Goal: Information Seeking & Learning: Learn about a topic

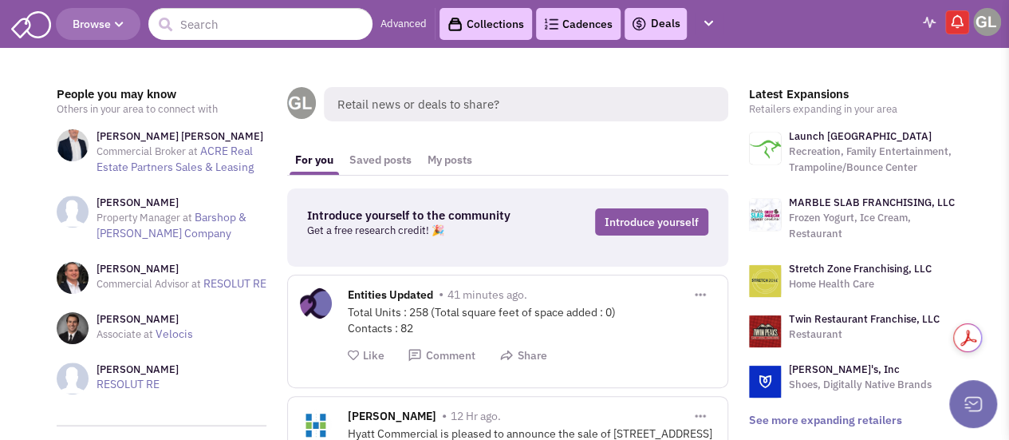
click at [406, 23] on link "Advanced" at bounding box center [404, 24] width 46 height 15
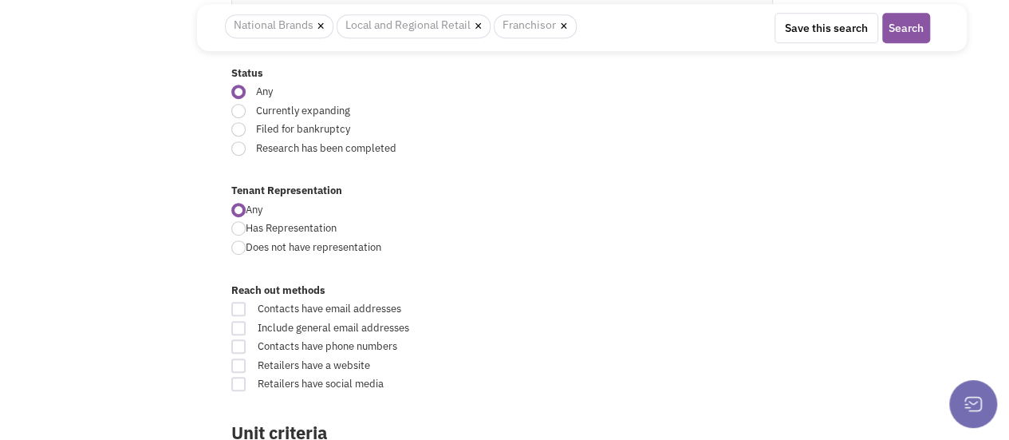
scroll to position [472, 0]
click at [237, 108] on div at bounding box center [238, 112] width 14 height 14
click at [593, 108] on input "Currently expanding" at bounding box center [598, 113] width 10 height 10
radio input "true"
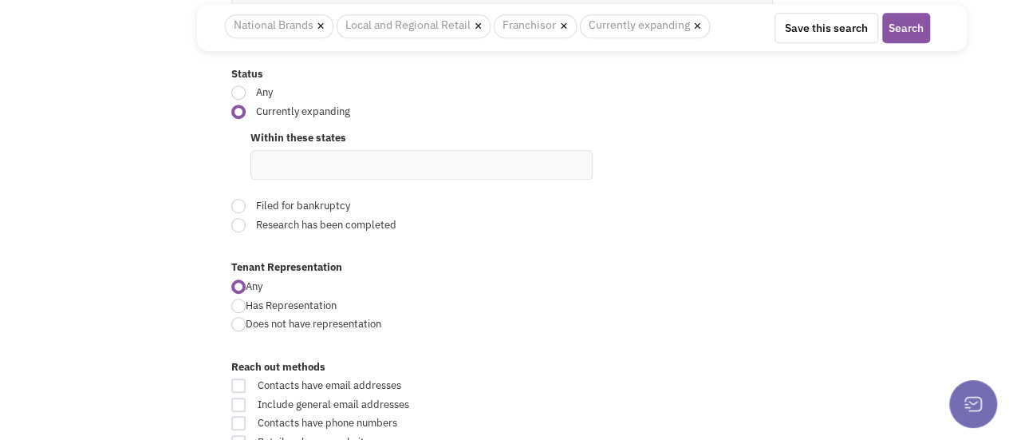
click at [305, 168] on ul at bounding box center [421, 165] width 341 height 28
type input "georgia"
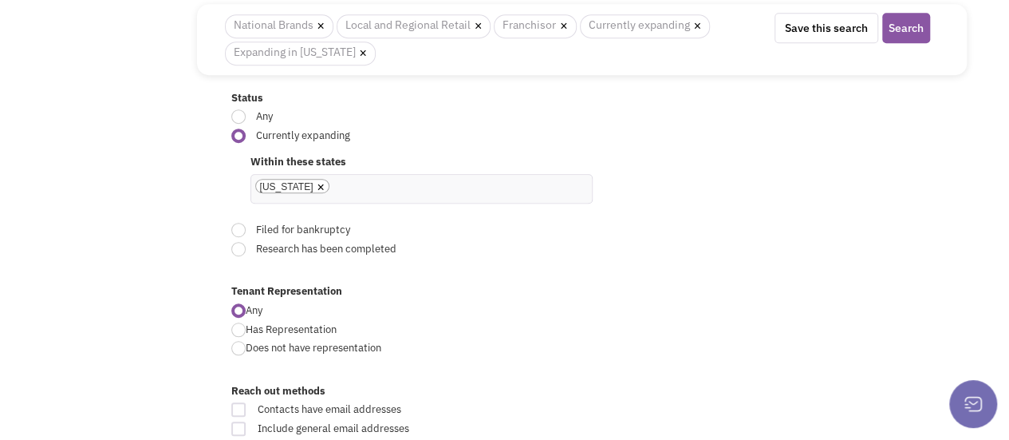
scroll to position [496, 0]
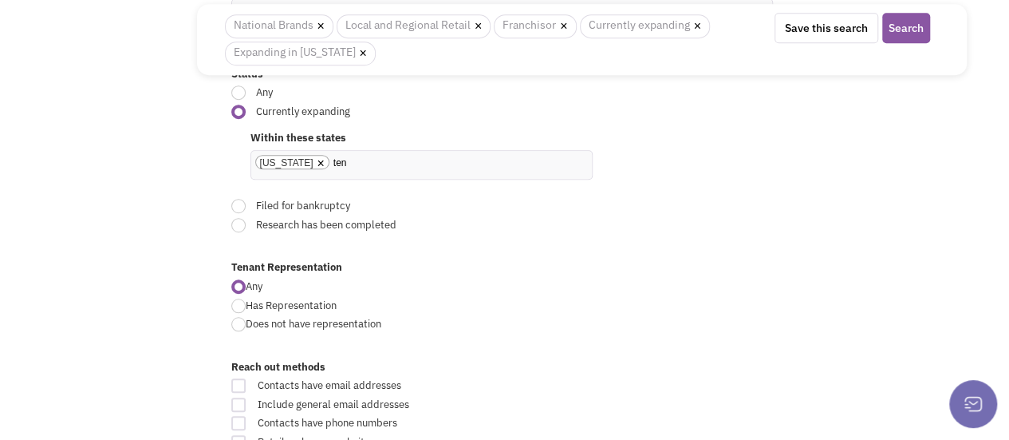
type input "tenn"
type input "florida"
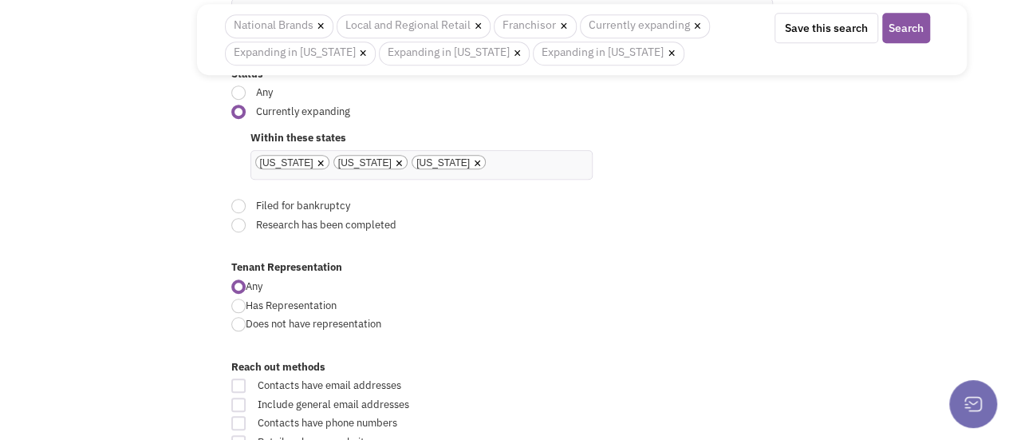
click at [305, 168] on ul "× Georgia × Tennessee × Florida" at bounding box center [421, 165] width 341 height 28
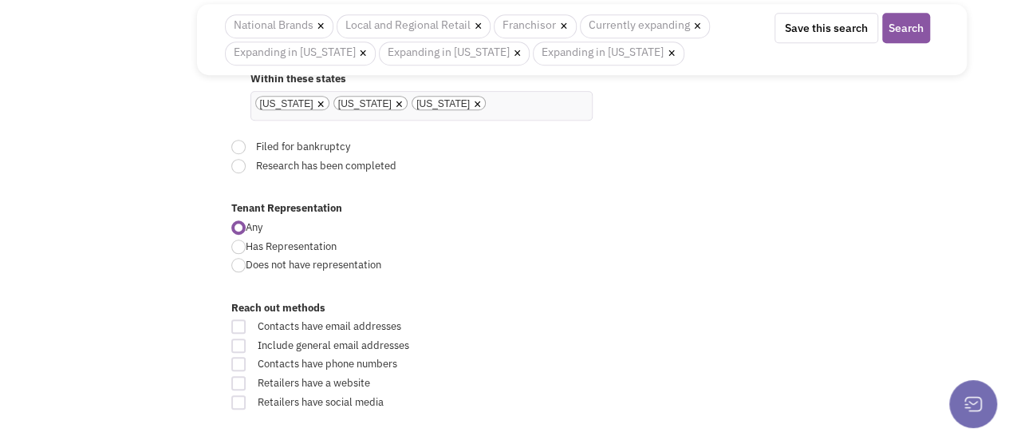
scroll to position [555, 0]
type input "texas"
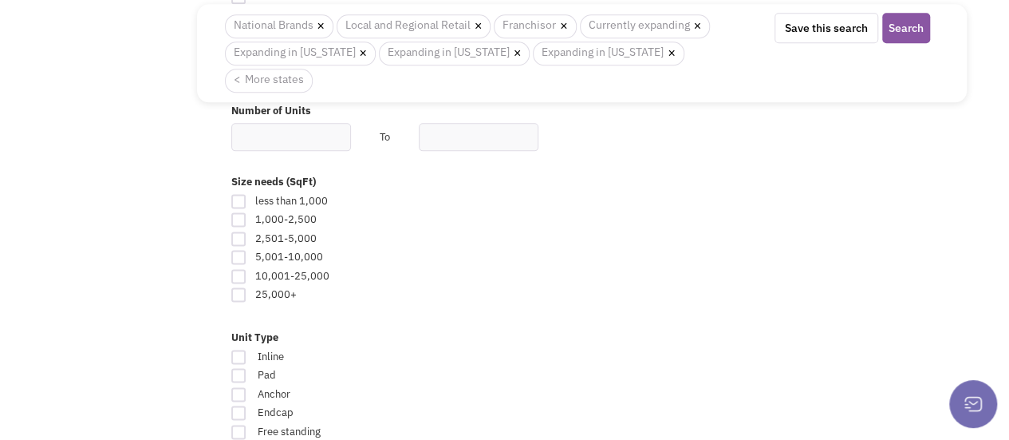
scroll to position [973, 0]
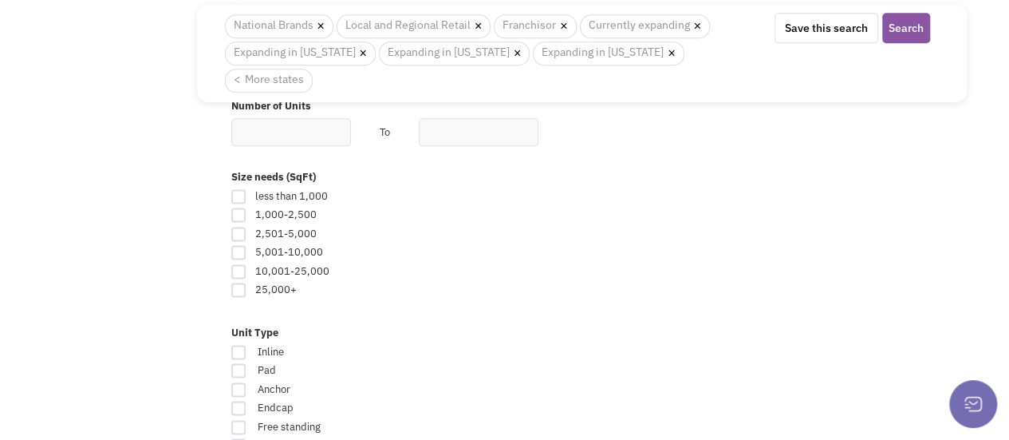
click at [238, 227] on div at bounding box center [238, 234] width 14 height 14
click at [247, 230] on input "checkbox" at bounding box center [252, 235] width 10 height 10
checkbox input "true"
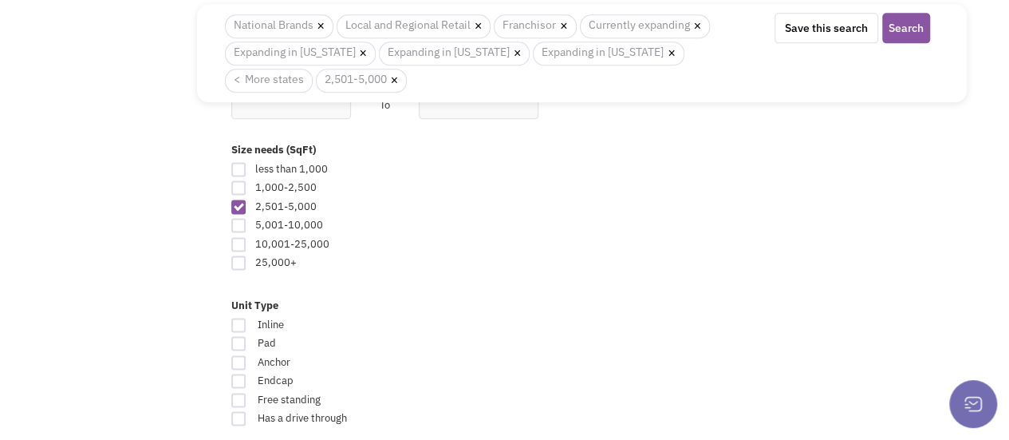
click at [236, 227] on div at bounding box center [238, 225] width 14 height 14
click at [247, 227] on input "checkbox" at bounding box center [252, 226] width 10 height 10
checkbox input "true"
click at [239, 241] on div at bounding box center [238, 244] width 14 height 14
click at [247, 241] on input "checkbox" at bounding box center [252, 245] width 10 height 10
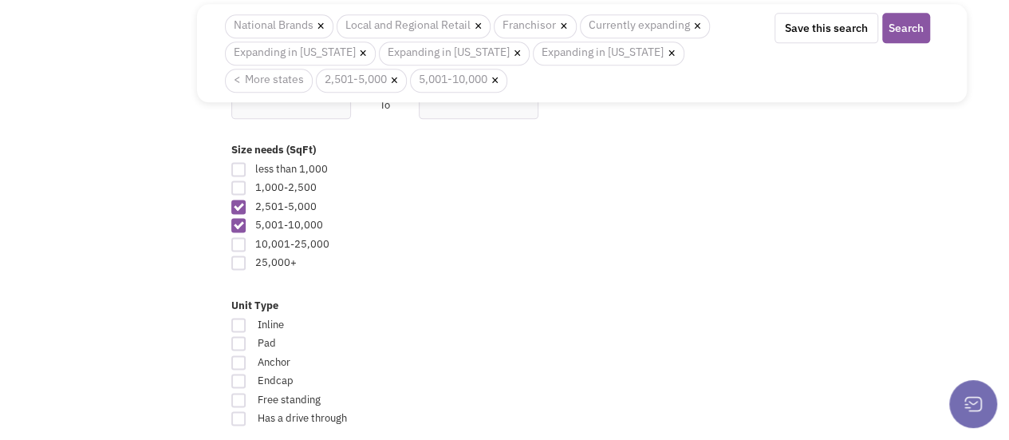
checkbox input "true"
click at [236, 256] on div at bounding box center [238, 262] width 14 height 14
click at [247, 259] on input "checkbox" at bounding box center [252, 264] width 10 height 10
checkbox input "true"
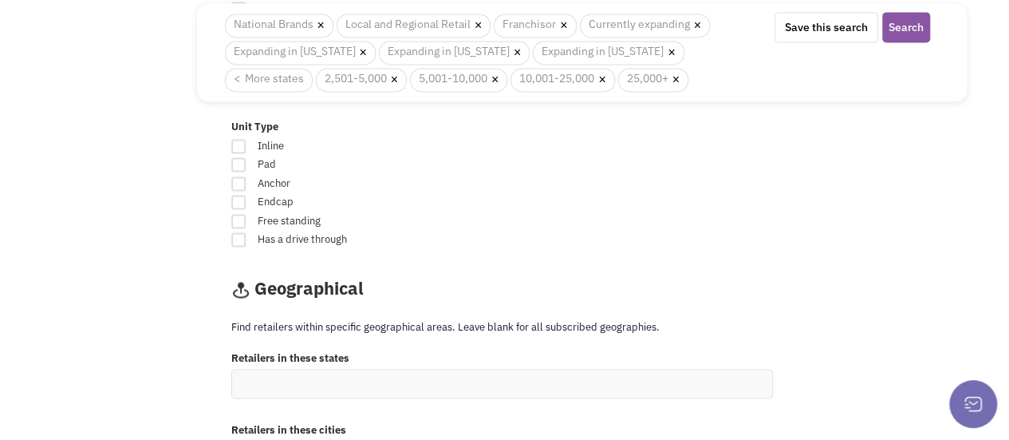
scroll to position [1181, 0]
click at [236, 140] on div at bounding box center [238, 144] width 14 height 14
click at [598, 140] on input "Inline" at bounding box center [603, 145] width 10 height 10
checkbox input "true"
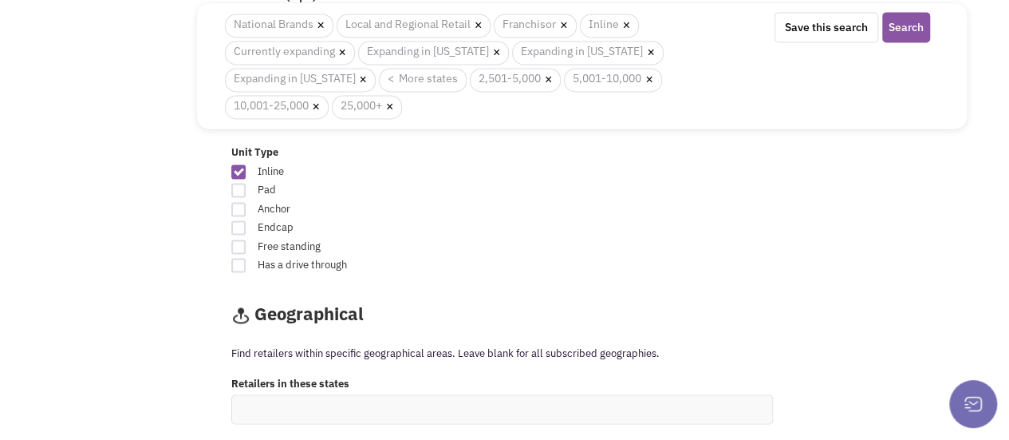
scroll to position [1208, 0]
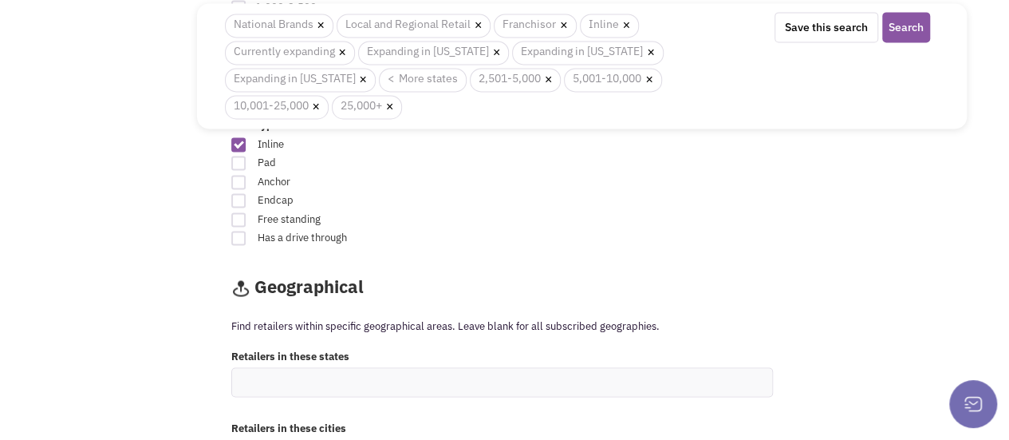
click at [242, 156] on div at bounding box center [238, 163] width 14 height 14
click at [598, 159] on input "Pad" at bounding box center [603, 164] width 10 height 10
checkbox input "true"
click at [239, 180] on div at bounding box center [238, 182] width 14 height 14
click at [598, 180] on input "Anchor" at bounding box center [603, 183] width 10 height 10
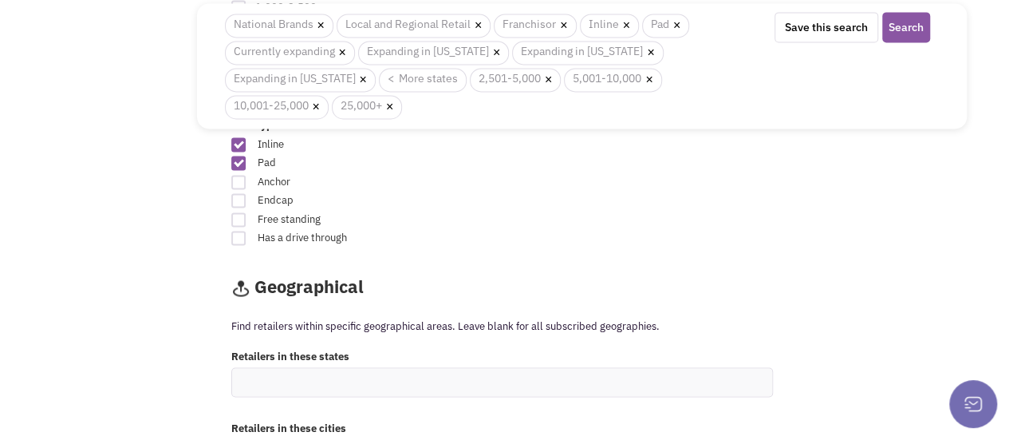
checkbox input "true"
click at [237, 200] on div at bounding box center [238, 200] width 14 height 14
click at [598, 200] on input "Endcap" at bounding box center [603, 201] width 10 height 10
checkbox input "true"
click at [235, 219] on div at bounding box center [238, 219] width 14 height 14
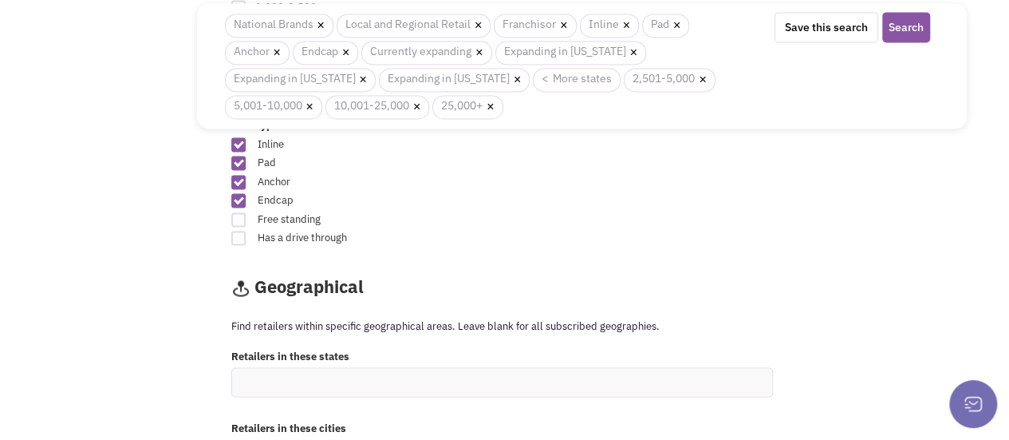
click at [598, 219] on input "Free standing" at bounding box center [603, 220] width 10 height 10
checkbox input "true"
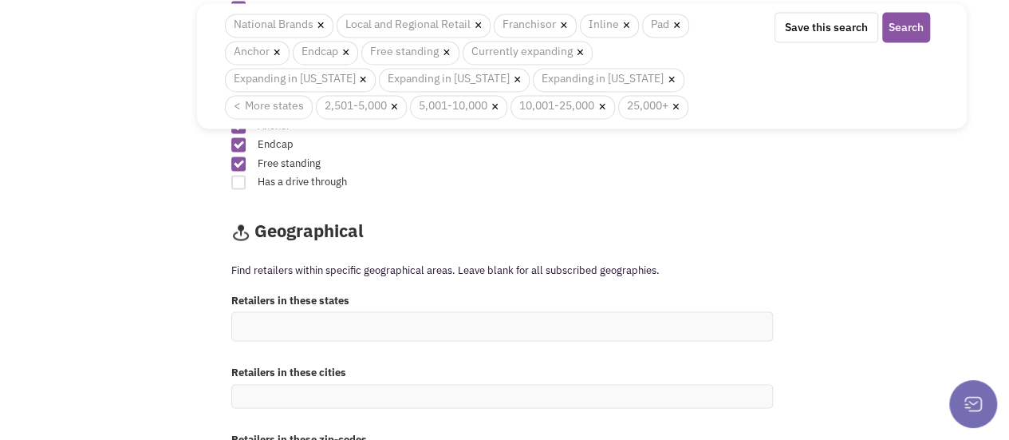
scroll to position [1266, 0]
click at [236, 175] on div at bounding box center [238, 180] width 14 height 14
click at [598, 176] on input "Has a drive through" at bounding box center [603, 181] width 10 height 10
checkbox input "true"
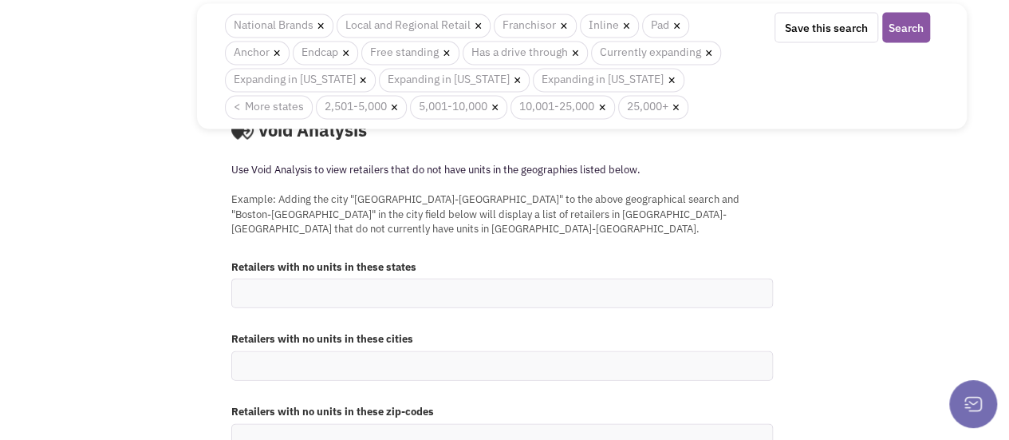
scroll to position [1716, 0]
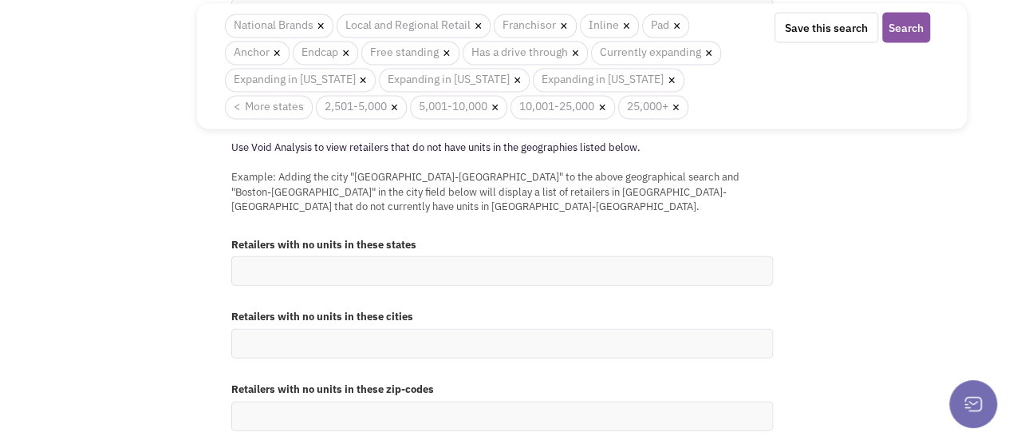
click at [356, 257] on ul at bounding box center [502, 271] width 540 height 28
click at [0, 0] on select at bounding box center [0, 0] width 0 height 0
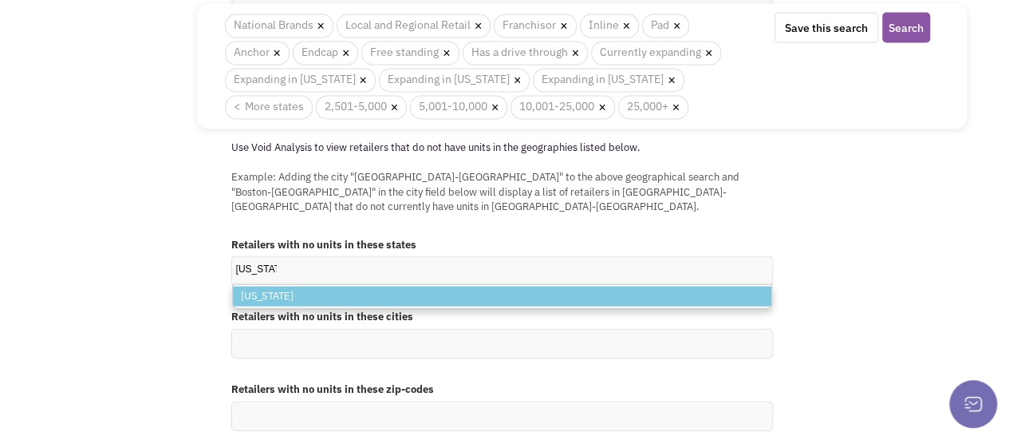
type input "alabama"
click at [271, 286] on li "Alabama" at bounding box center [502, 296] width 539 height 20
click at [0, 0] on select "alabama Alabama" at bounding box center [0, 0] width 0 height 0
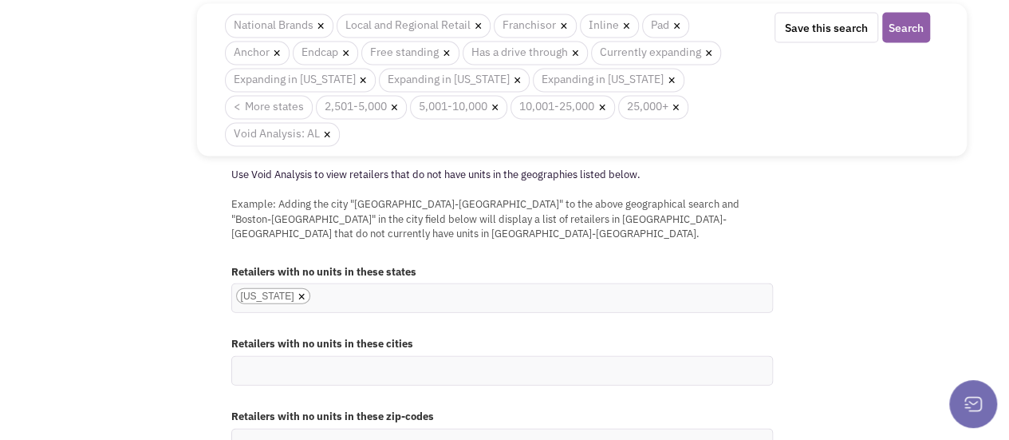
click at [915, 21] on button "Search" at bounding box center [907, 28] width 48 height 30
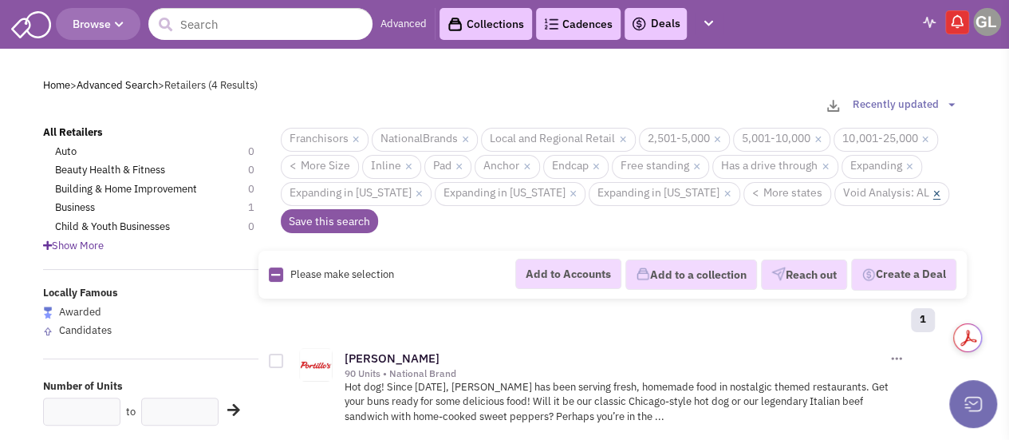
click at [934, 194] on link "×" at bounding box center [937, 194] width 7 height 14
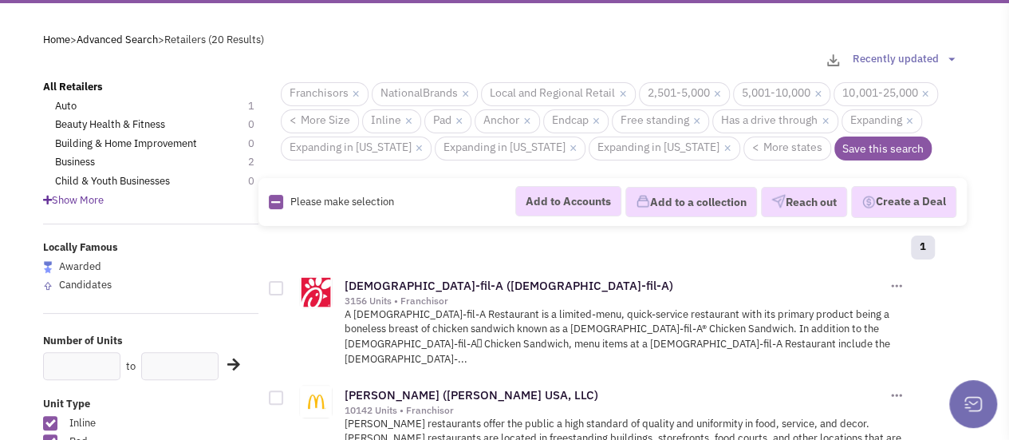
scroll to position [49, 0]
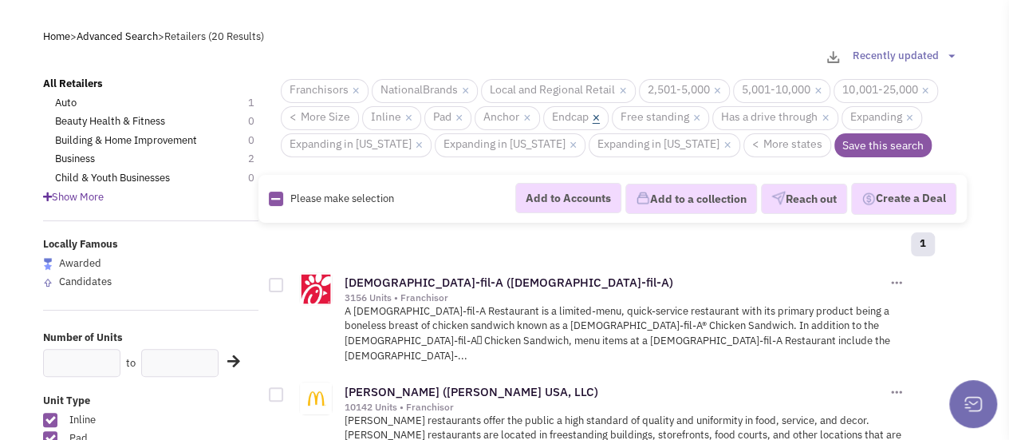
click at [594, 119] on link "×" at bounding box center [596, 118] width 7 height 14
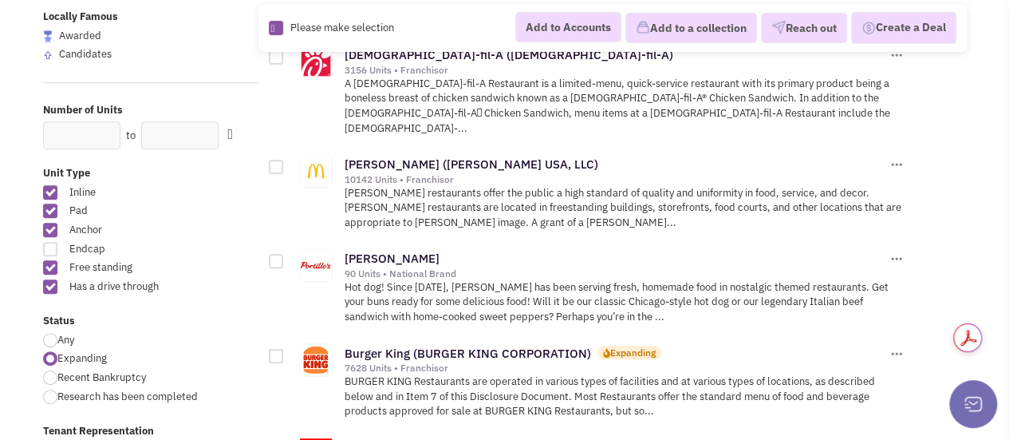
scroll to position [278, 0]
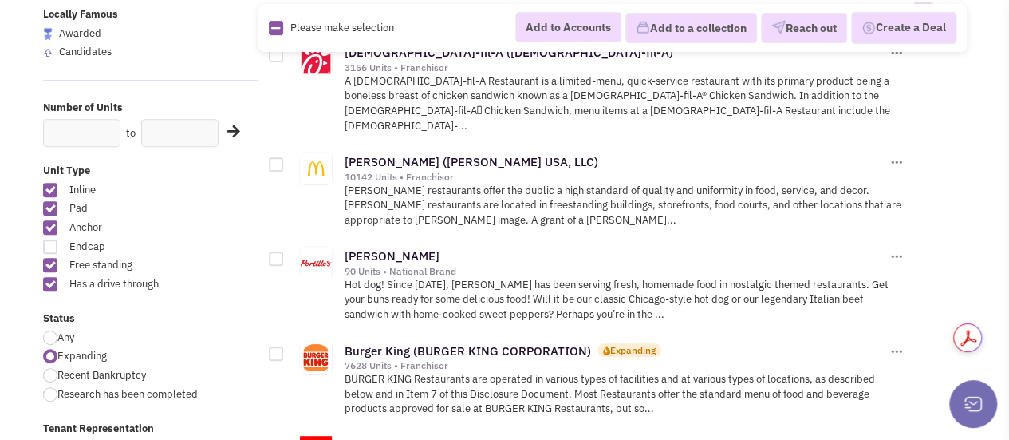
click at [46, 285] on div at bounding box center [50, 284] width 14 height 14
click at [192, 285] on input "Has a drive through" at bounding box center [197, 285] width 10 height 10
checkbox input "false"
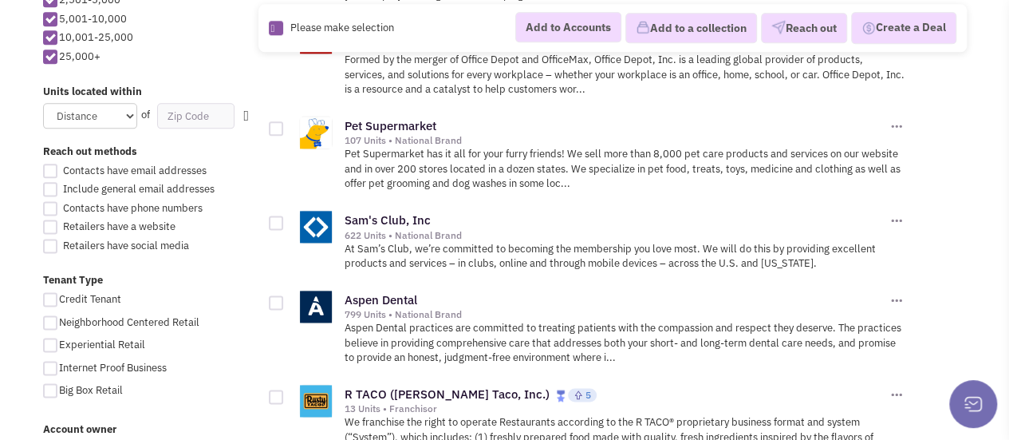
scroll to position [949, 0]
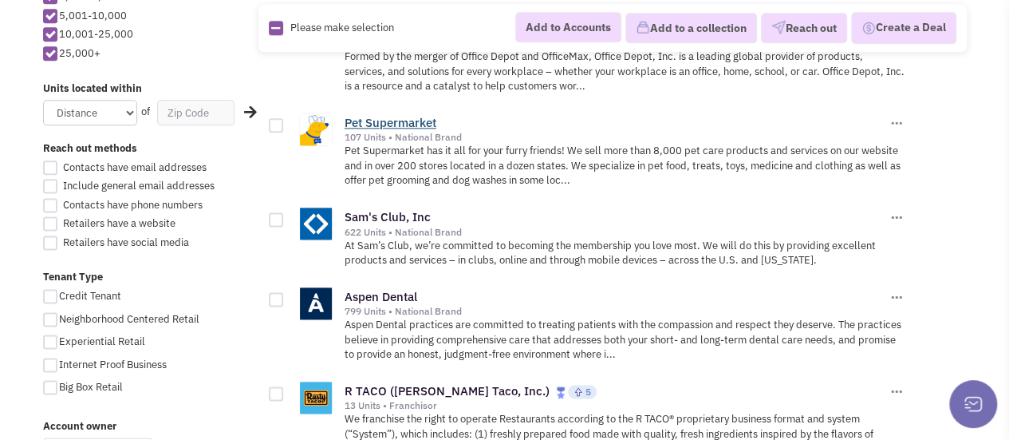
click at [386, 115] on link "Pet Supermarket" at bounding box center [391, 122] width 92 height 15
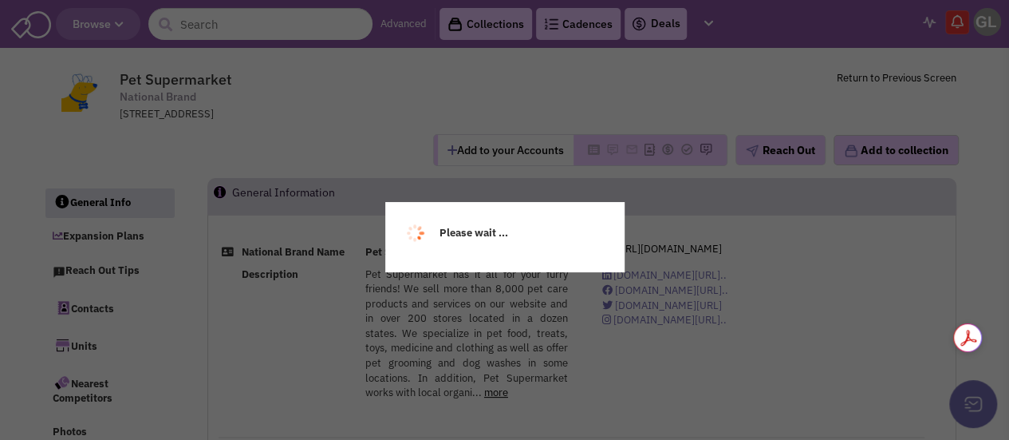
select select
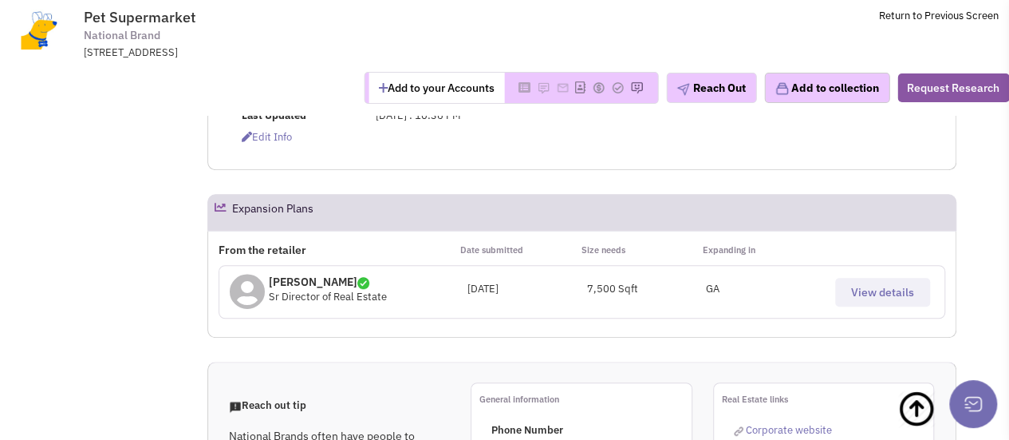
scroll to position [492, 0]
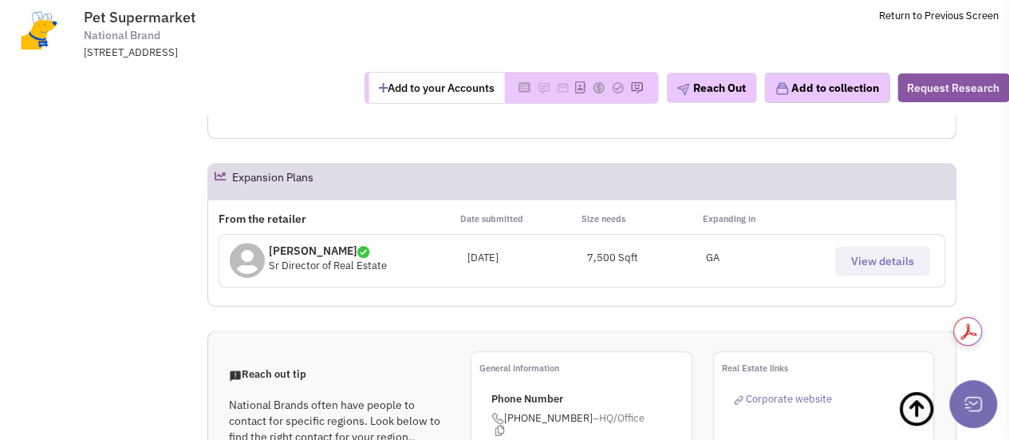
select select
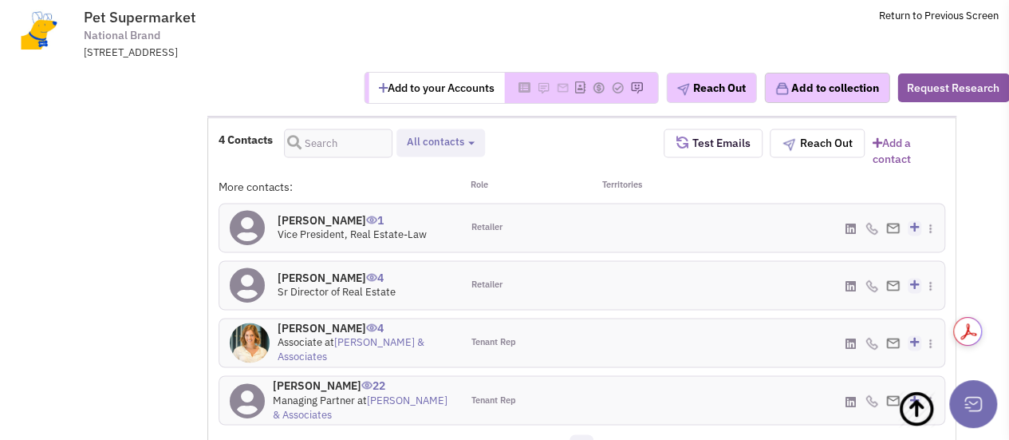
scroll to position [1117, 0]
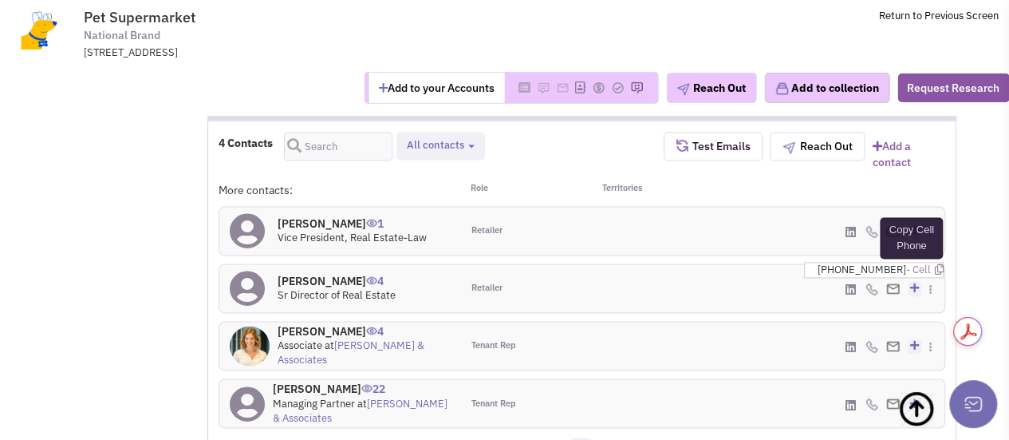
click at [934, 264] on icon at bounding box center [938, 269] width 9 height 10
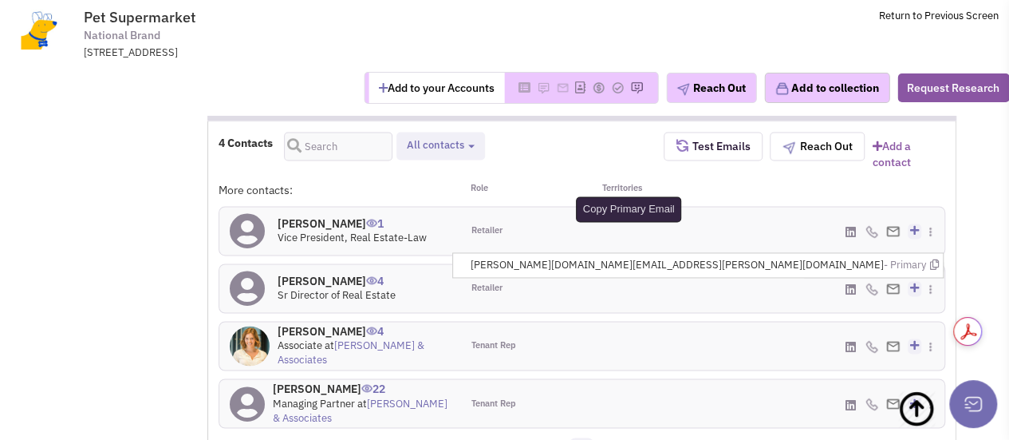
click at [932, 259] on icon at bounding box center [934, 264] width 9 height 10
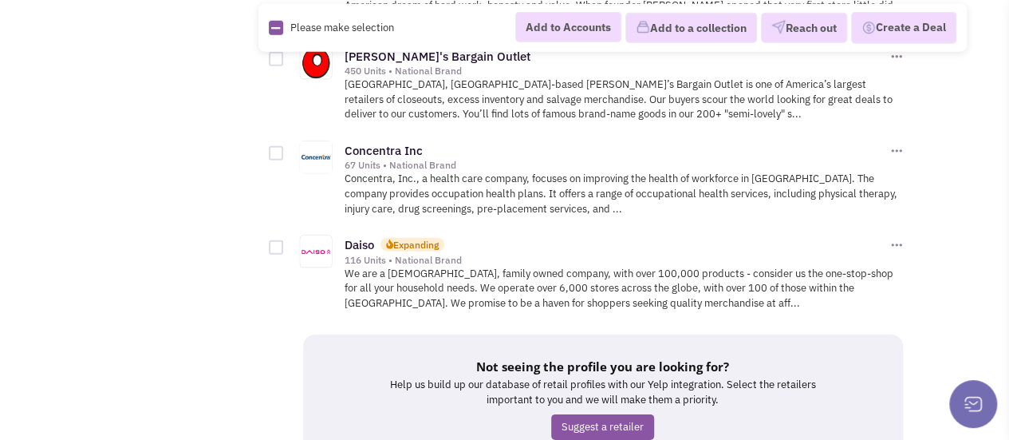
scroll to position [2322, 0]
click at [350, 236] on link "Daiso" at bounding box center [360, 243] width 30 height 15
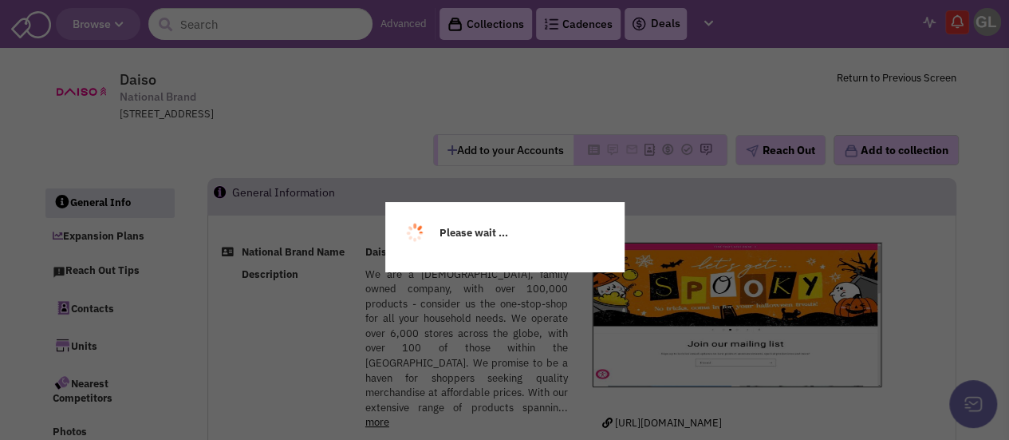
select select
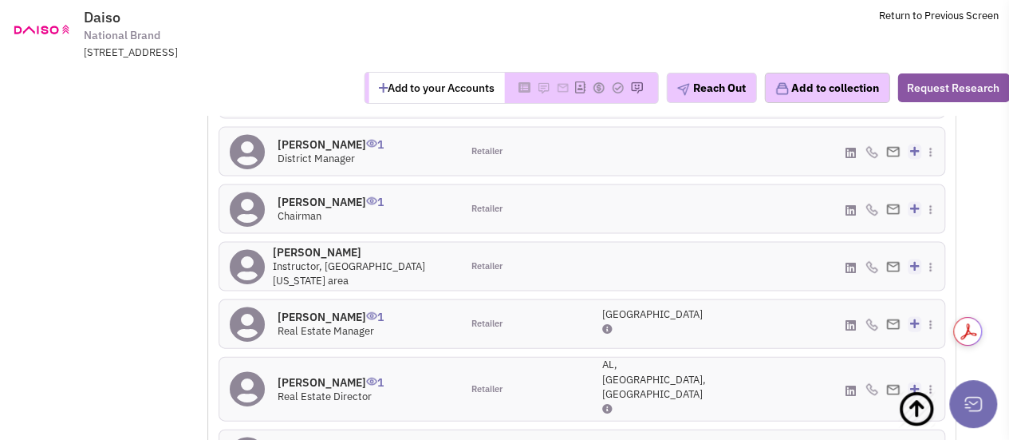
scroll to position [1603, 0]
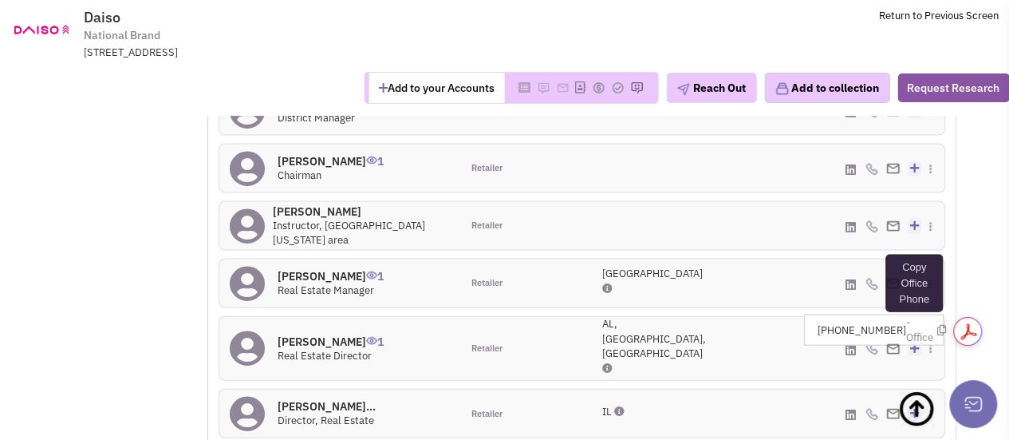
click at [938, 325] on icon at bounding box center [941, 330] width 9 height 10
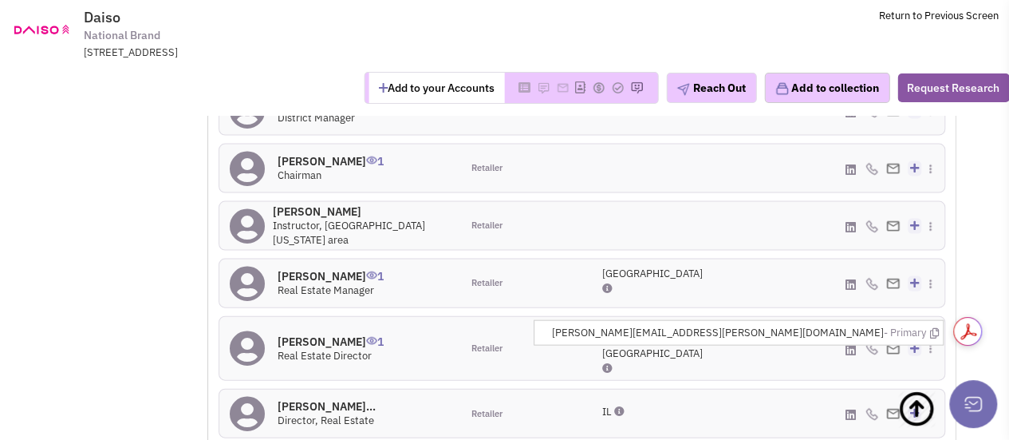
click at [938, 328] on icon at bounding box center [934, 333] width 9 height 10
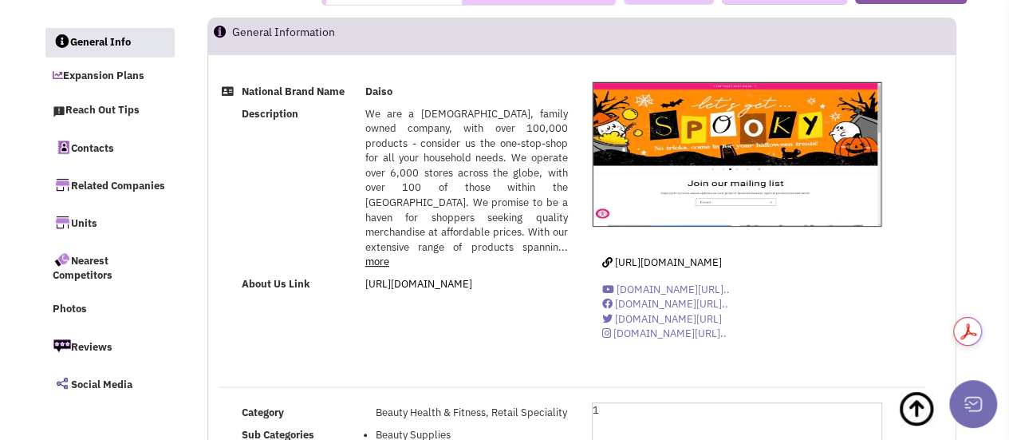
scroll to position [34, 0]
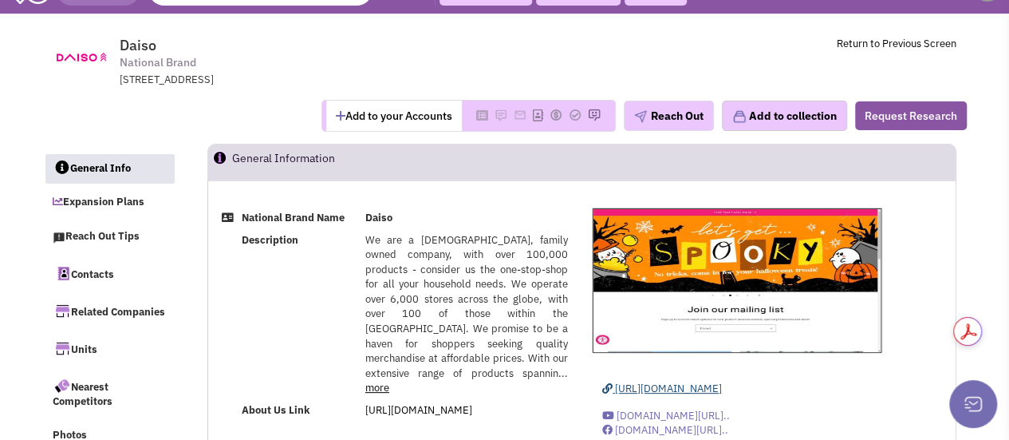
click at [629, 387] on span "https://daisous.com/" at bounding box center [668, 388] width 107 height 14
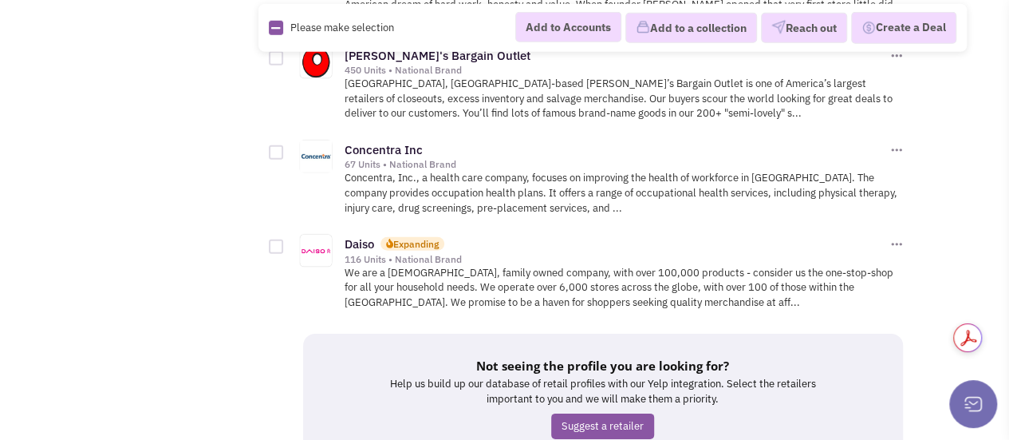
scroll to position [2429, 0]
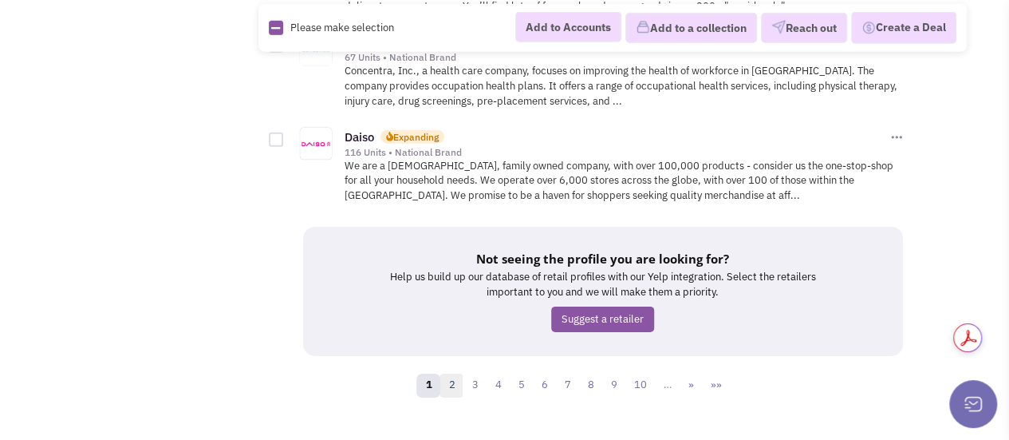
click at [458, 373] on link "2" at bounding box center [452, 385] width 24 height 24
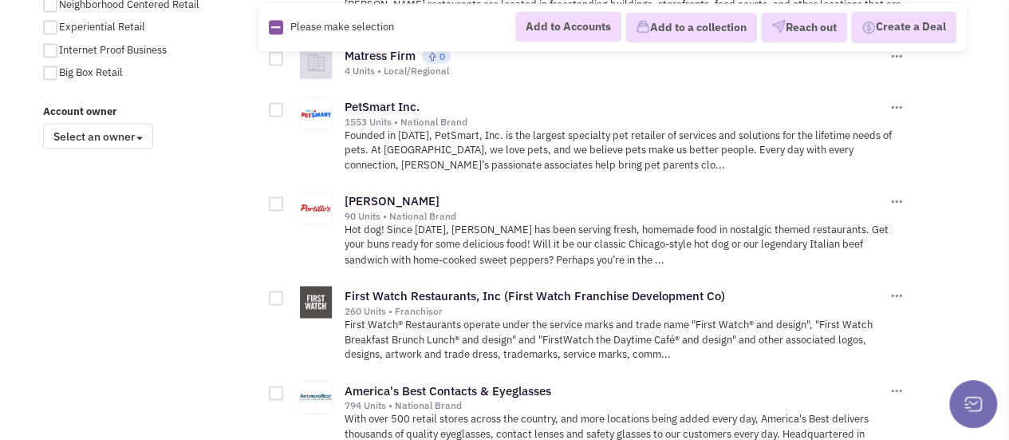
scroll to position [1158, 0]
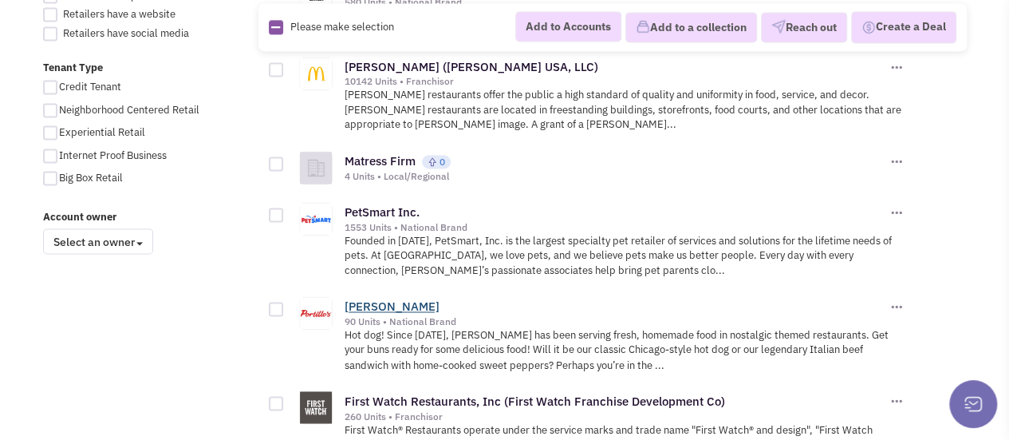
click at [376, 298] on link "[PERSON_NAME]" at bounding box center [392, 305] width 95 height 15
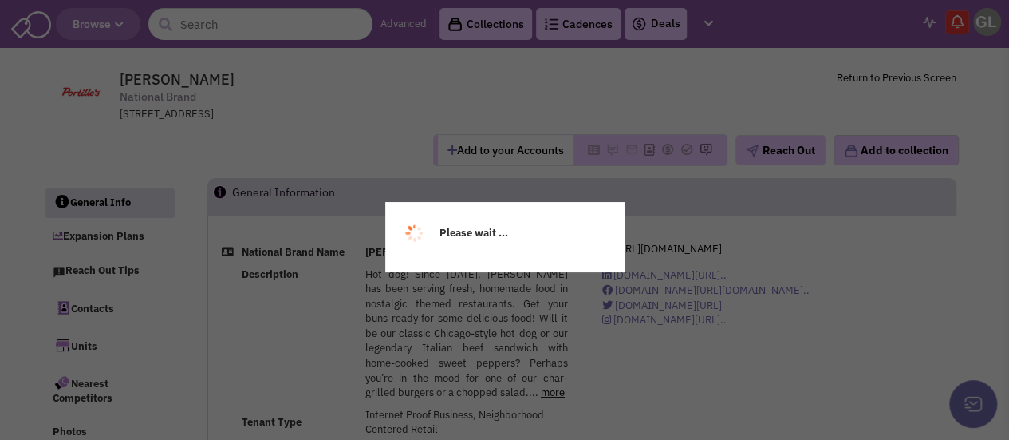
select select
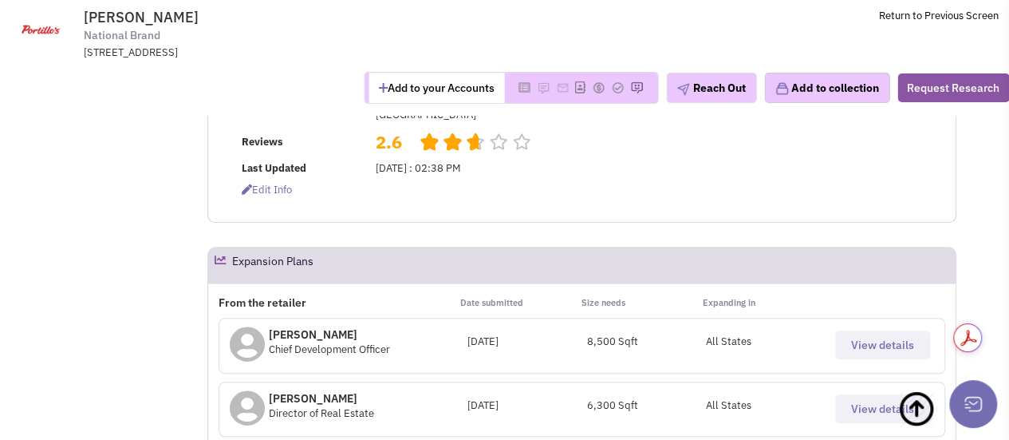
scroll to position [579, 0]
click at [827, 381] on div "View details" at bounding box center [884, 401] width 119 height 41
click at [854, 401] on span "View details" at bounding box center [882, 408] width 63 height 14
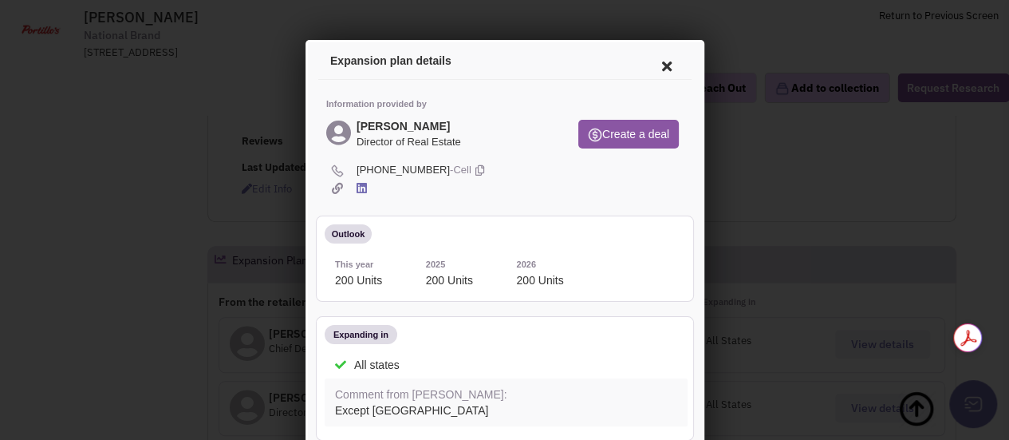
scroll to position [0, 0]
click at [472, 164] on icon at bounding box center [476, 167] width 9 height 15
click at [650, 61] on icon at bounding box center [664, 64] width 34 height 38
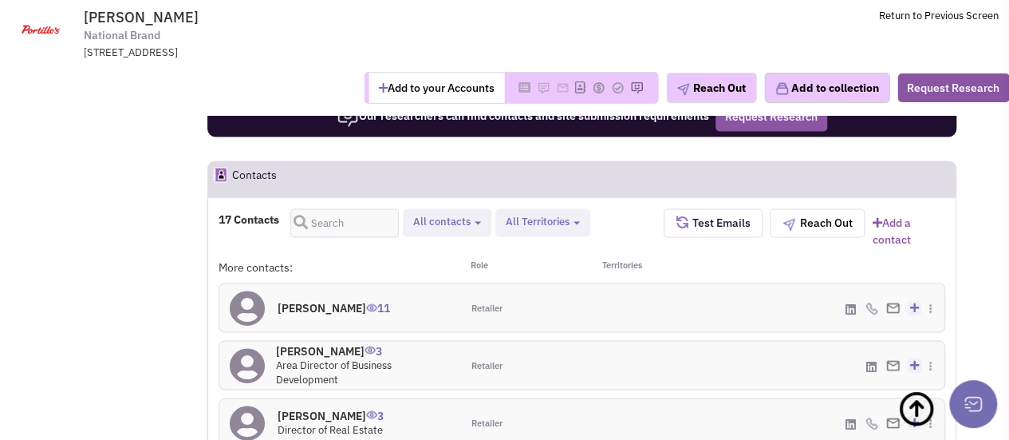
scroll to position [1277, 0]
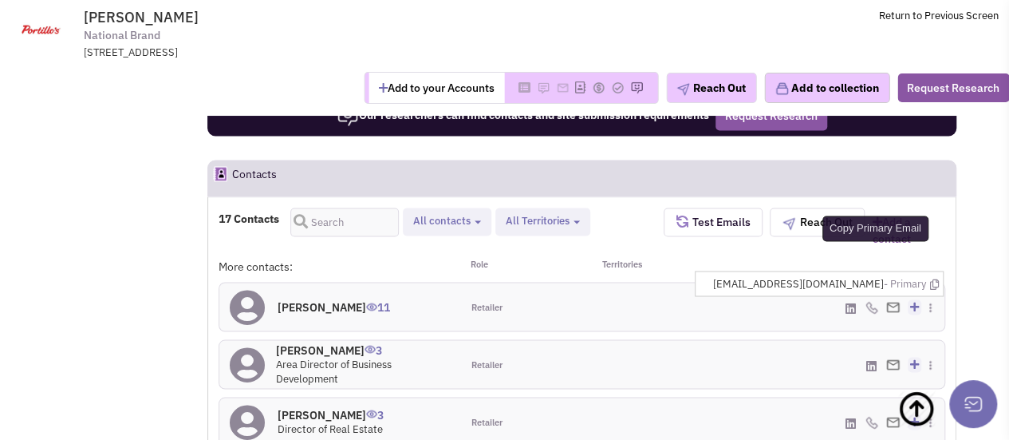
click at [933, 278] on icon at bounding box center [934, 283] width 9 height 10
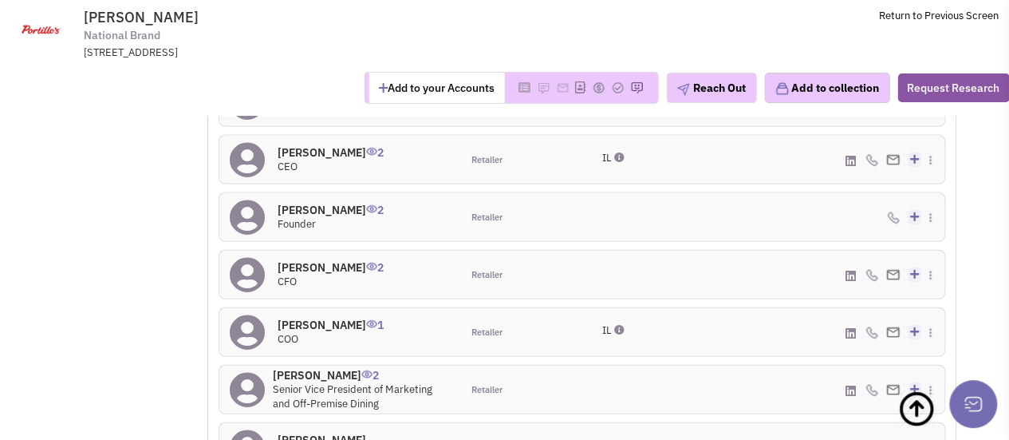
scroll to position [1652, 0]
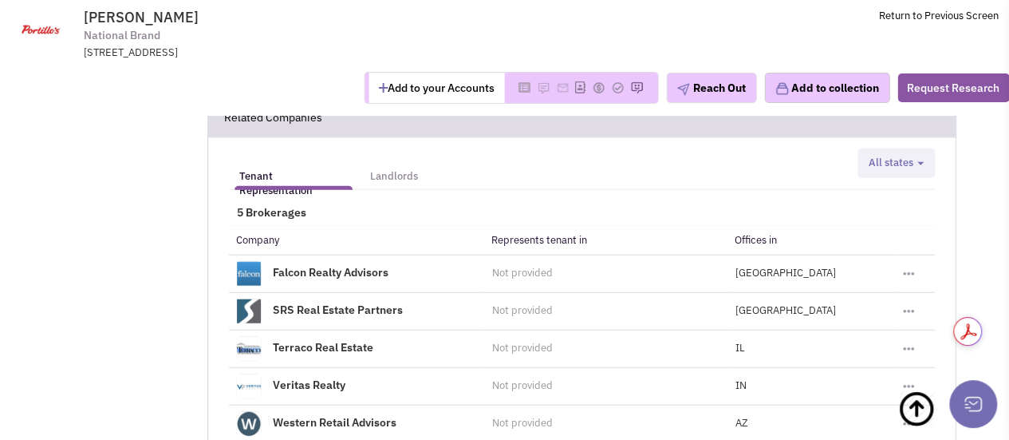
scroll to position [1966, 0]
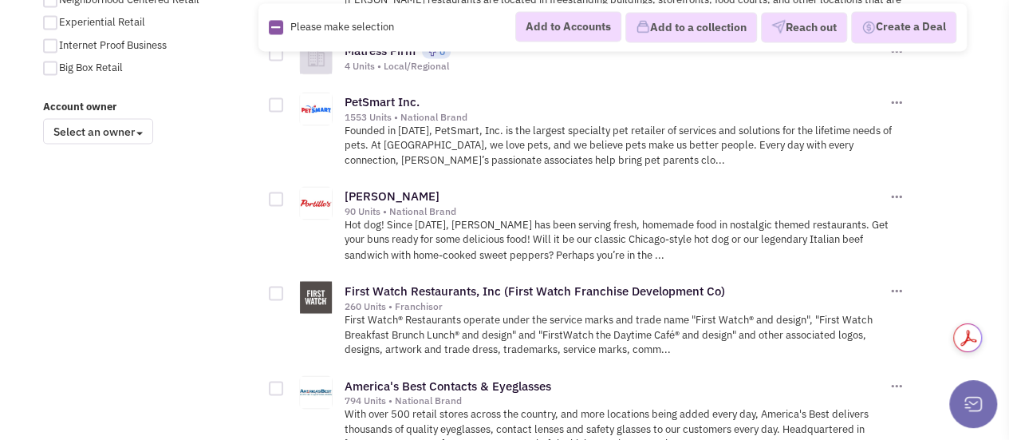
scroll to position [1286, 0]
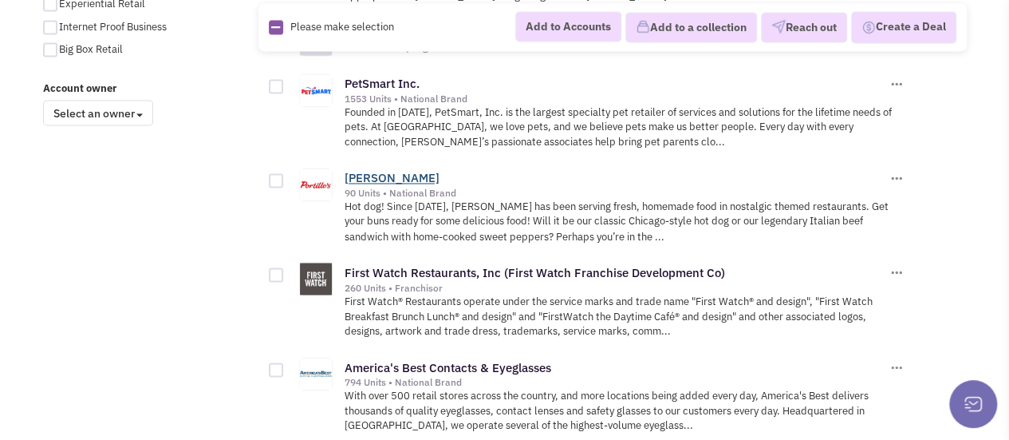
click at [378, 172] on link "[PERSON_NAME]" at bounding box center [392, 177] width 95 height 15
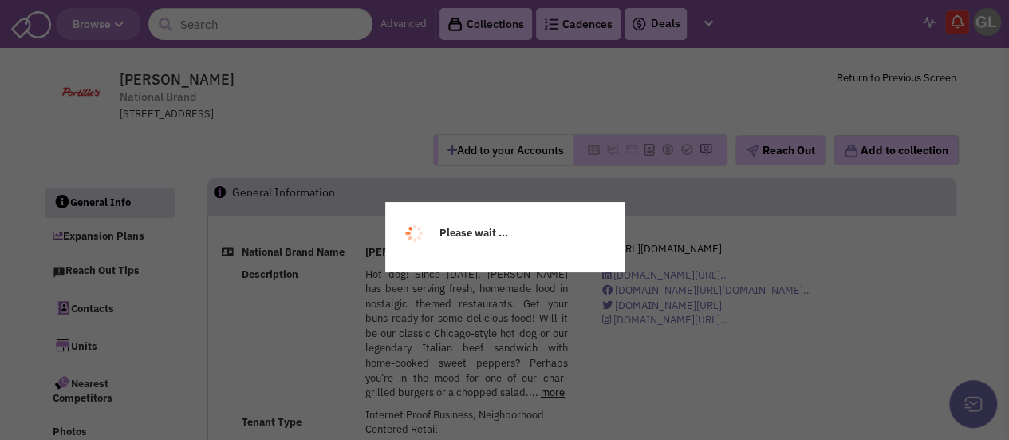
select select
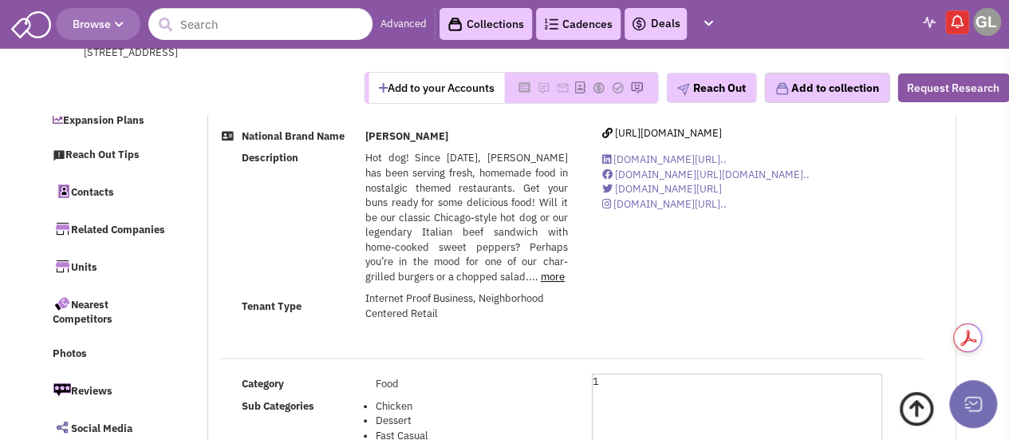
scroll to position [174, 0]
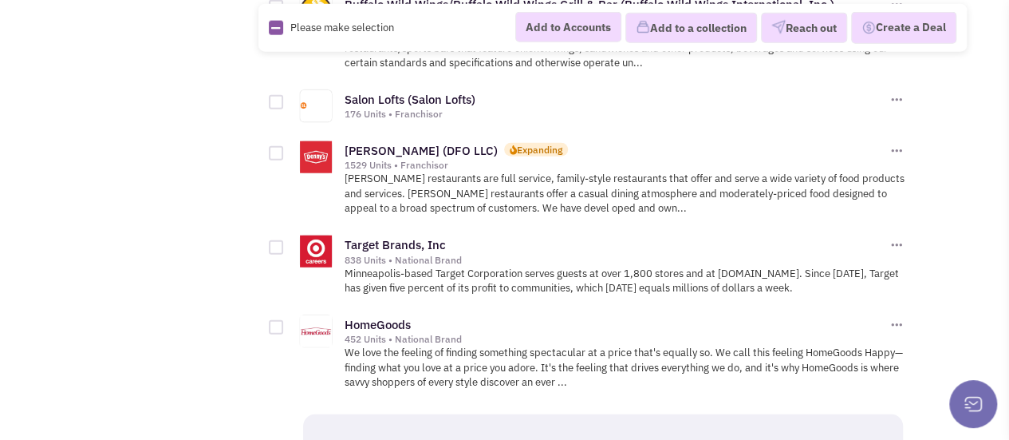
scroll to position [1988, 0]
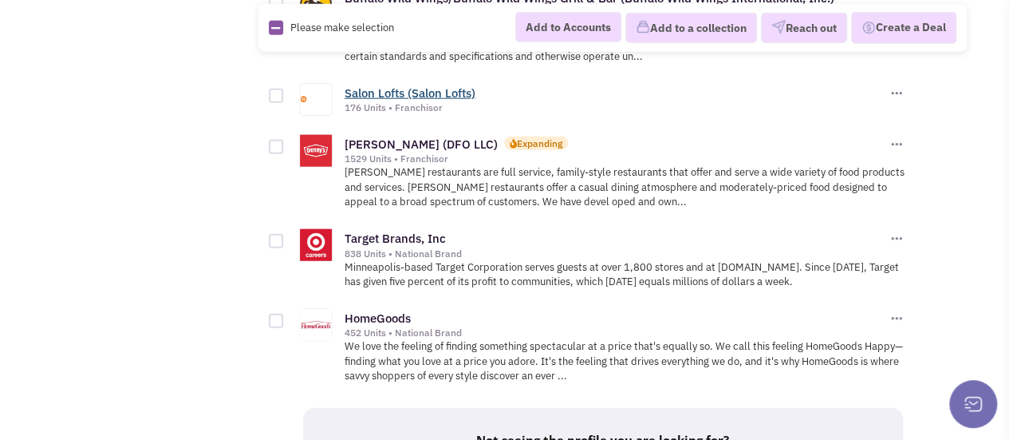
click at [377, 85] on link "Salon Lofts (Salon Lofts)" at bounding box center [410, 92] width 131 height 15
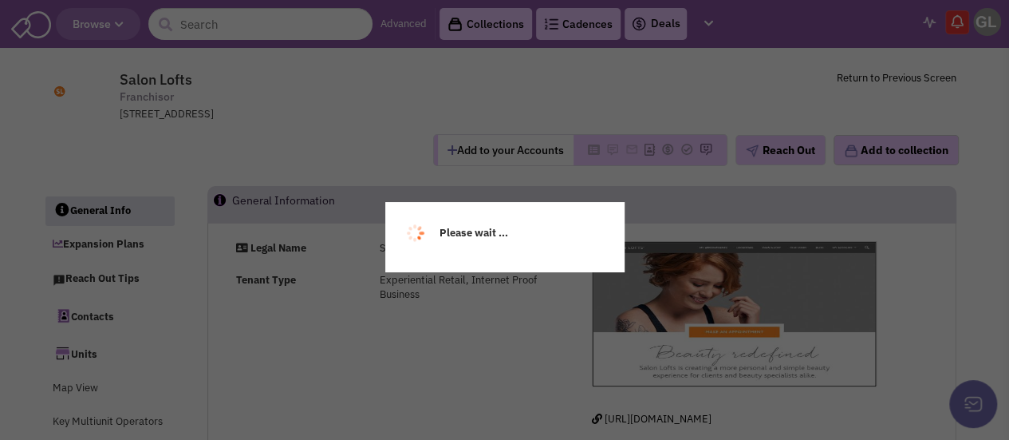
select select
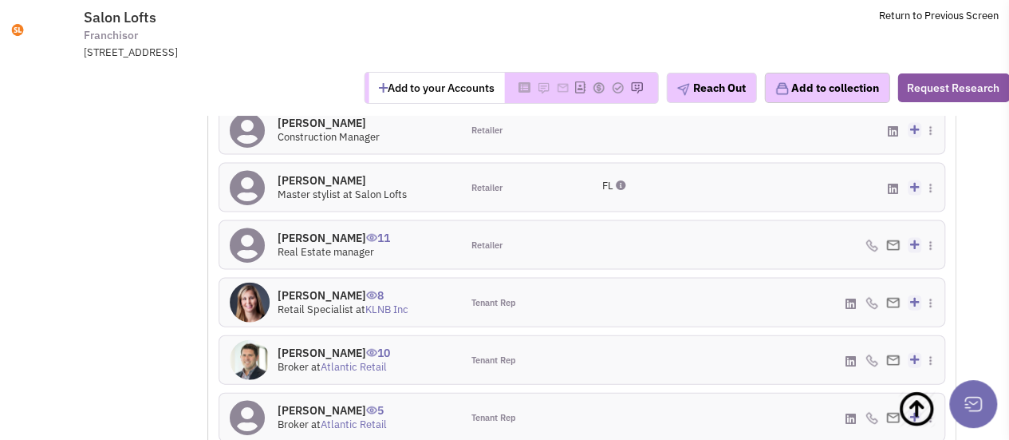
scroll to position [1610, 0]
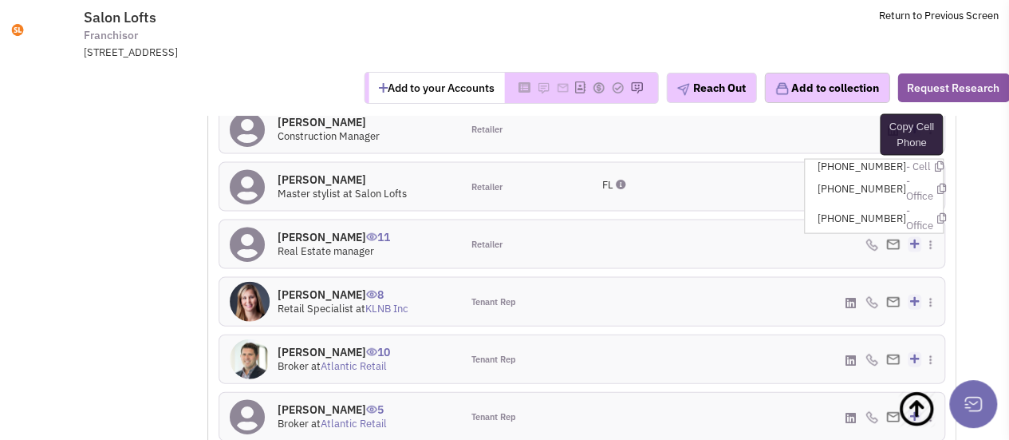
click at [934, 161] on icon at bounding box center [938, 166] width 9 height 10
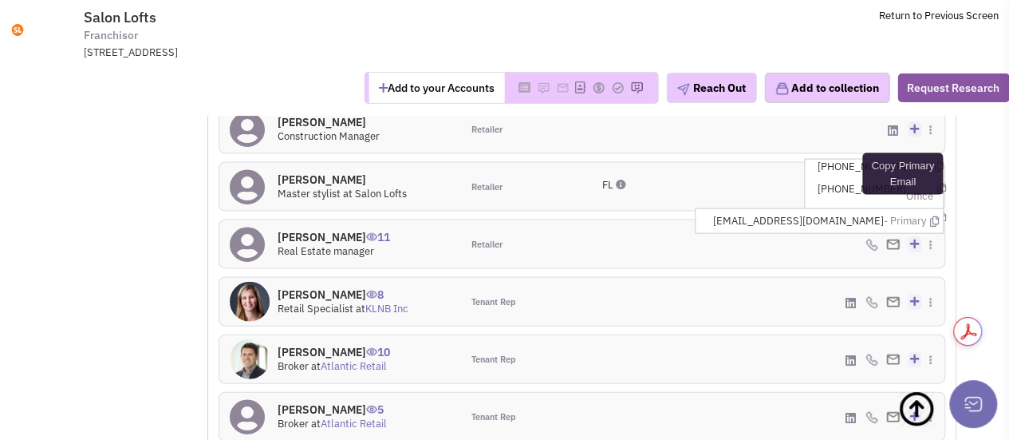
click at [938, 216] on icon at bounding box center [934, 221] width 9 height 10
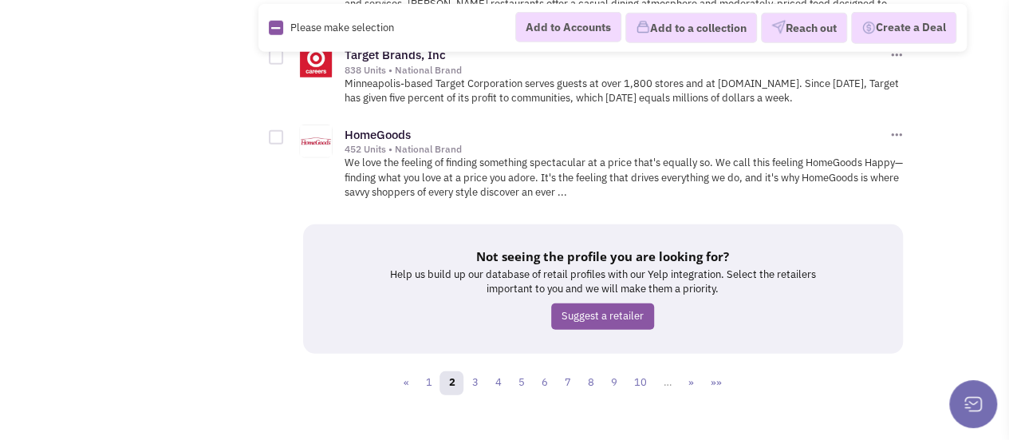
scroll to position [2178, 0]
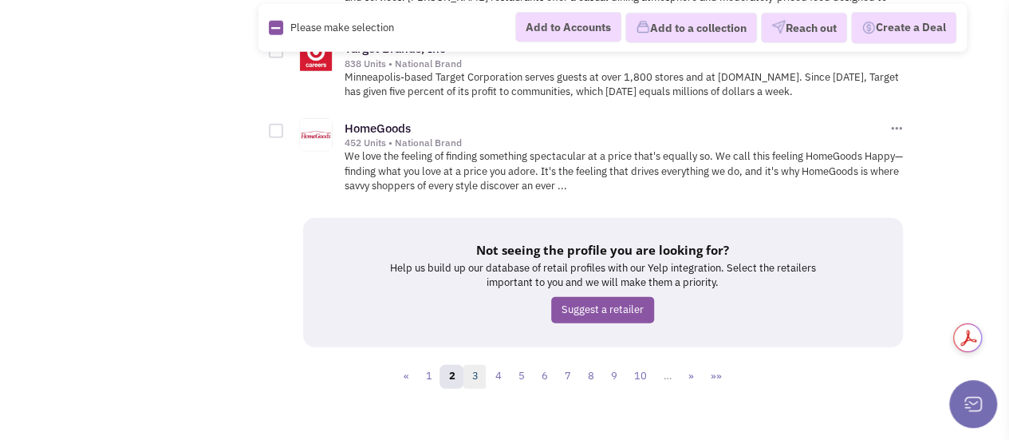
click at [478, 370] on link "3" at bounding box center [475, 377] width 24 height 24
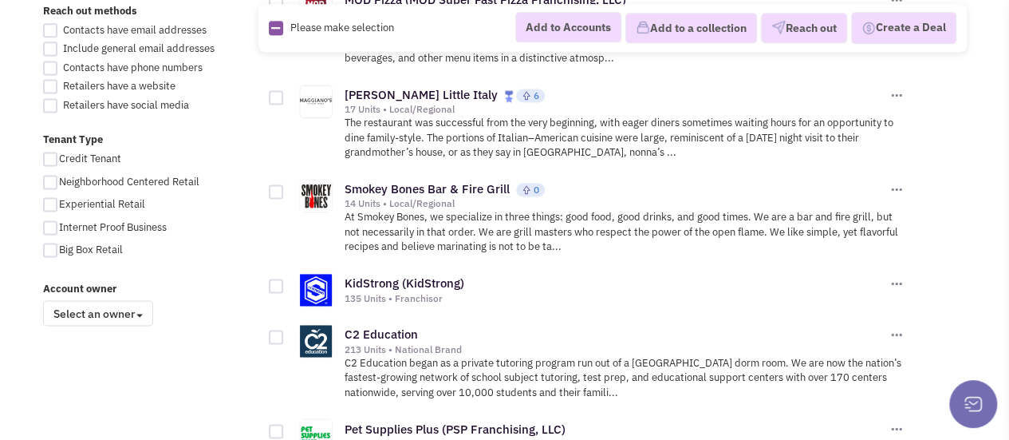
scroll to position [1093, 0]
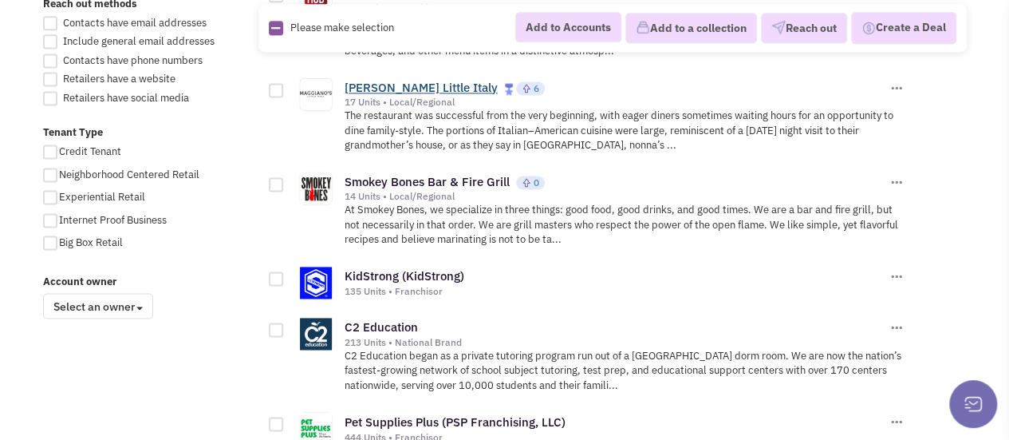
click at [429, 80] on link "[PERSON_NAME] Little Italy" at bounding box center [421, 87] width 153 height 15
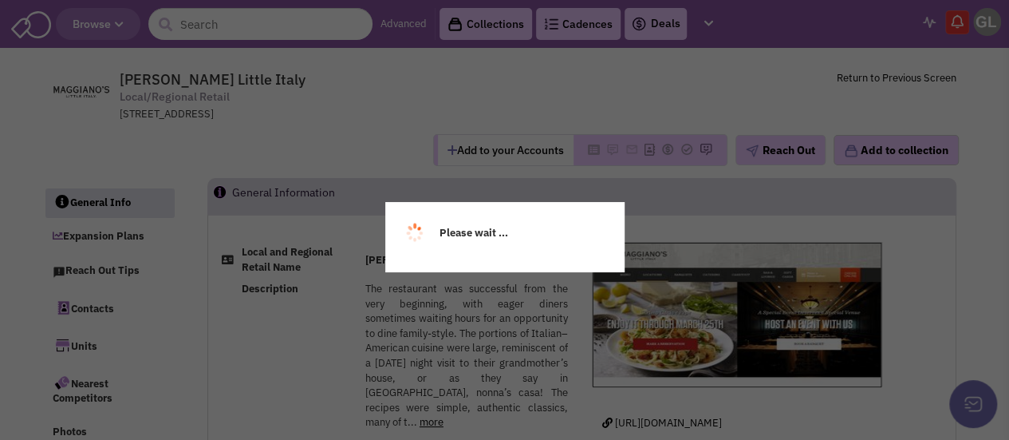
select select
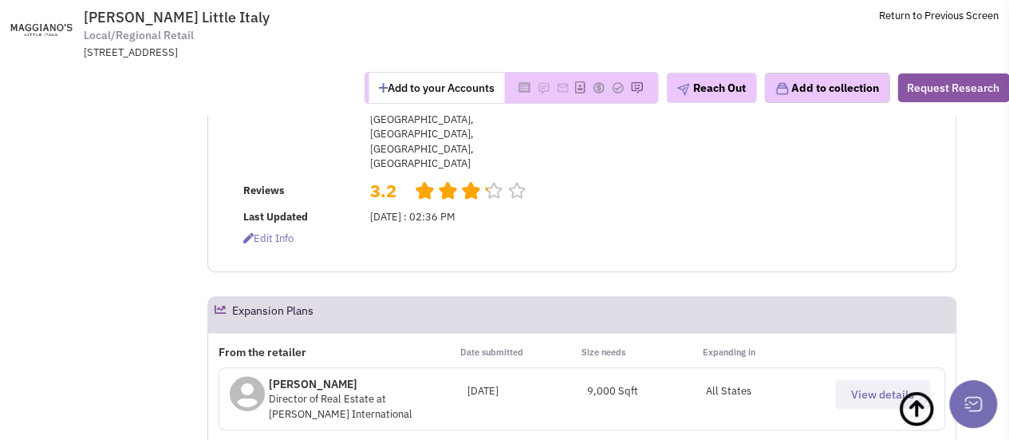
scroll to position [603, 0]
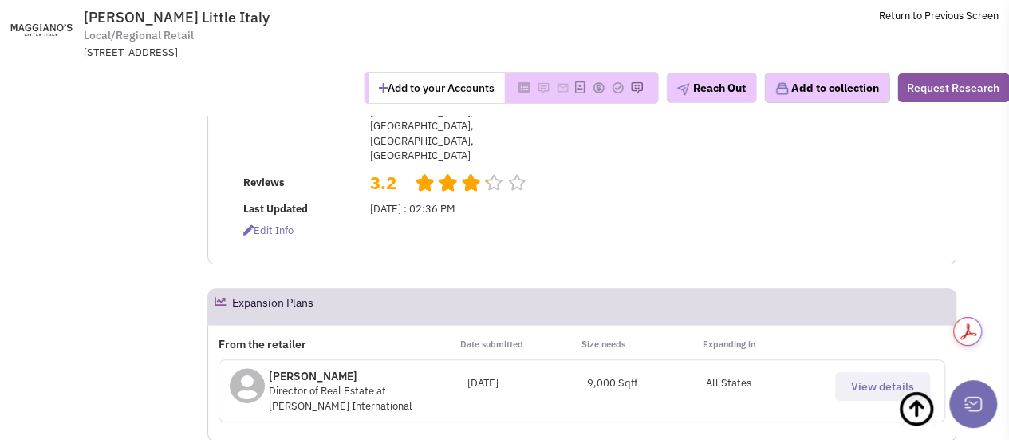
click at [866, 379] on span "View details" at bounding box center [882, 386] width 63 height 14
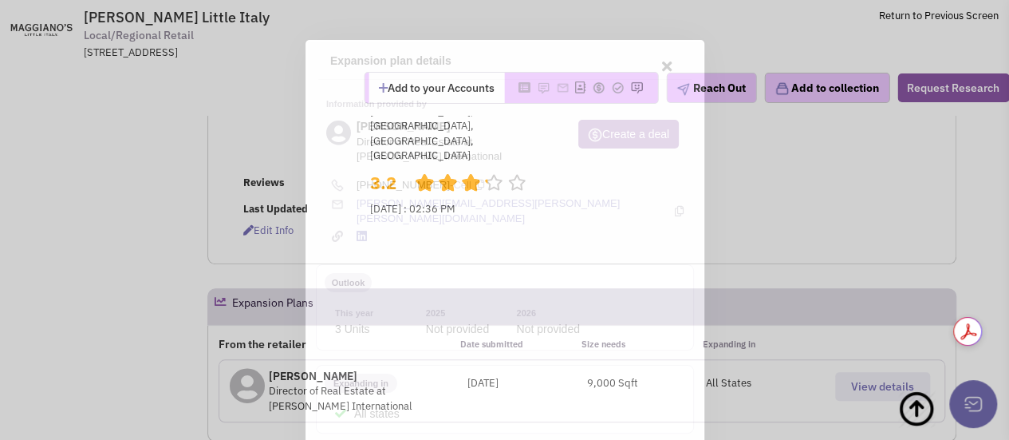
scroll to position [0, 0]
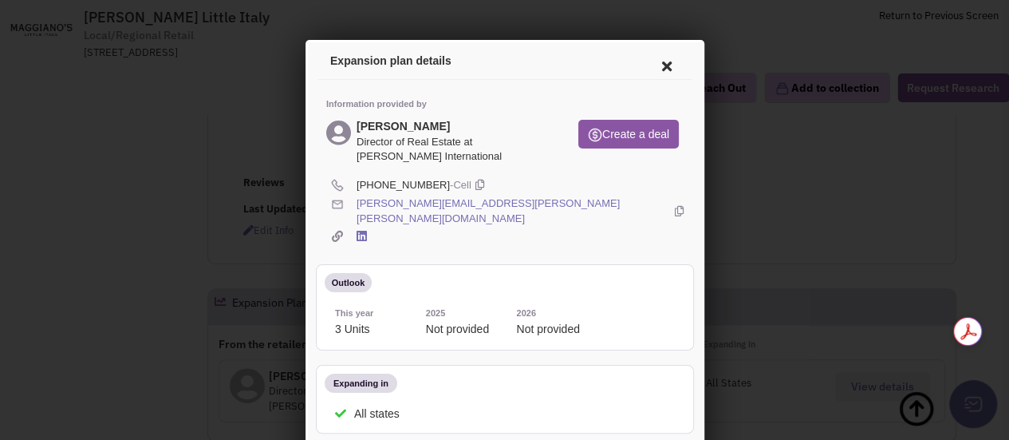
click at [472, 180] on icon at bounding box center [476, 183] width 9 height 15
click at [672, 201] on icon at bounding box center [676, 209] width 9 height 30
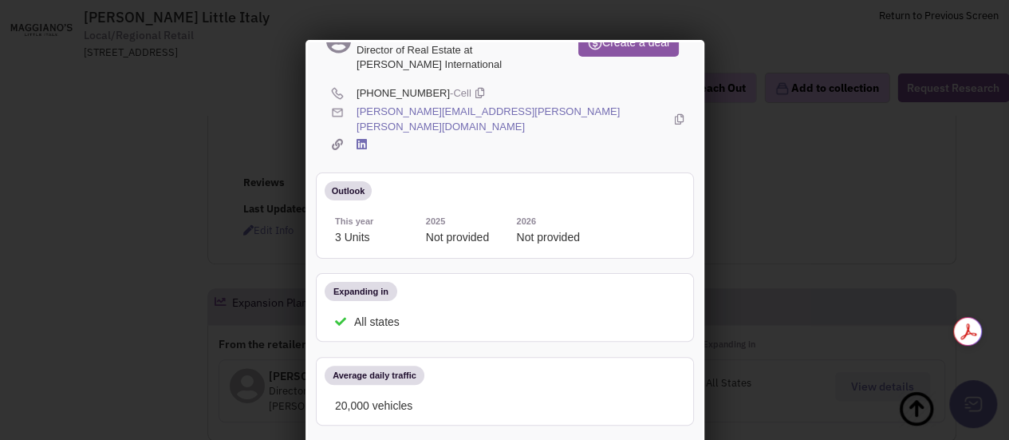
scroll to position [91, 0]
click at [472, 91] on icon at bounding box center [476, 92] width 9 height 15
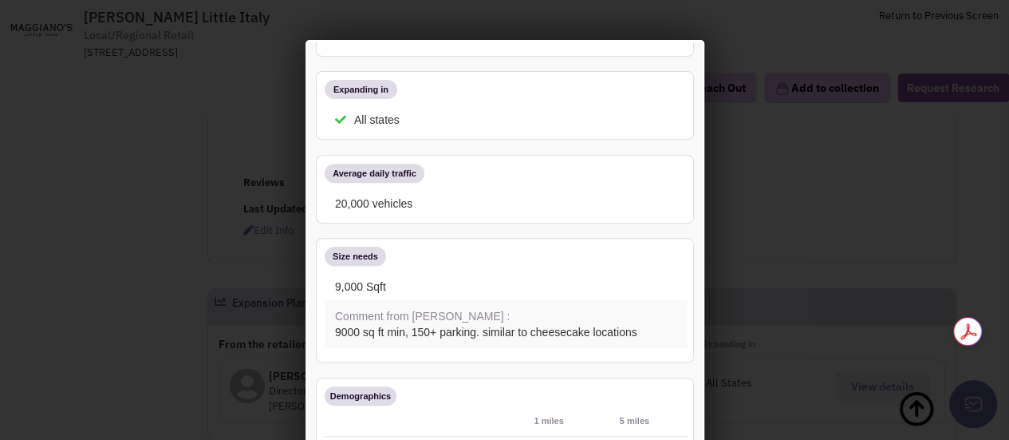
scroll to position [0, 0]
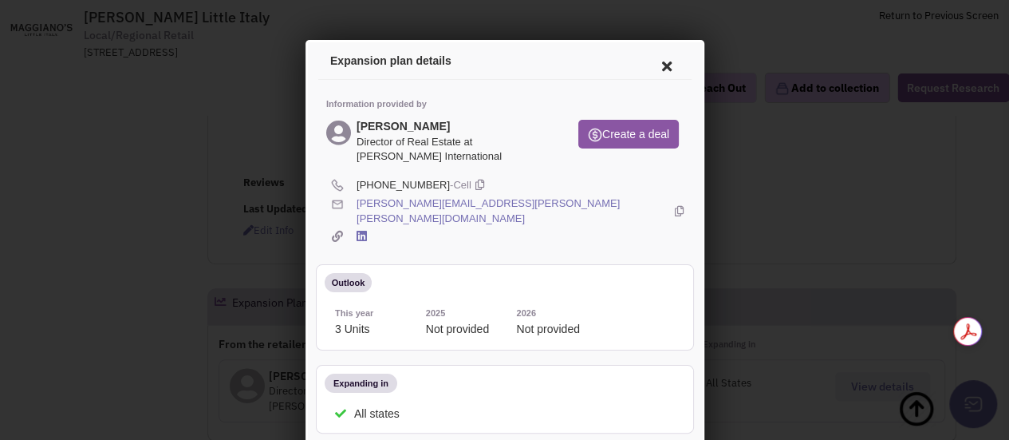
click at [653, 63] on icon at bounding box center [664, 64] width 34 height 38
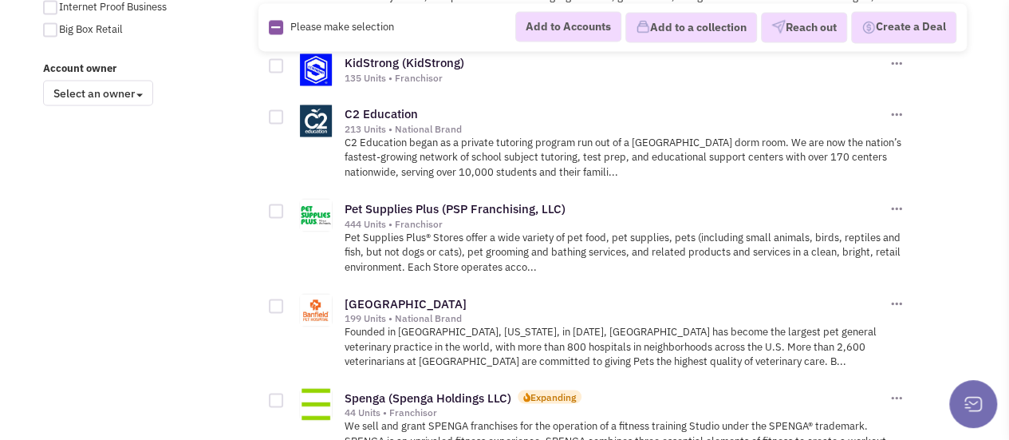
scroll to position [1308, 0]
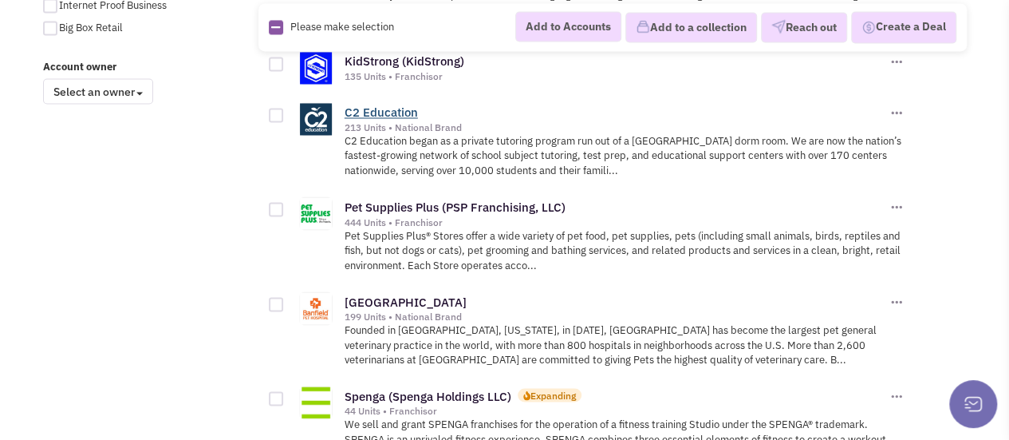
click at [375, 105] on link "C2 Education" at bounding box center [381, 112] width 73 height 15
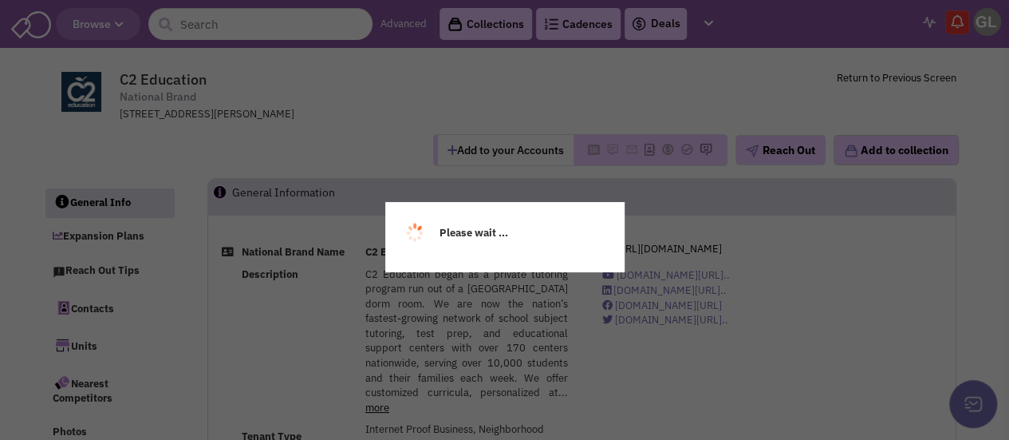
select select
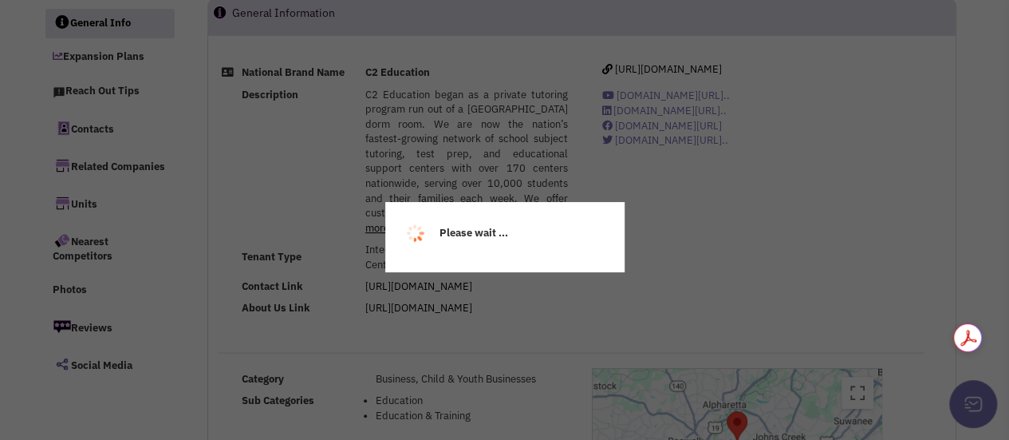
select select
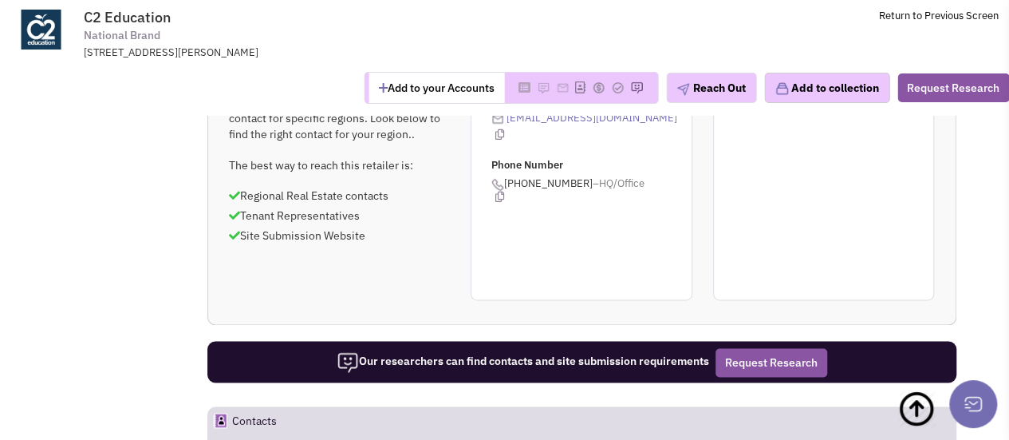
scroll to position [1072, 0]
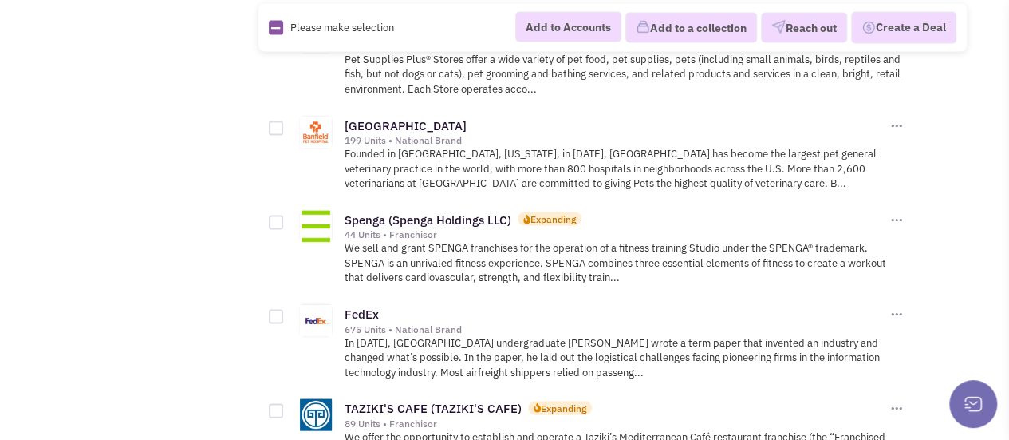
scroll to position [1483, 0]
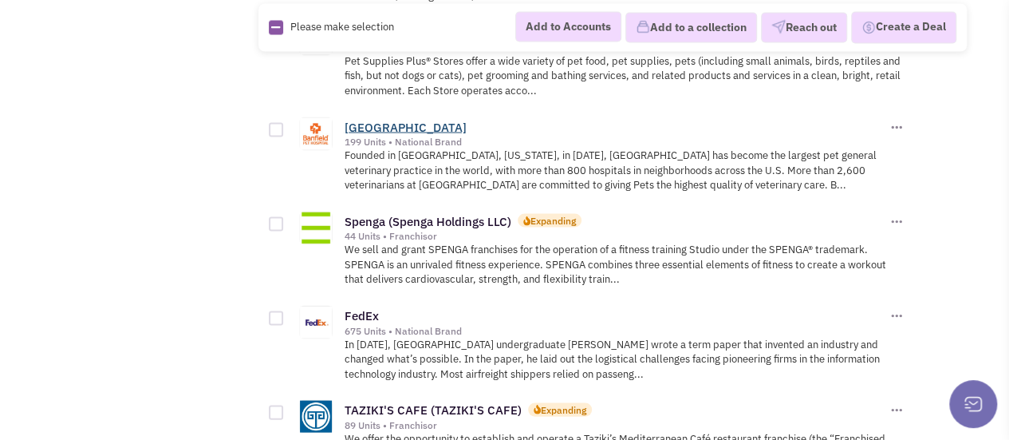
click at [413, 119] on link "Banfield Pet Hospital" at bounding box center [406, 126] width 122 height 15
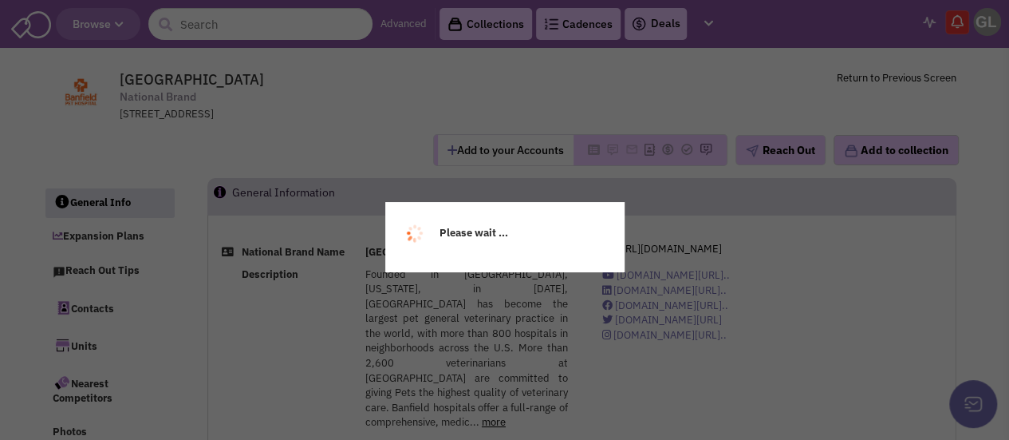
select select
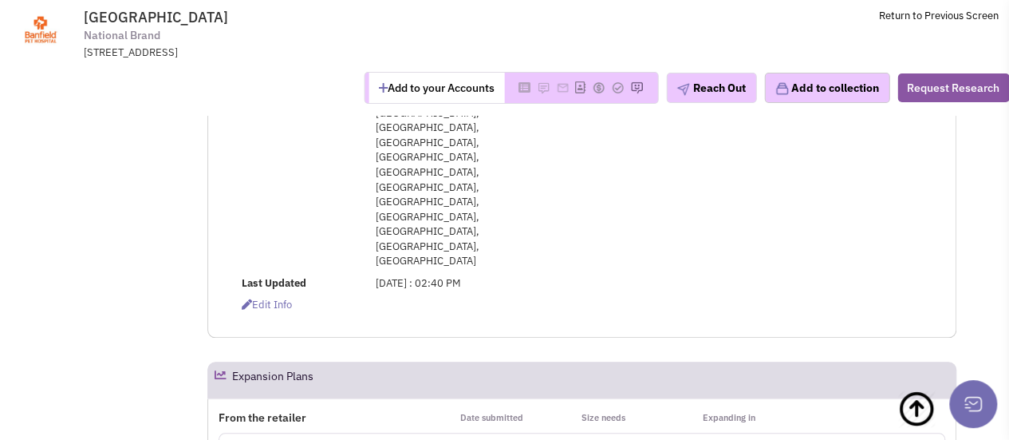
scroll to position [641, 0]
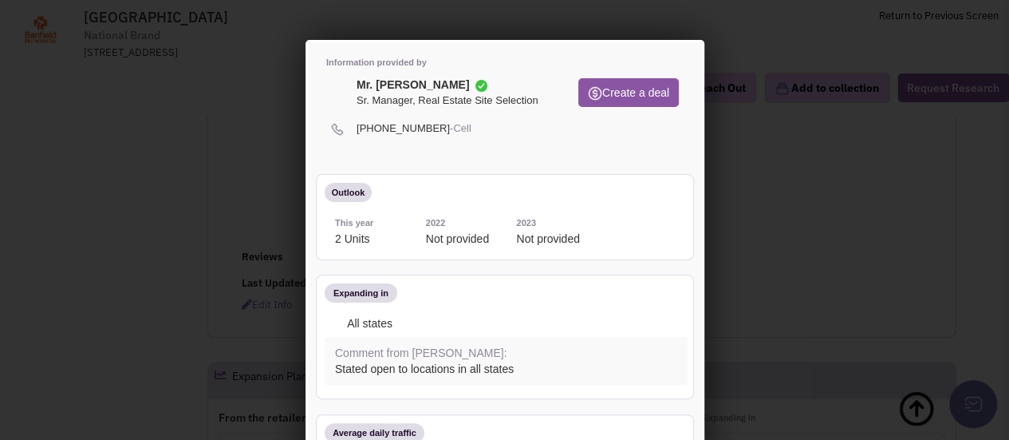
scroll to position [41, 0]
click at [472, 127] on icon at bounding box center [476, 127] width 9 height 15
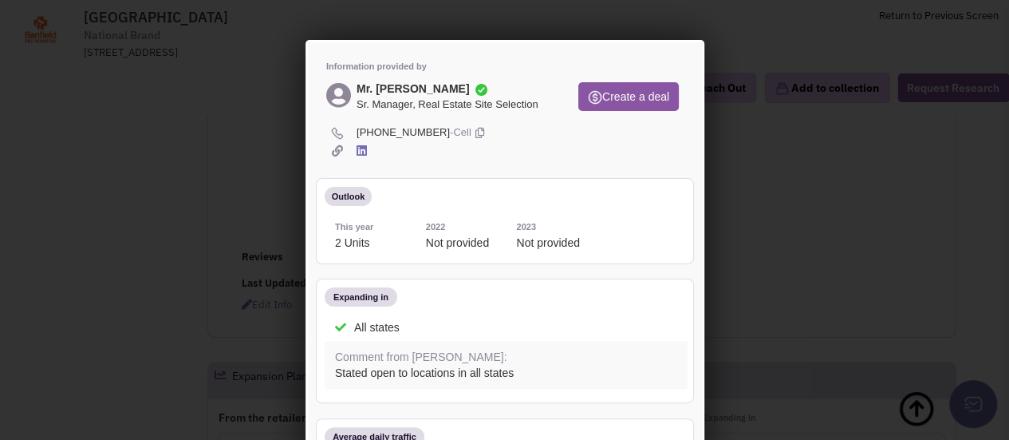
scroll to position [0, 0]
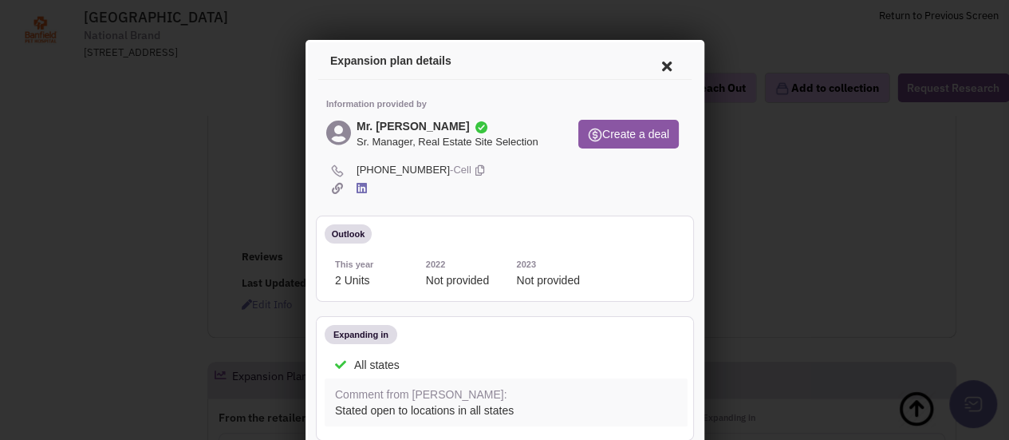
click at [647, 57] on icon at bounding box center [664, 64] width 34 height 38
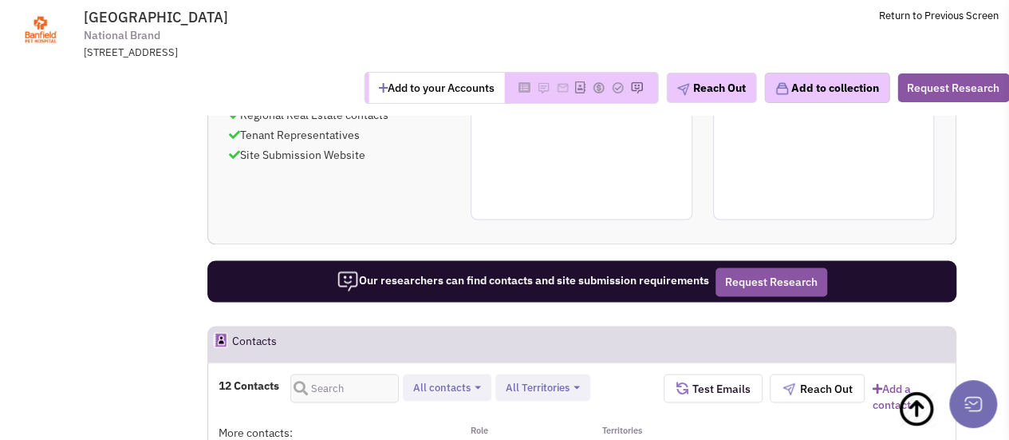
scroll to position [1227, 0]
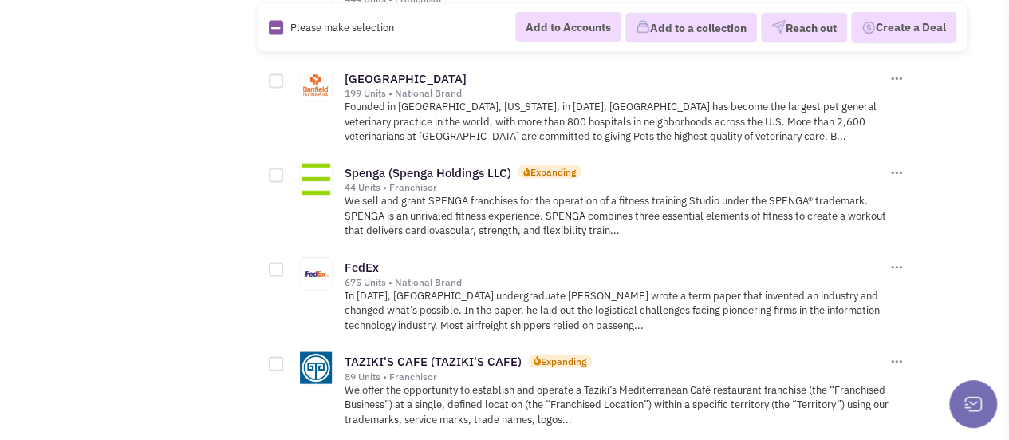
scroll to position [1527, 0]
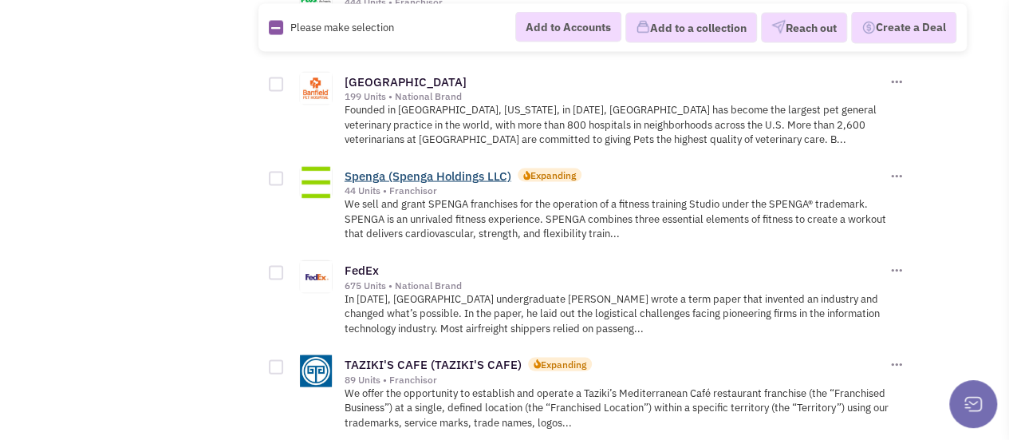
click at [426, 168] on link "Spenga (Spenga Holdings LLC)" at bounding box center [428, 175] width 167 height 15
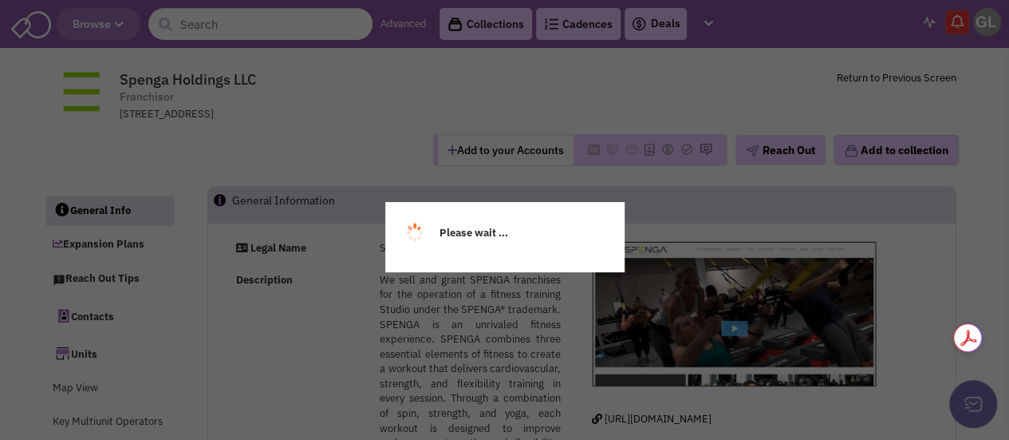
select select
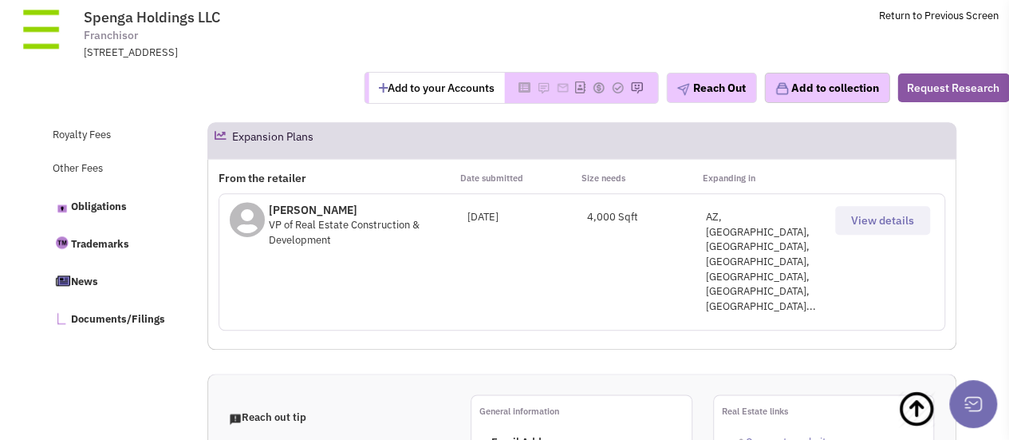
scroll to position [752, 0]
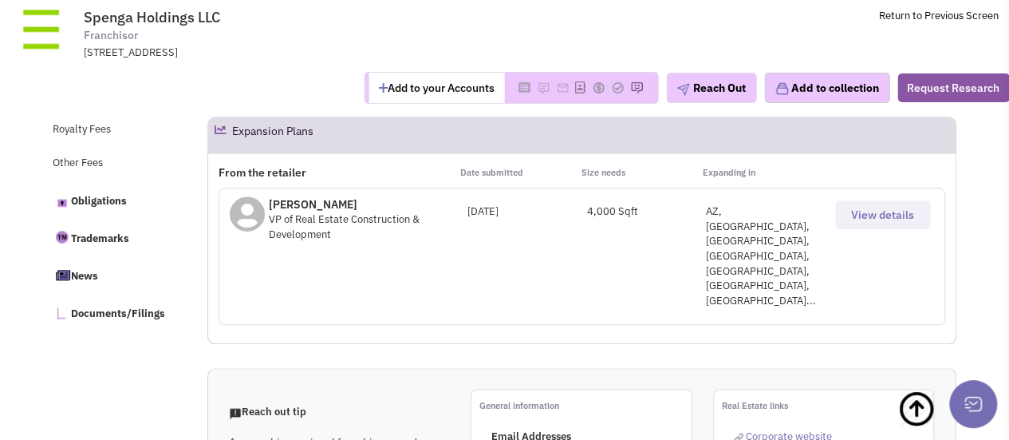
click at [906, 212] on span "View details" at bounding box center [882, 214] width 63 height 14
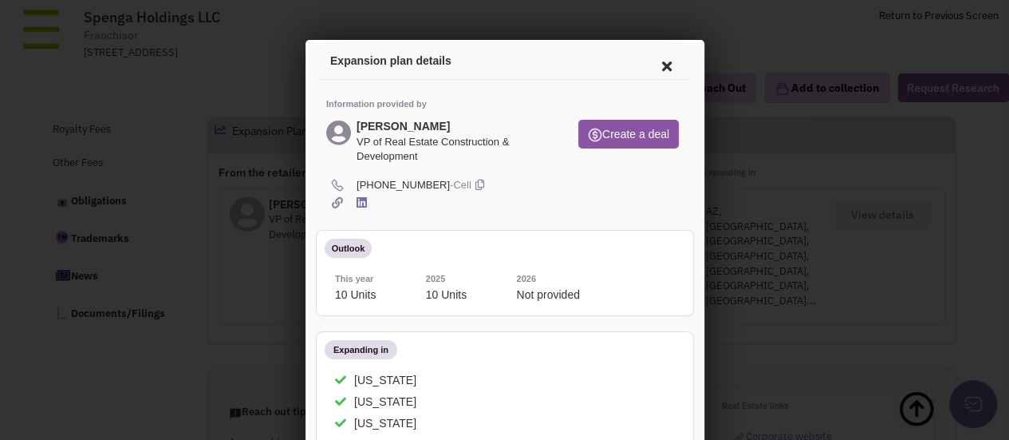
scroll to position [804, 0]
select select
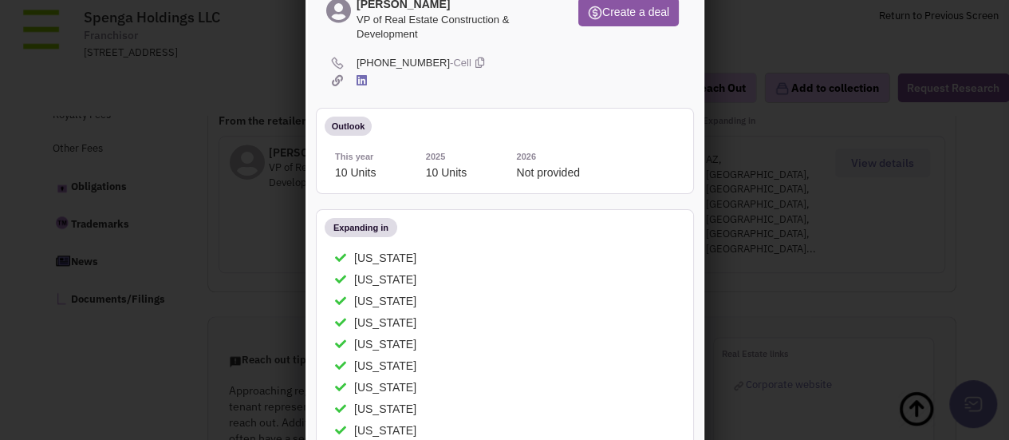
scroll to position [120, 0]
click at [472, 61] on icon at bounding box center [476, 62] width 9 height 15
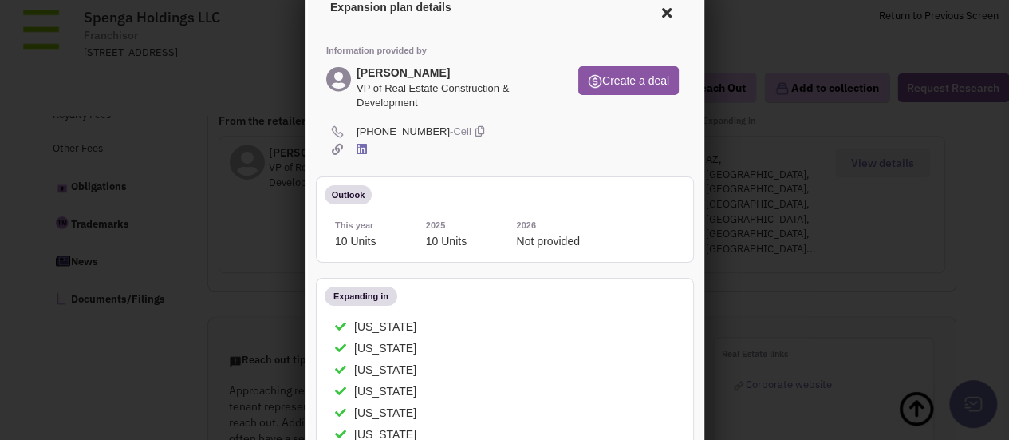
scroll to position [53, 0]
drag, startPoint x: 357, startPoint y: 70, endPoint x: 421, endPoint y: 73, distance: 63.1
click at [421, 73] on h4 "Joseph Vrdolyak" at bounding box center [399, 70] width 93 height 13
drag, startPoint x: 445, startPoint y: 69, endPoint x: 330, endPoint y: 69, distance: 115.7
click at [330, 69] on div "Joseph Vrdolyak VP of Real Estate Construction & Development" at bounding box center [438, 89] width 231 height 50
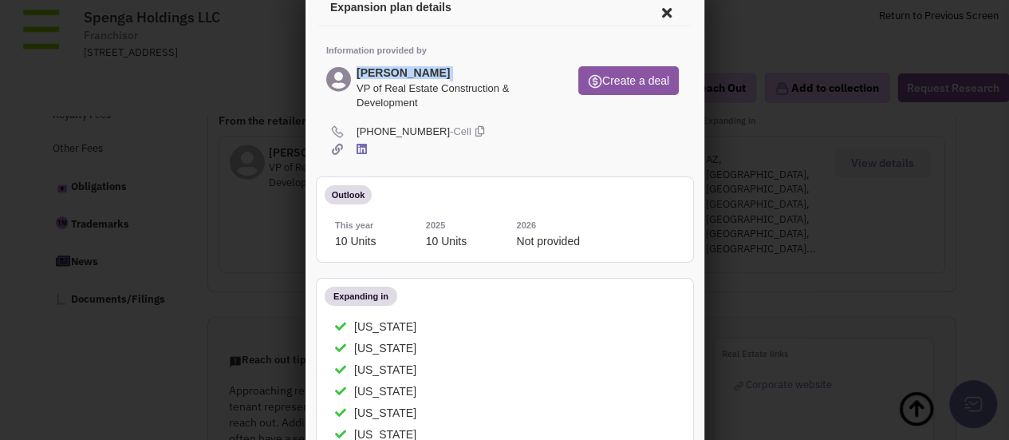
copy div "Joseph Vrdolyak"
click at [655, 10] on icon at bounding box center [664, 10] width 34 height 38
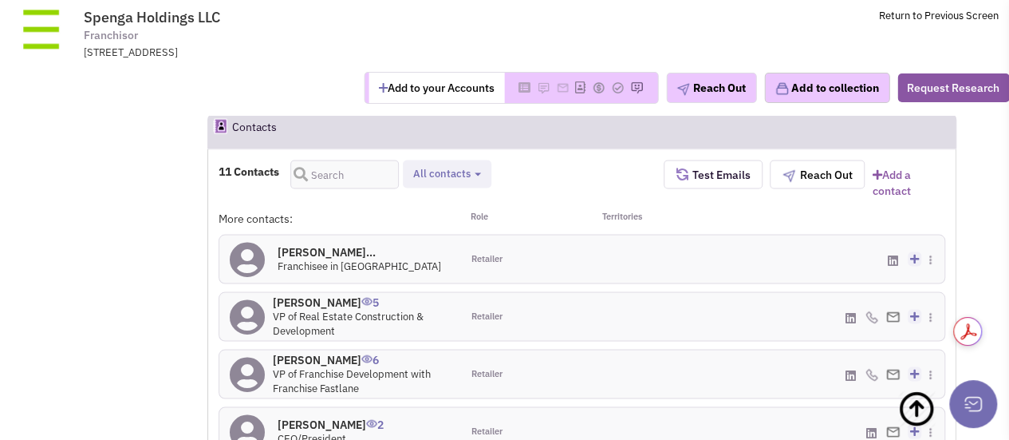
scroll to position [1384, 0]
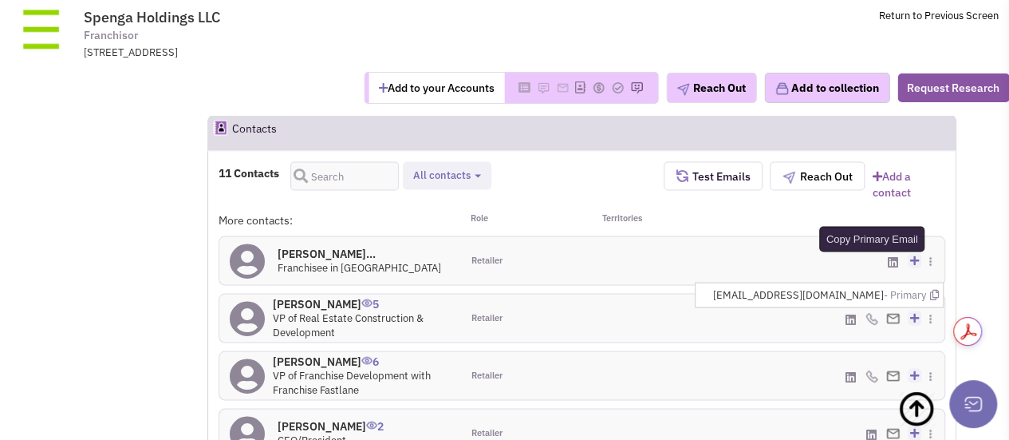
click at [936, 289] on icon at bounding box center [934, 294] width 9 height 10
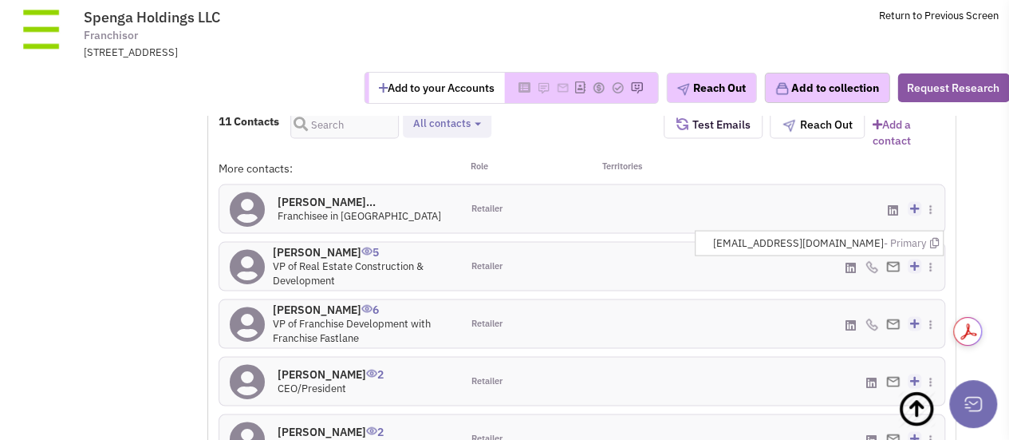
scroll to position [1435, 0]
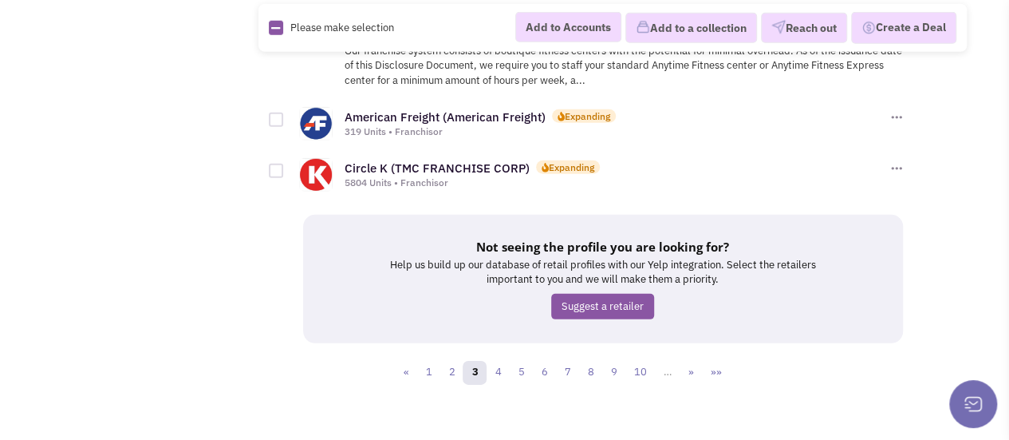
scroll to position [2298, 0]
click at [503, 361] on link "4" at bounding box center [498, 373] width 24 height 24
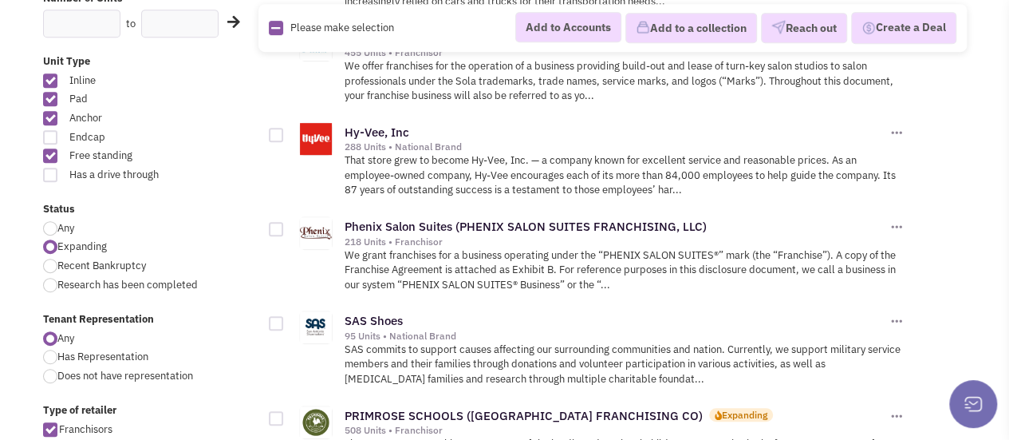
scroll to position [389, 0]
click at [373, 124] on link "Hy-Vee, Inc" at bounding box center [377, 131] width 65 height 15
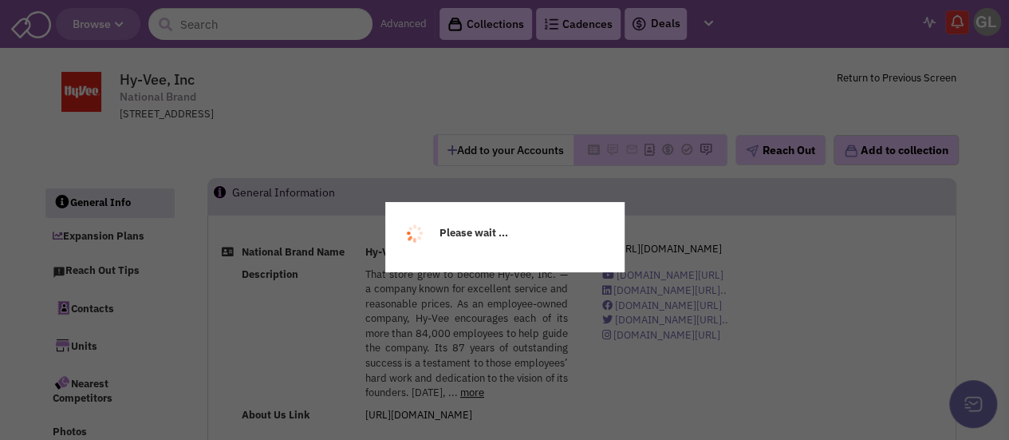
select select
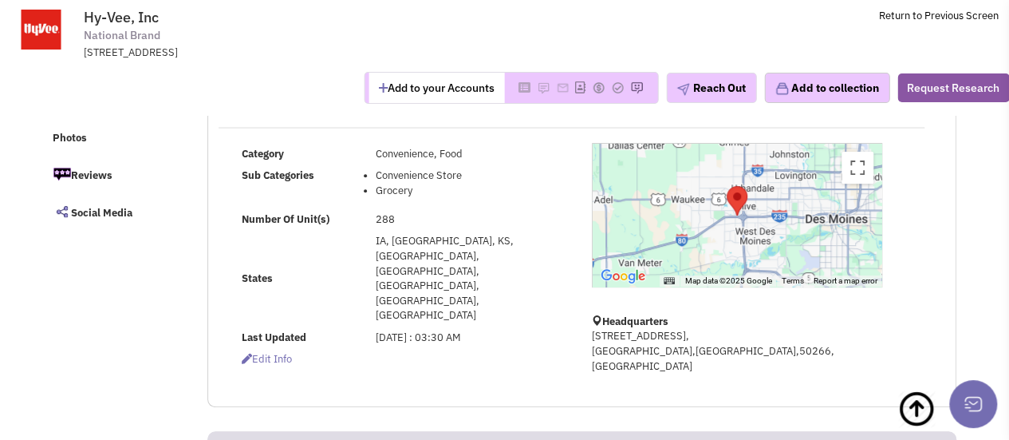
scroll to position [37, 0]
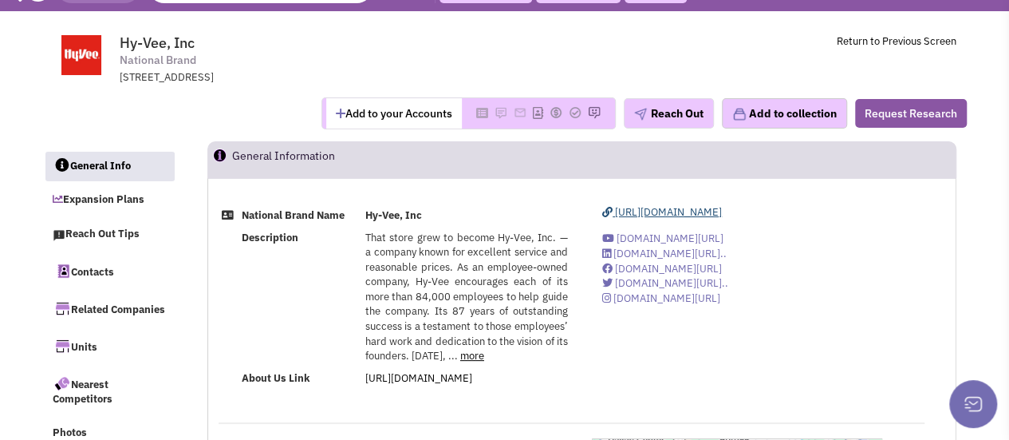
click at [655, 208] on span "https://www.hy-vee.com" at bounding box center [668, 212] width 107 height 14
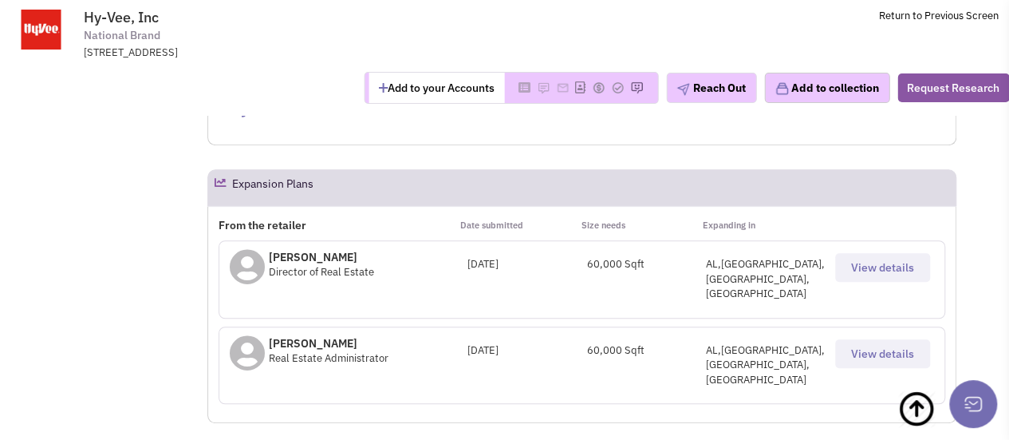
scroll to position [509, 0]
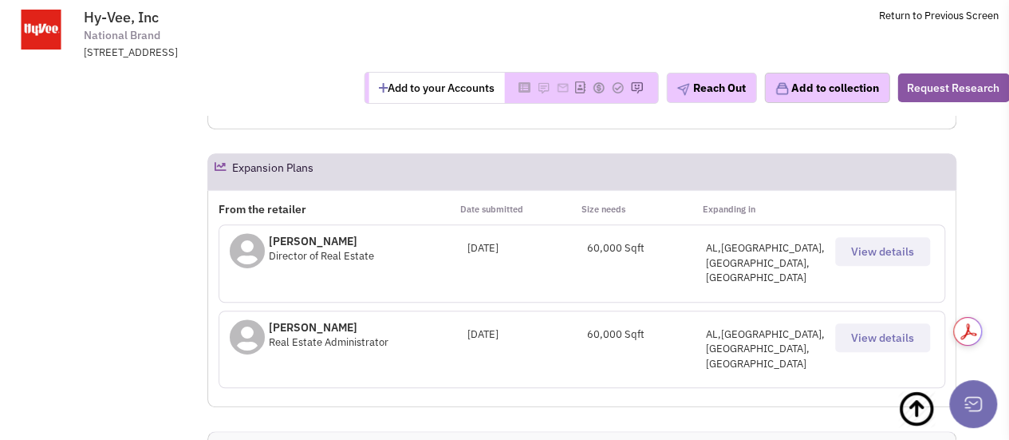
click at [721, 310] on div "Julie Ummach Real Estate Administrator December 15, 2022 60,000 Sqft AL,IN,KY,T…" at bounding box center [582, 349] width 727 height 78
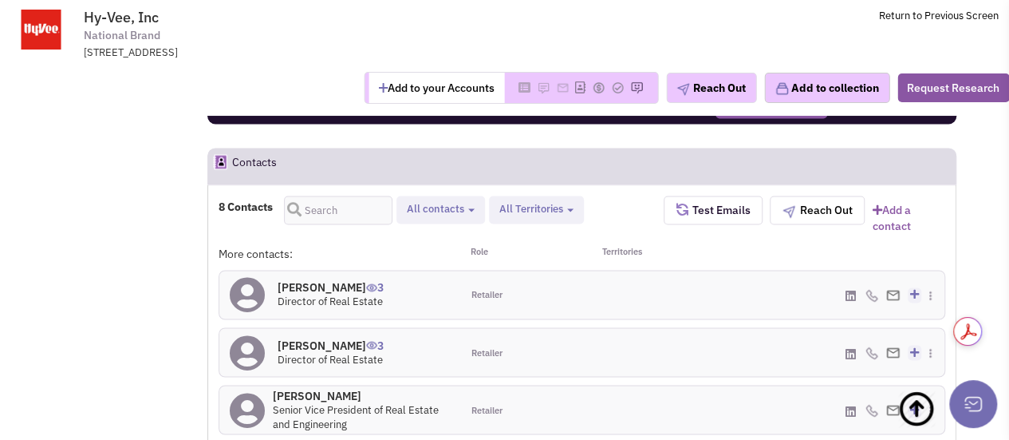
scroll to position [1170, 0]
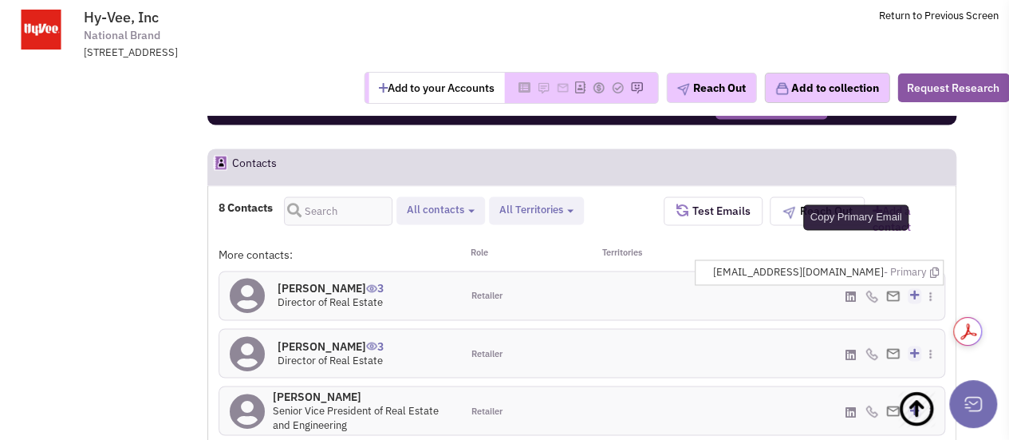
click at [932, 267] on icon at bounding box center [934, 272] width 9 height 10
click at [934, 267] on icon at bounding box center [934, 272] width 9 height 10
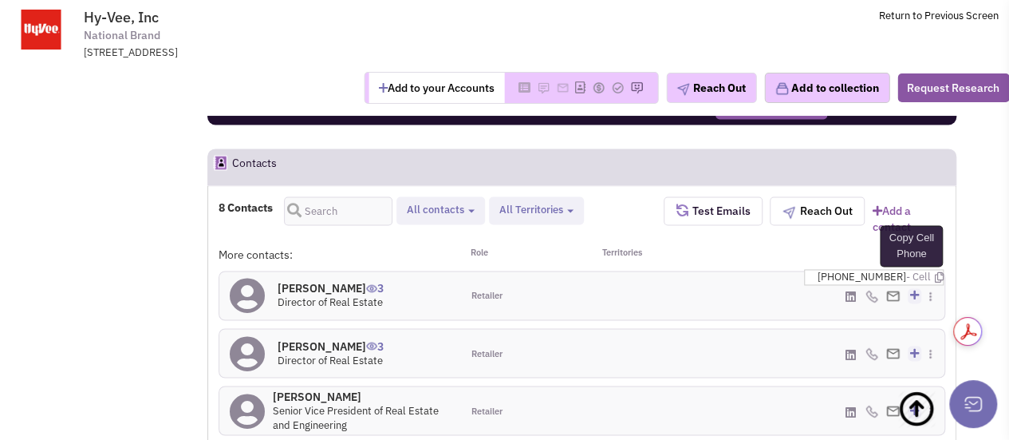
click at [934, 272] on icon at bounding box center [938, 277] width 9 height 10
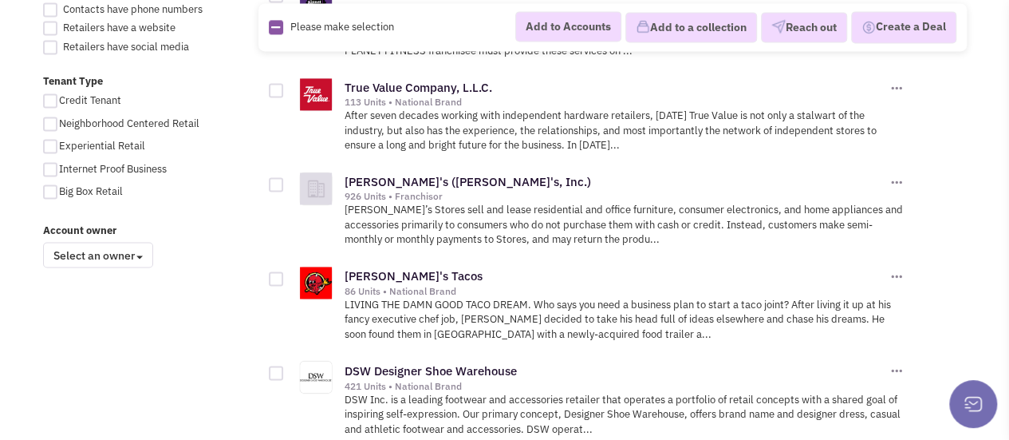
scroll to position [1143, 0]
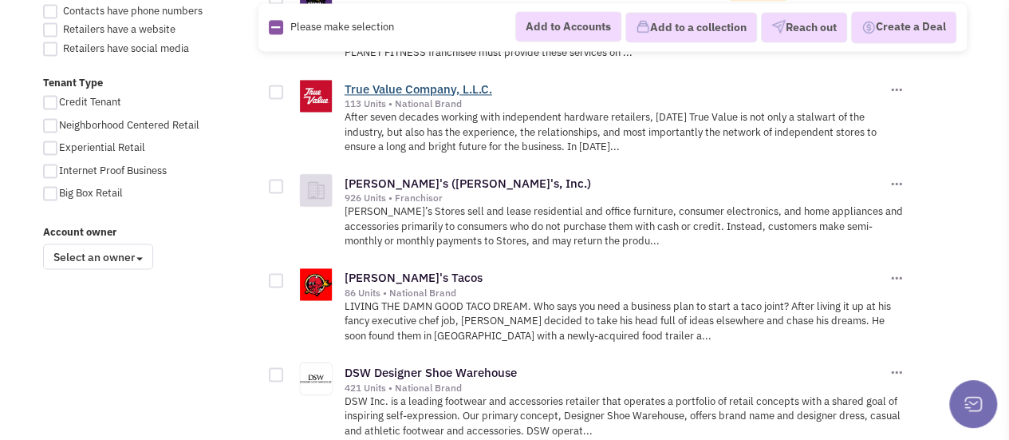
click at [469, 81] on link "True Value Company, L.L.C." at bounding box center [419, 88] width 148 height 15
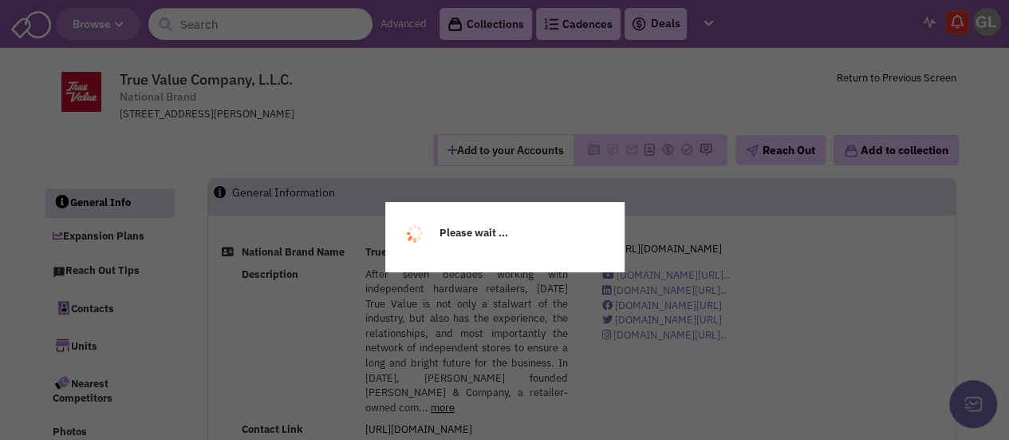
select select
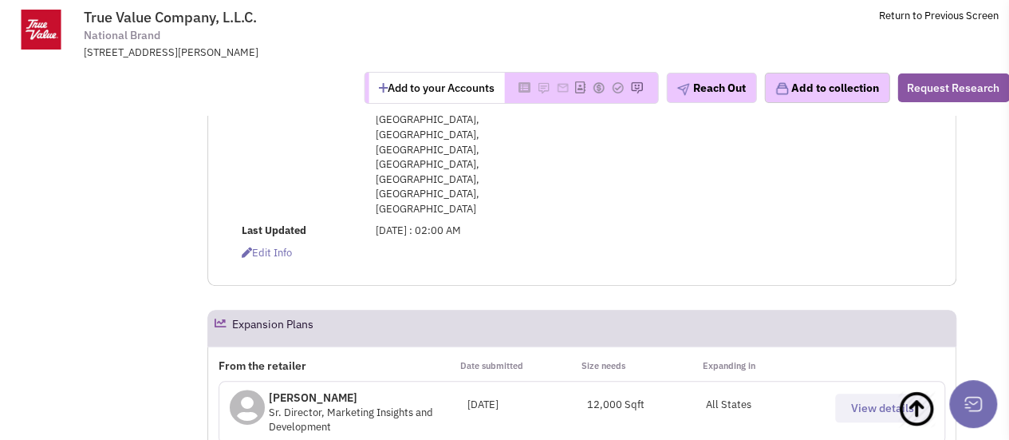
scroll to position [614, 0]
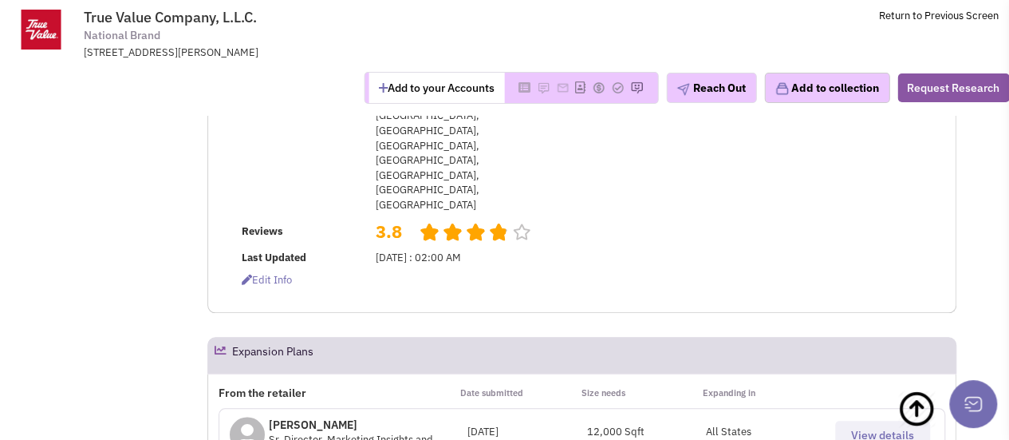
click at [886, 428] on span "View details" at bounding box center [882, 435] width 63 height 14
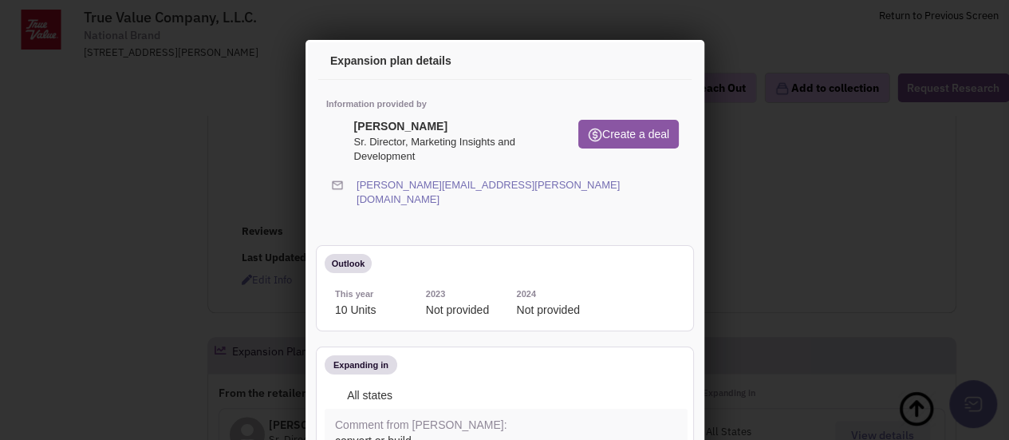
scroll to position [0, 0]
click at [672, 180] on icon at bounding box center [676, 191] width 9 height 30
click at [647, 67] on icon at bounding box center [664, 64] width 34 height 38
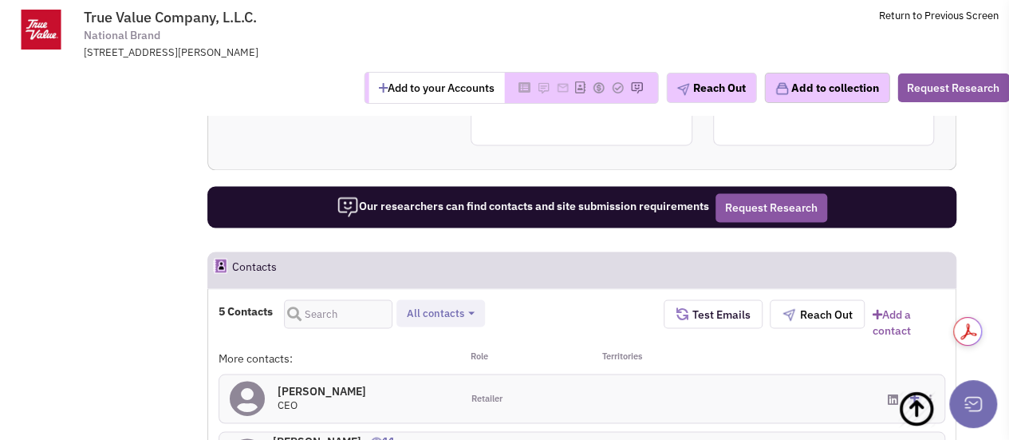
scroll to position [1254, 0]
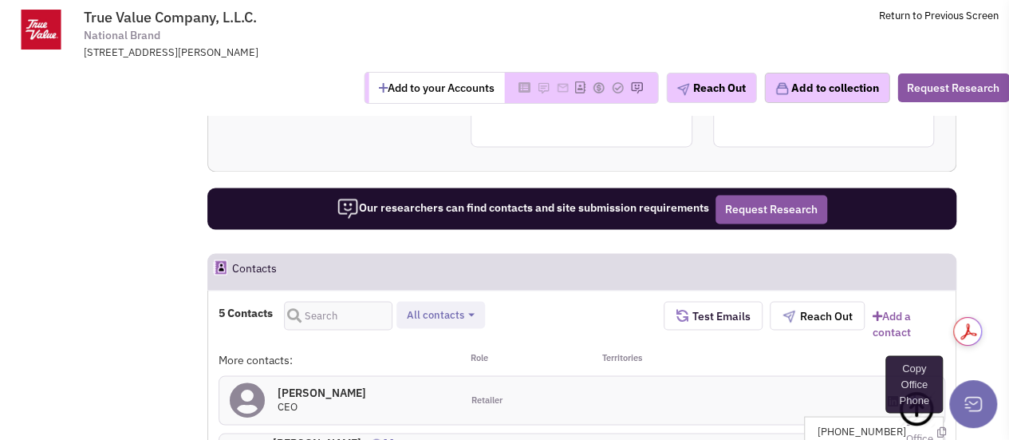
click at [937, 426] on icon at bounding box center [941, 431] width 9 height 10
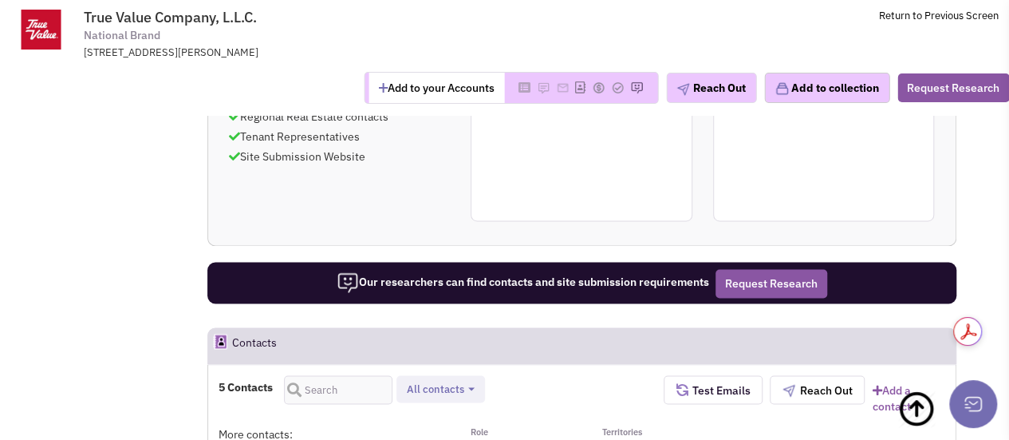
scroll to position [1180, 0]
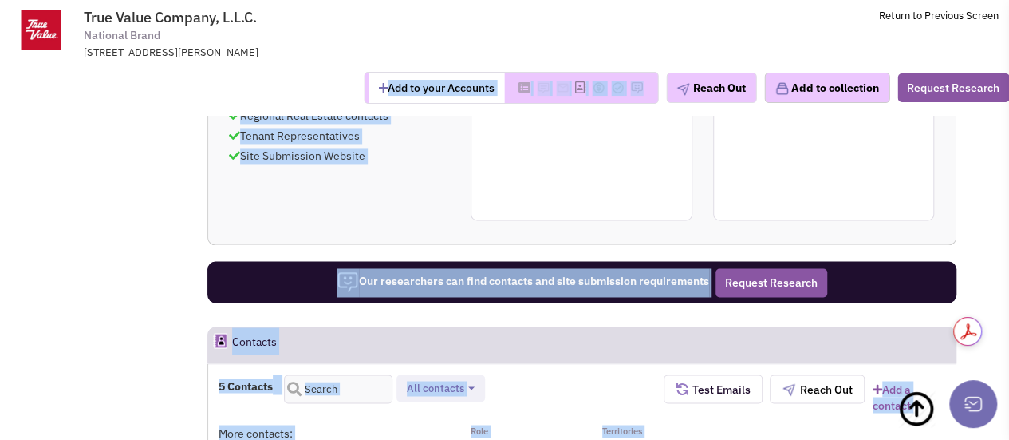
drag, startPoint x: 599, startPoint y: 330, endPoint x: 266, endPoint y: 95, distance: 407.8
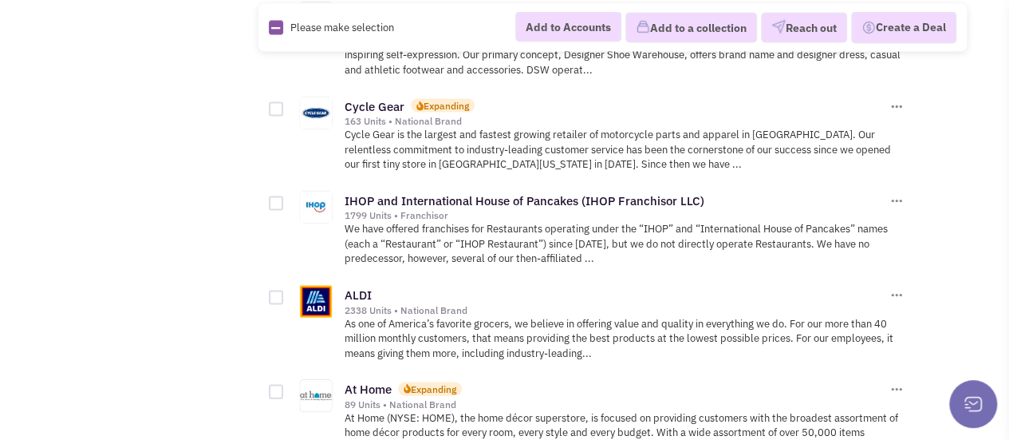
scroll to position [1503, 0]
click at [374, 98] on link "Cycle Gear" at bounding box center [375, 105] width 60 height 15
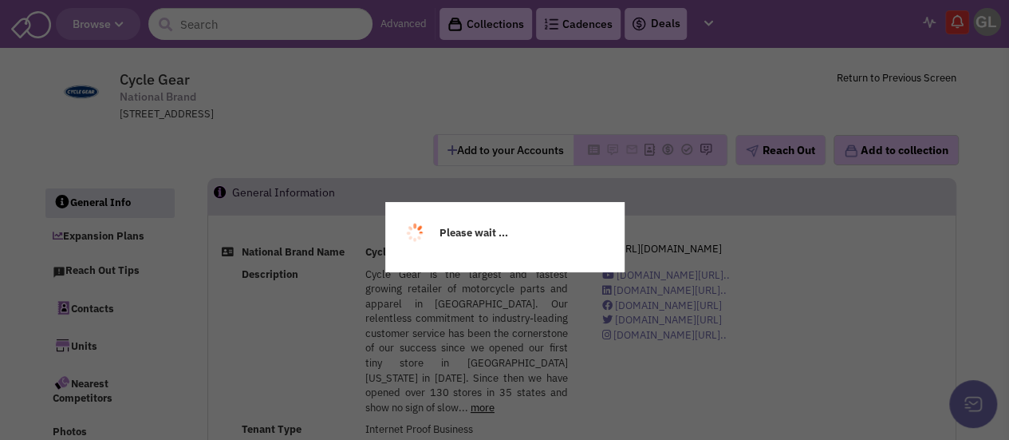
select select
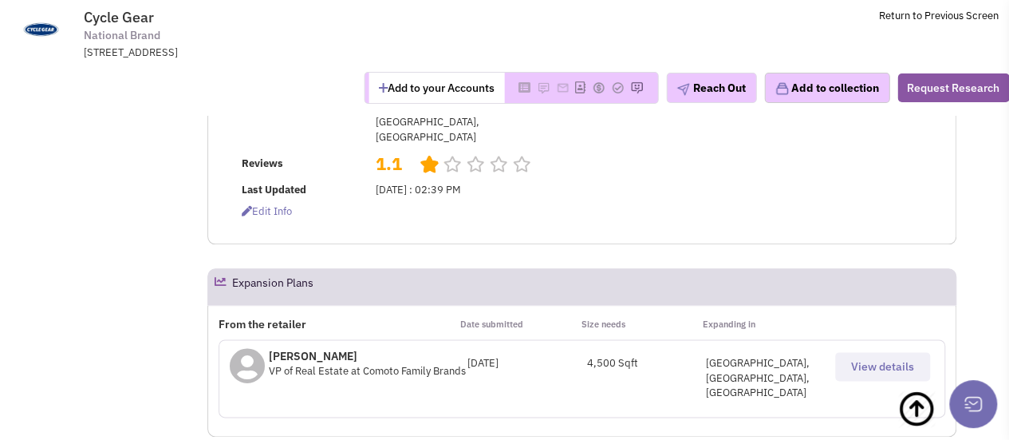
scroll to position [859, 0]
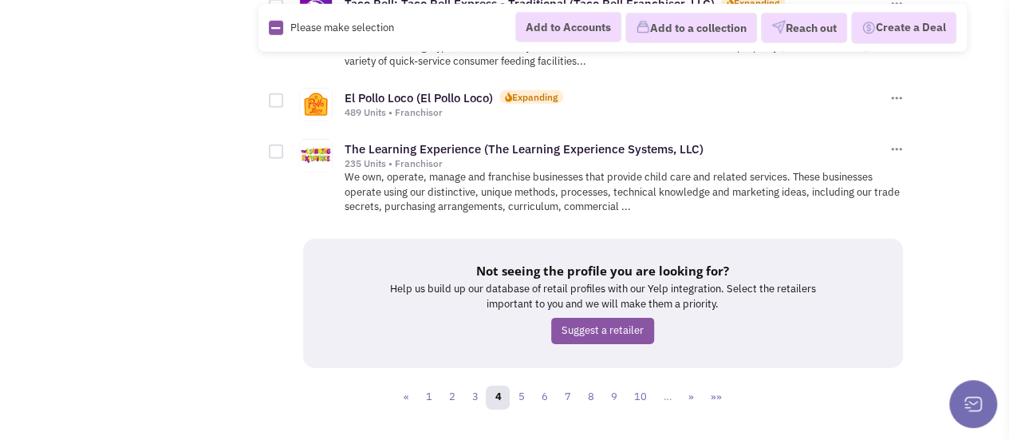
scroll to position [2370, 0]
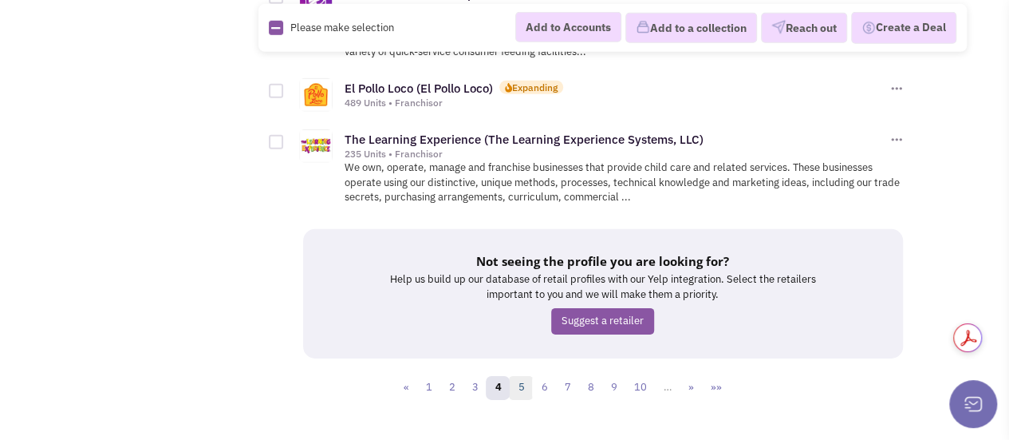
click at [527, 377] on link "5" at bounding box center [521, 388] width 24 height 24
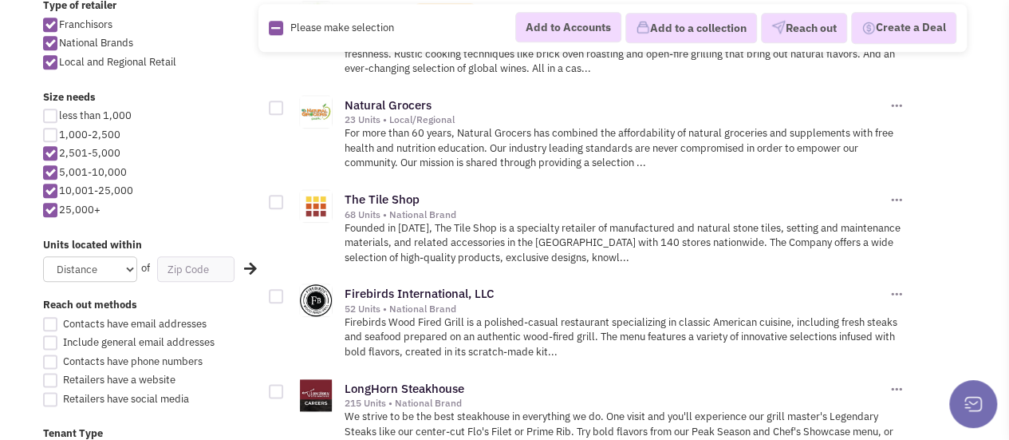
scroll to position [795, 0]
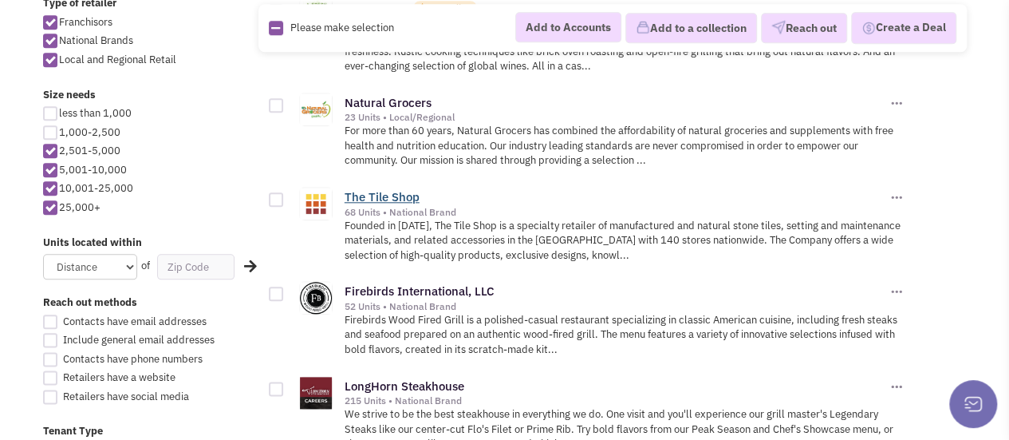
click at [374, 191] on link "The Tile Shop" at bounding box center [382, 196] width 75 height 15
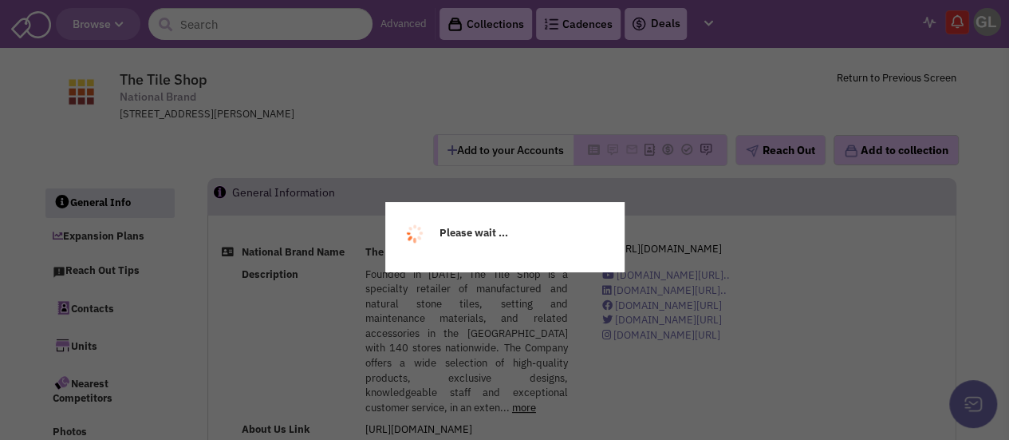
select select
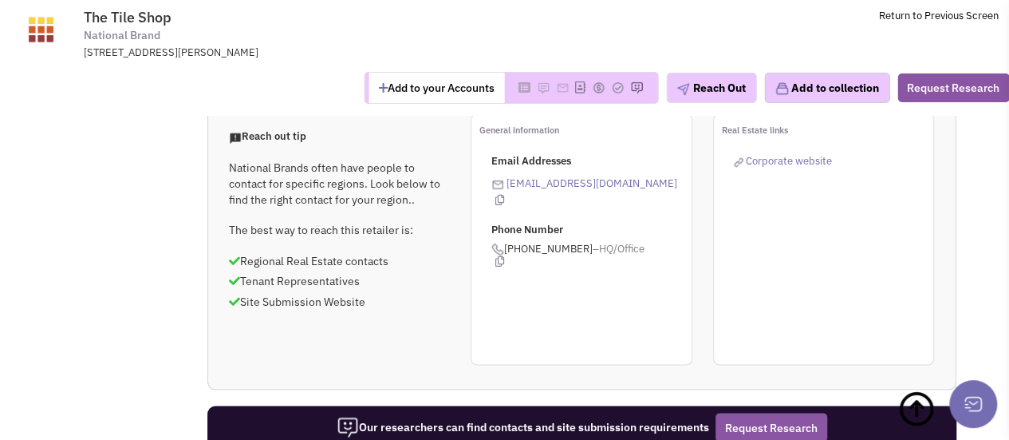
scroll to position [1220, 0]
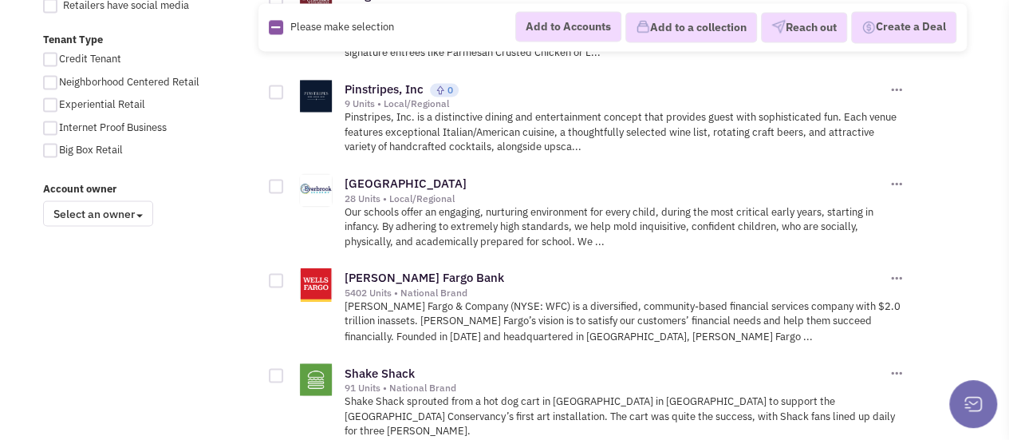
scroll to position [1194, 0]
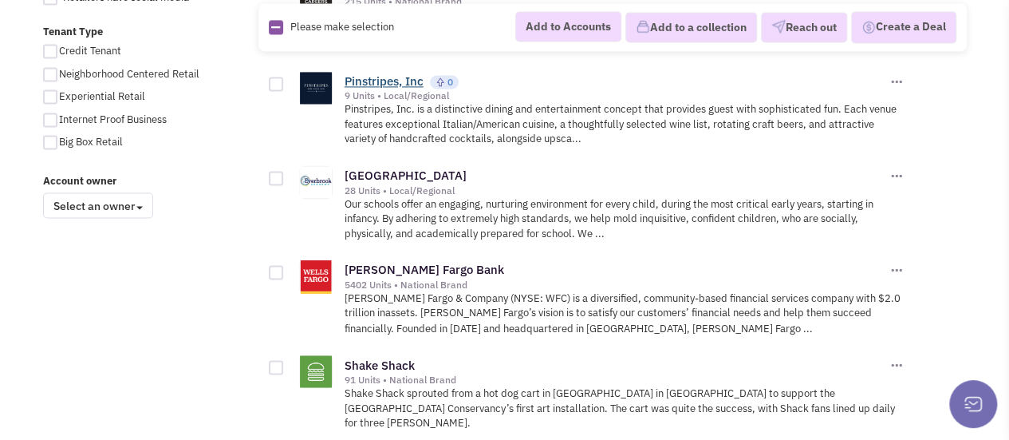
click at [408, 73] on link "Pinstripes, Inc" at bounding box center [384, 80] width 79 height 15
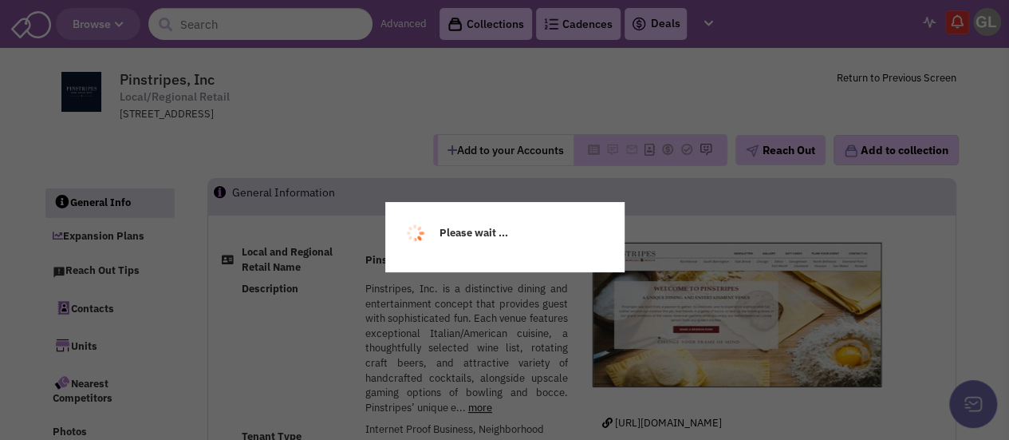
select select
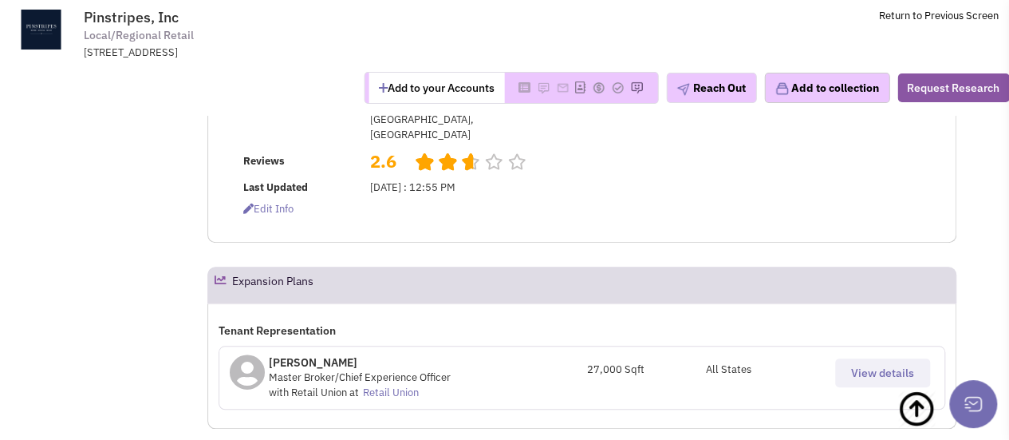
scroll to position [559, 0]
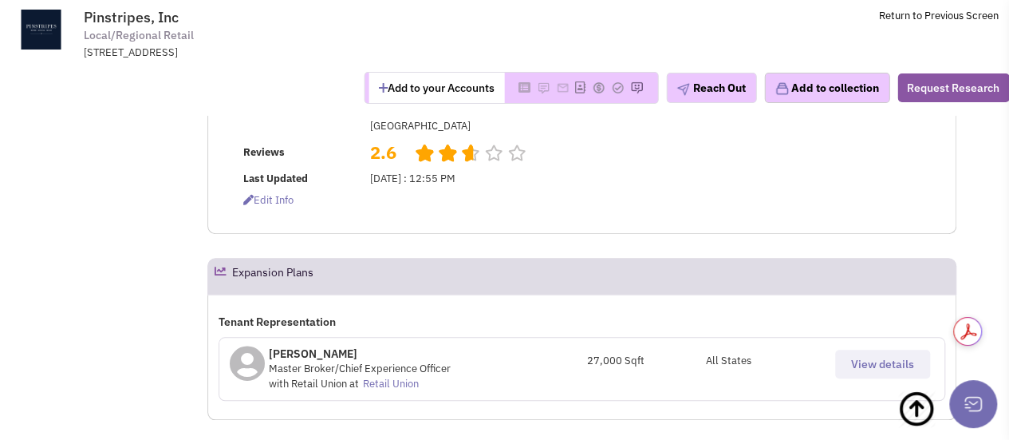
click at [869, 357] on span "View details" at bounding box center [882, 364] width 63 height 14
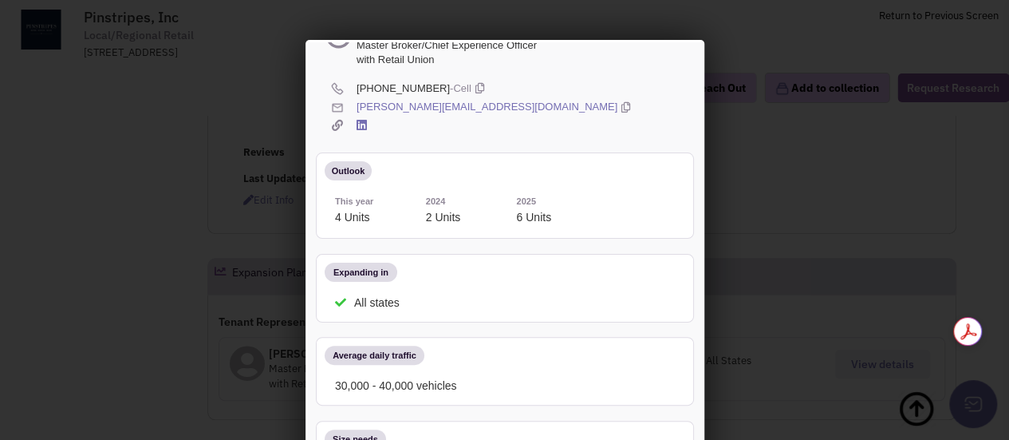
scroll to position [0, 0]
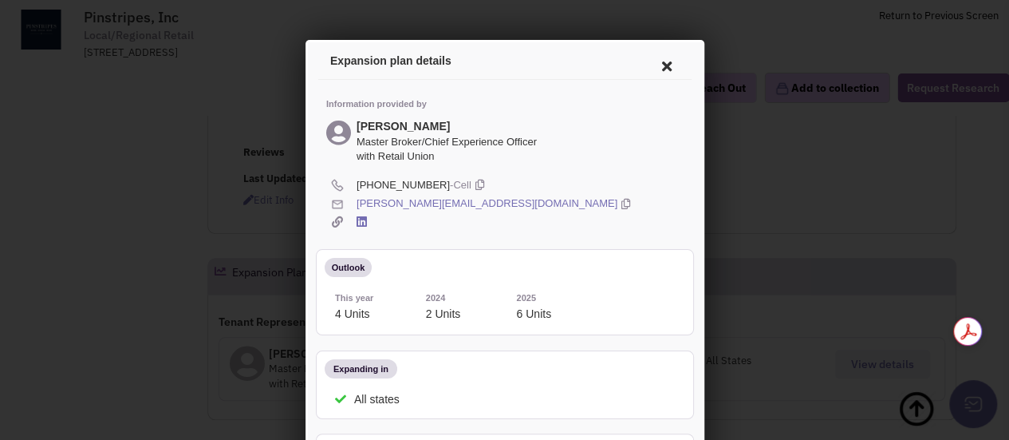
click at [649, 64] on icon at bounding box center [664, 64] width 34 height 38
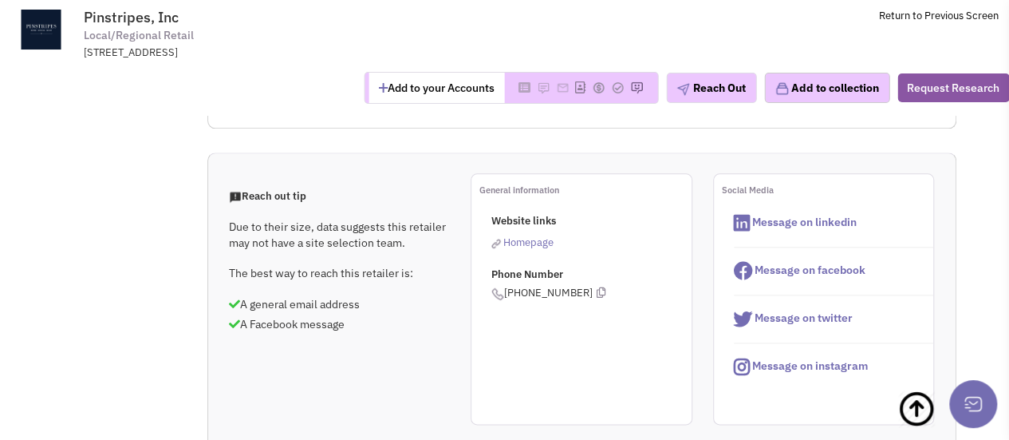
scroll to position [851, 0]
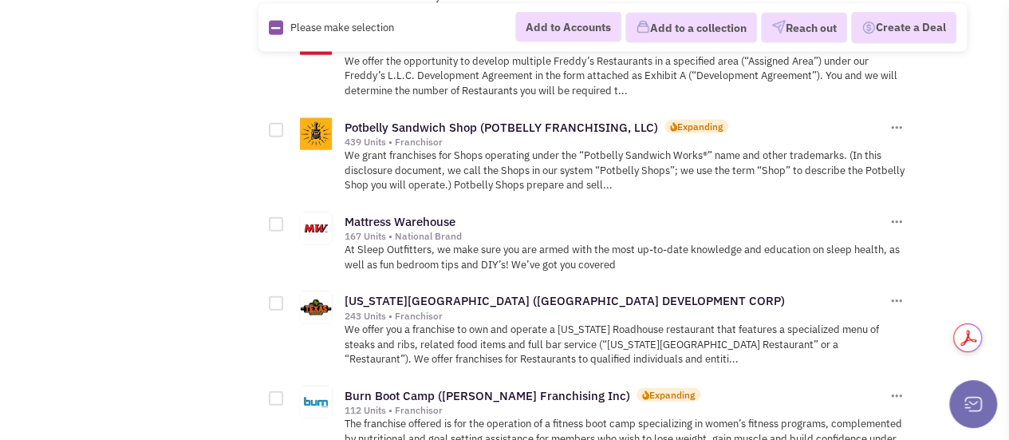
scroll to position [1845, 0]
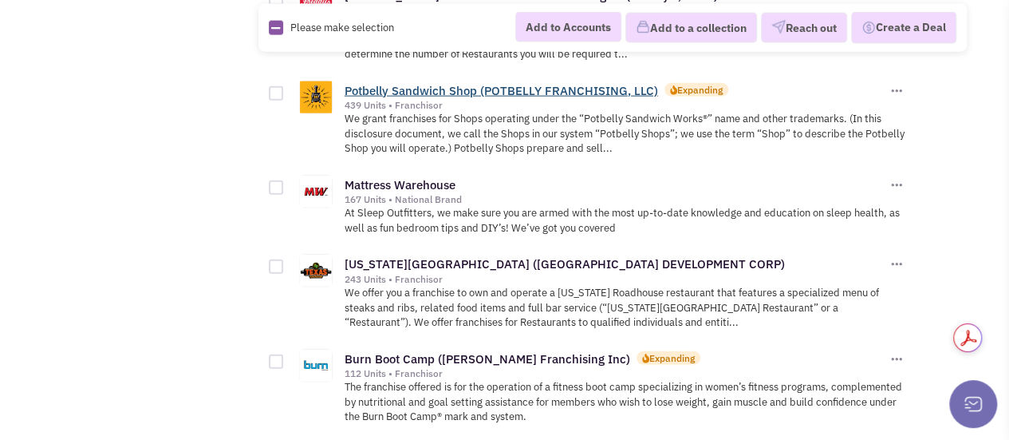
click at [529, 83] on link "Potbelly Sandwich Shop (POTBELLY FRANCHISING, LLC)" at bounding box center [502, 90] width 314 height 15
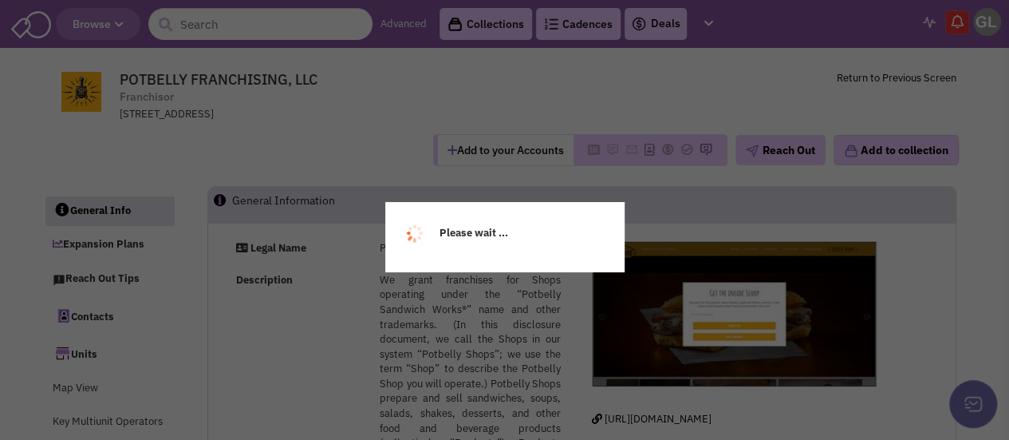
select select
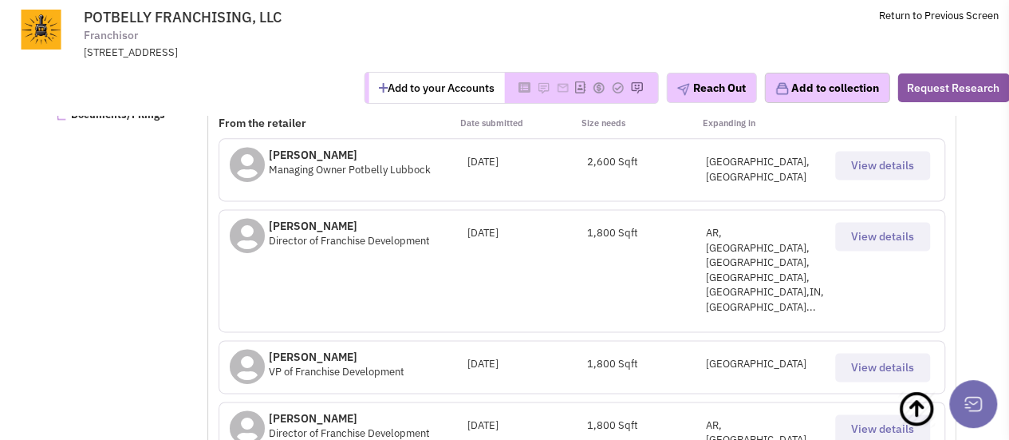
scroll to position [985, 0]
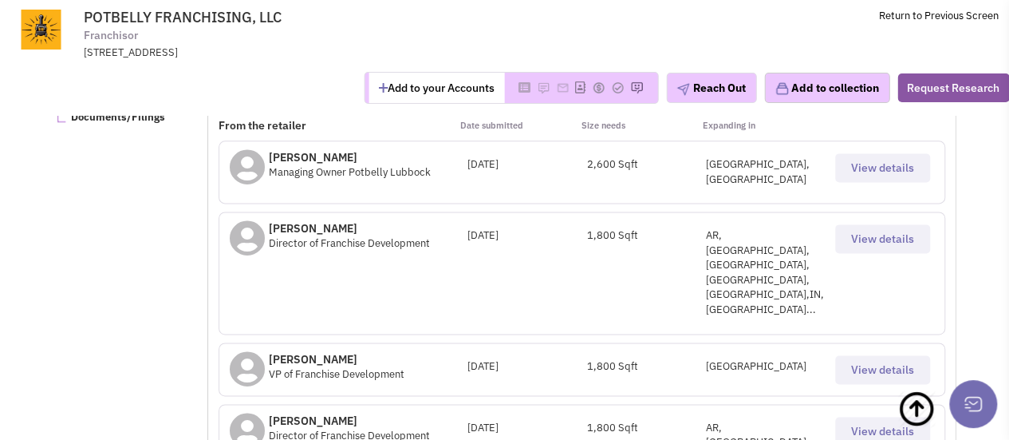
click at [867, 224] on button "View details" at bounding box center [882, 238] width 95 height 29
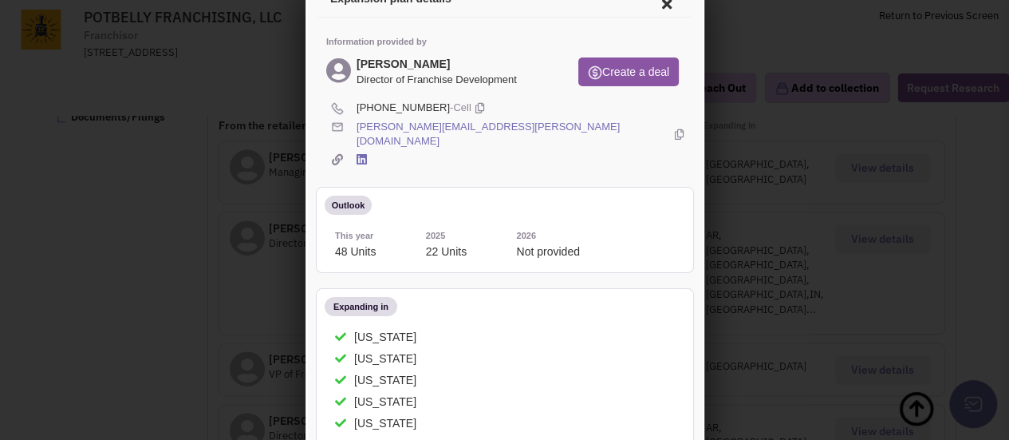
scroll to position [0, 0]
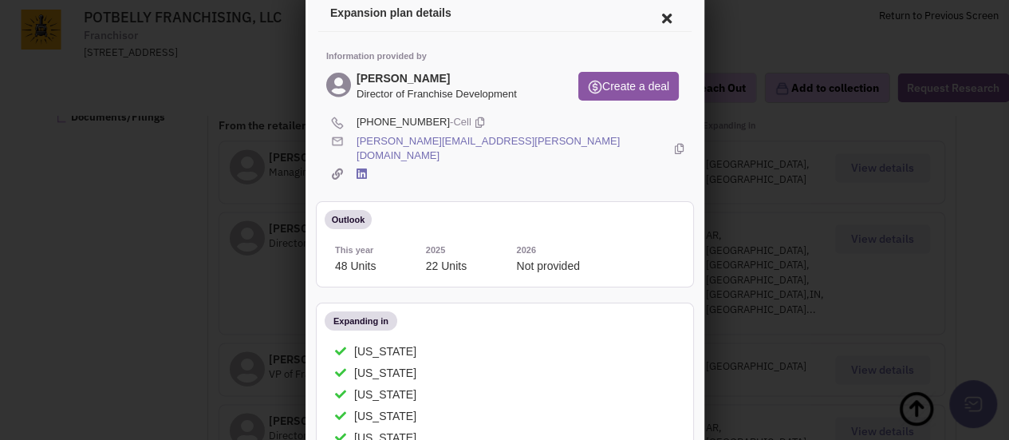
click at [647, 18] on icon at bounding box center [664, 16] width 34 height 38
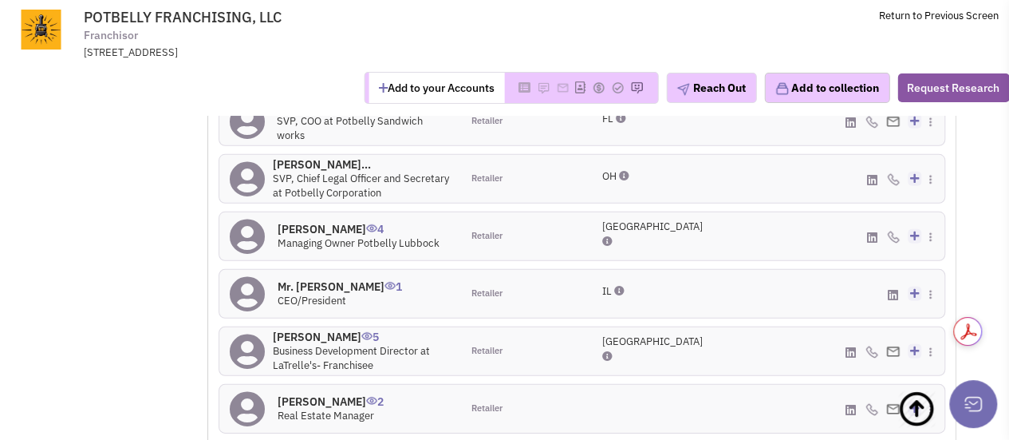
scroll to position [2234, 0]
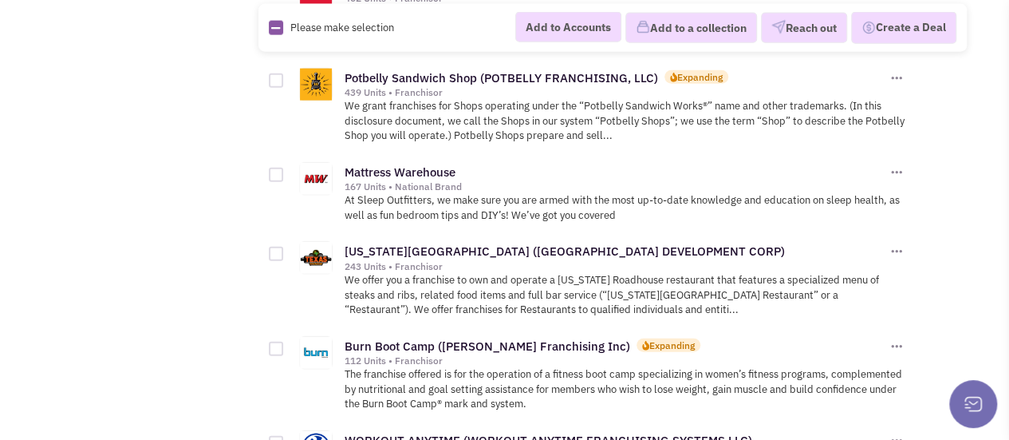
scroll to position [1859, 0]
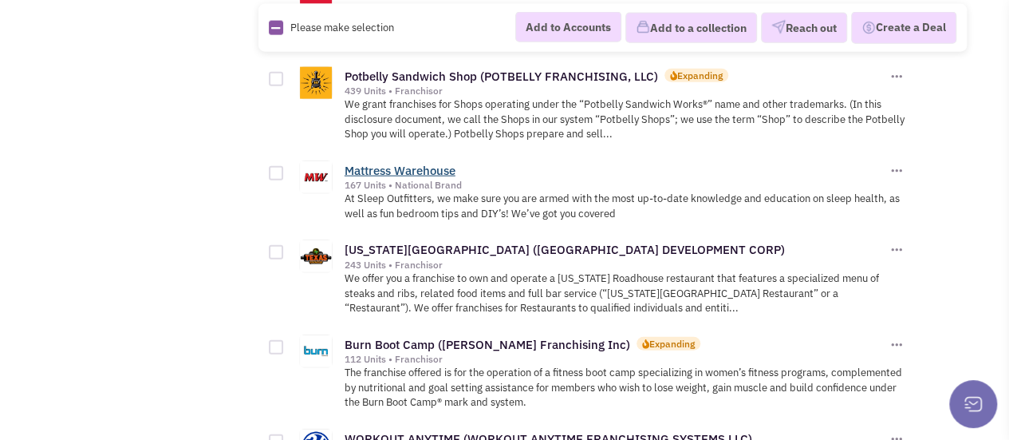
click at [437, 163] on link "Mattress Warehouse" at bounding box center [400, 170] width 111 height 15
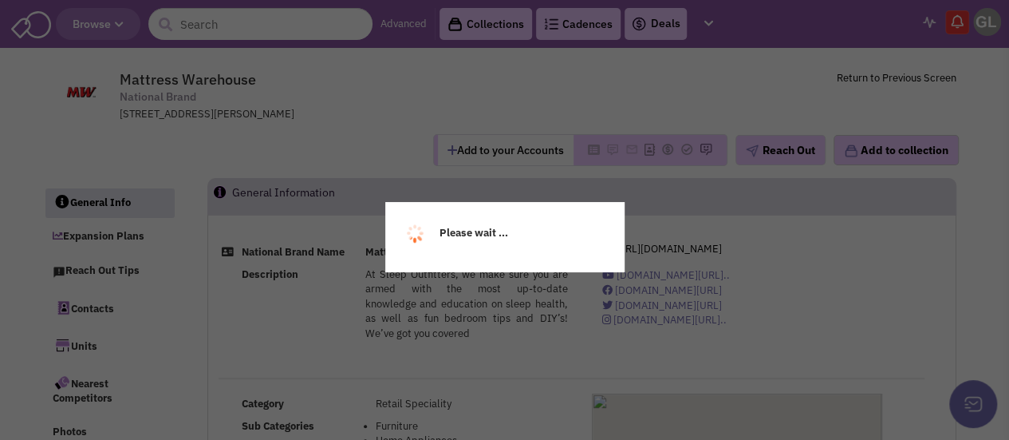
select select
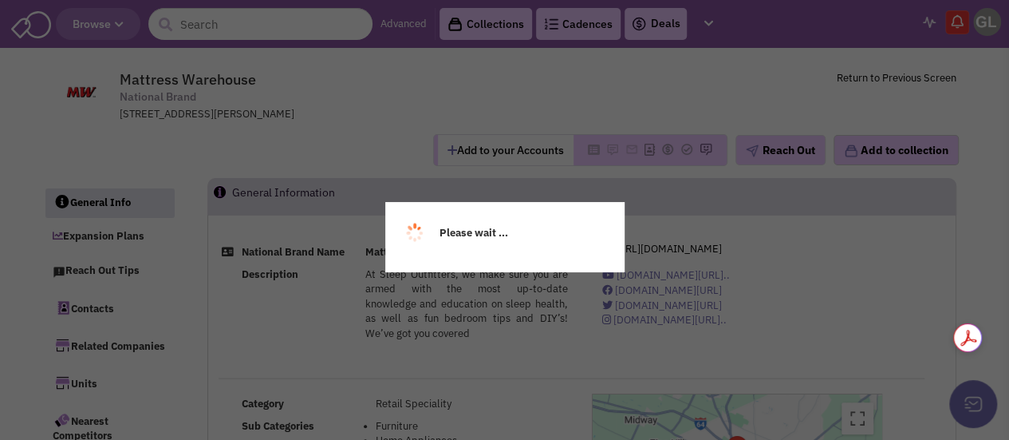
select select
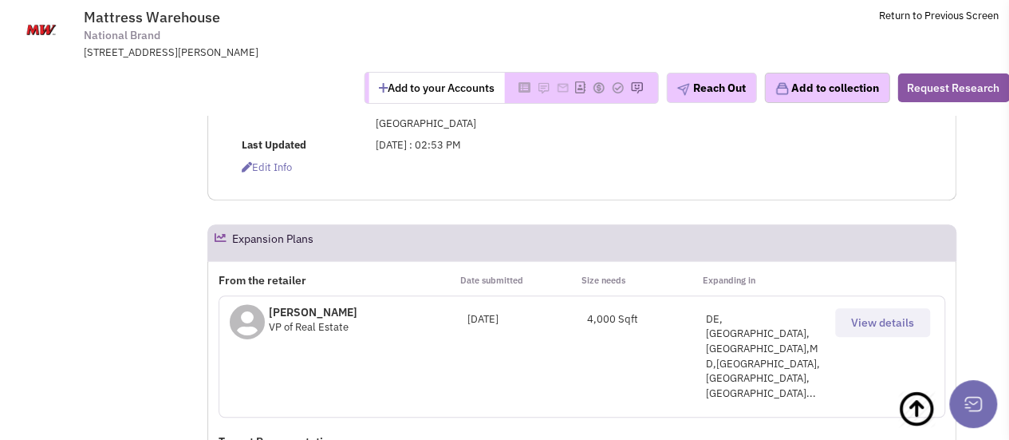
scroll to position [417, 0]
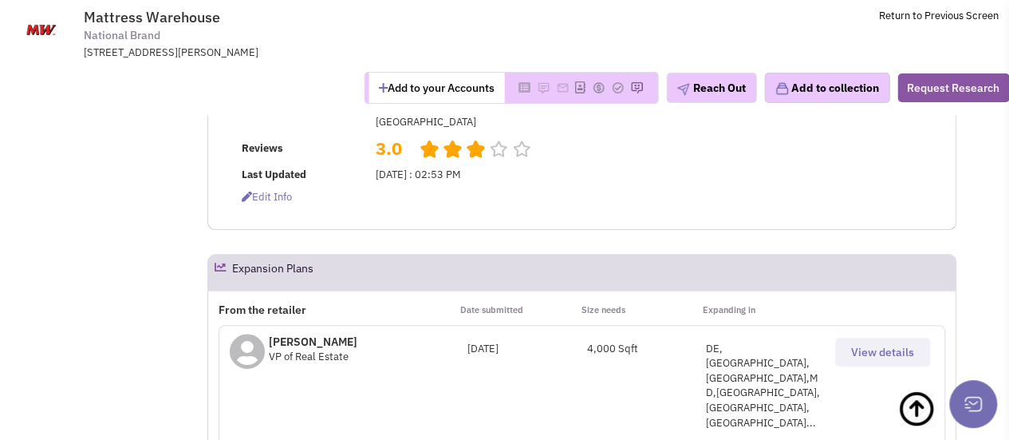
click at [883, 345] on span "View details" at bounding box center [882, 352] width 63 height 14
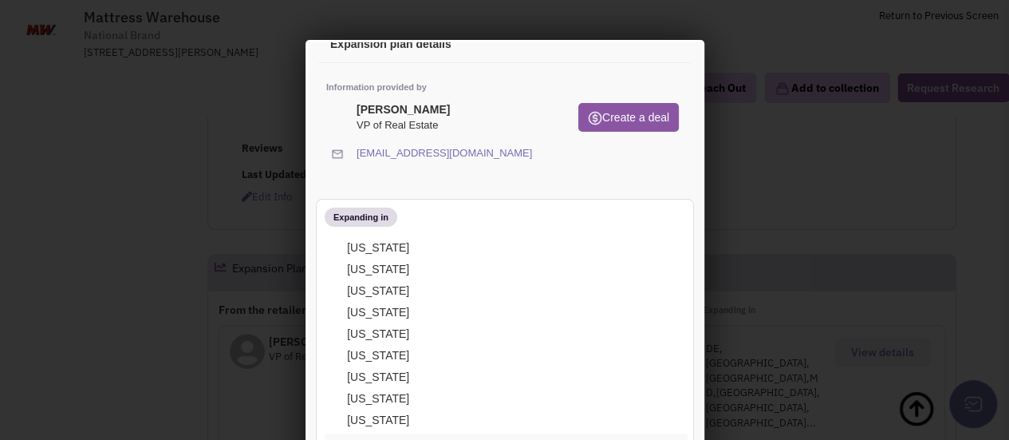
scroll to position [0, 0]
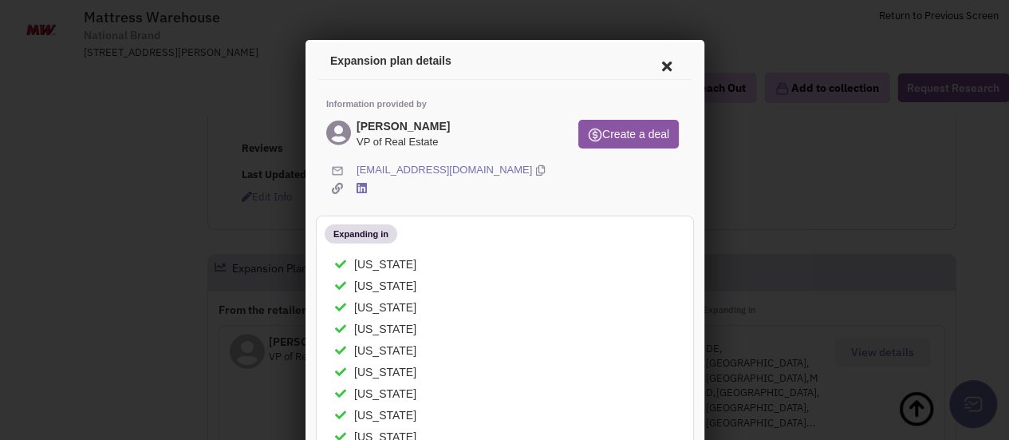
click at [647, 76] on icon at bounding box center [664, 64] width 34 height 38
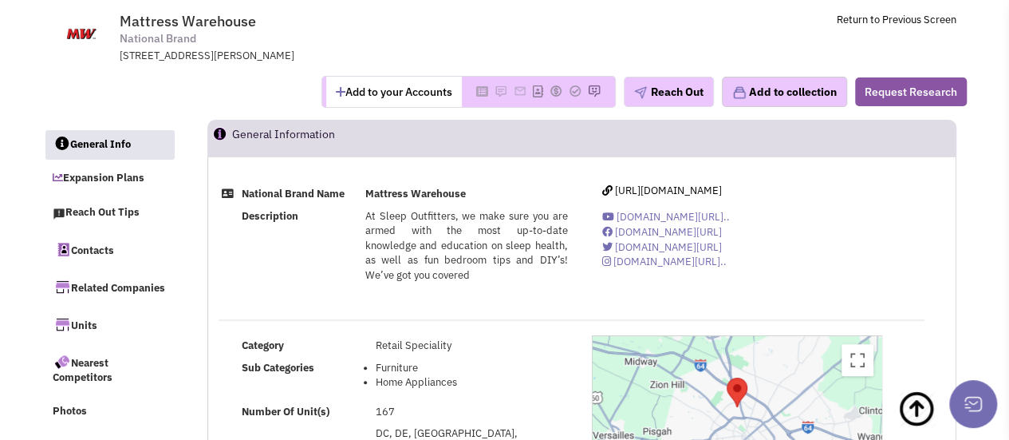
scroll to position [53, 0]
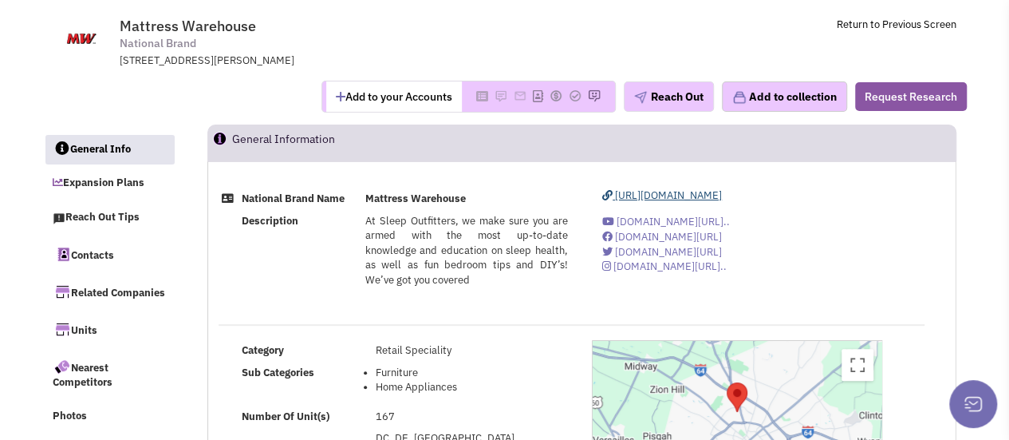
click at [696, 193] on span "https://www.mattresswarehouse.com/" at bounding box center [668, 195] width 107 height 14
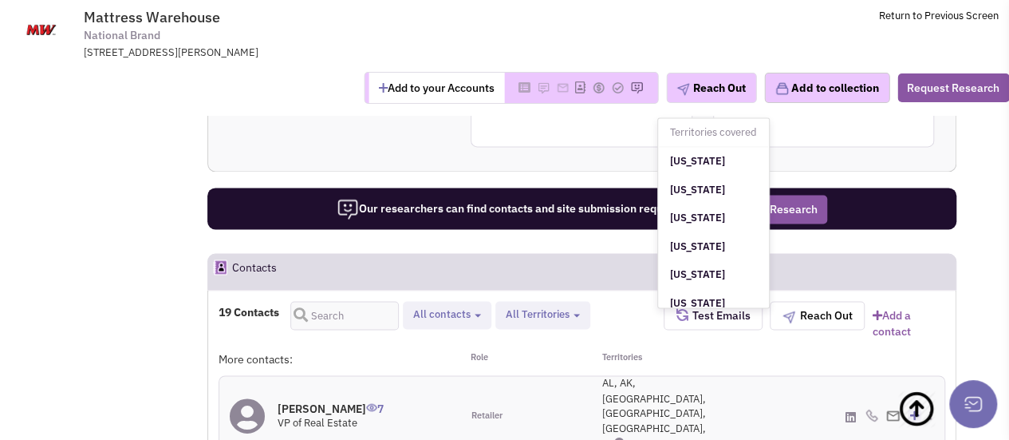
scroll to position [1123, 0]
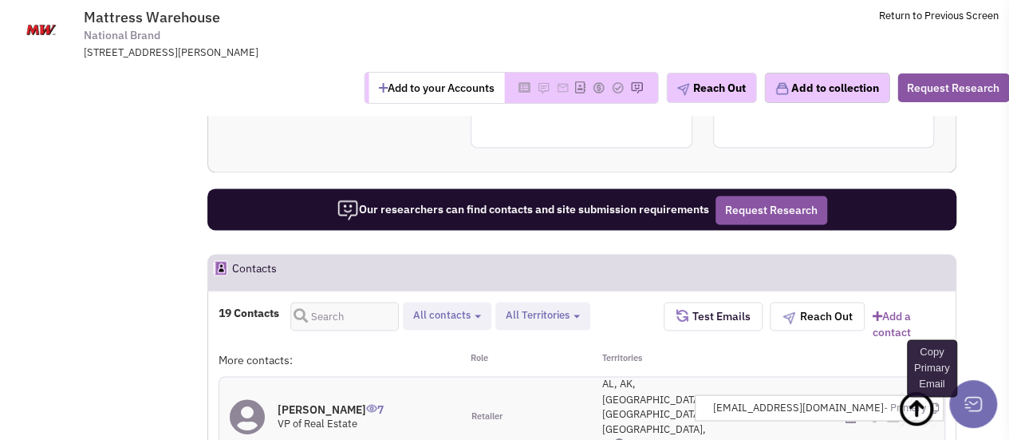
click at [935, 402] on icon at bounding box center [934, 407] width 9 height 10
click at [696, 377] on div "AL, AK, AZ, AR, CA, ..." at bounding box center [642, 416] width 120 height 78
click at [869, 409] on img at bounding box center [872, 415] width 13 height 13
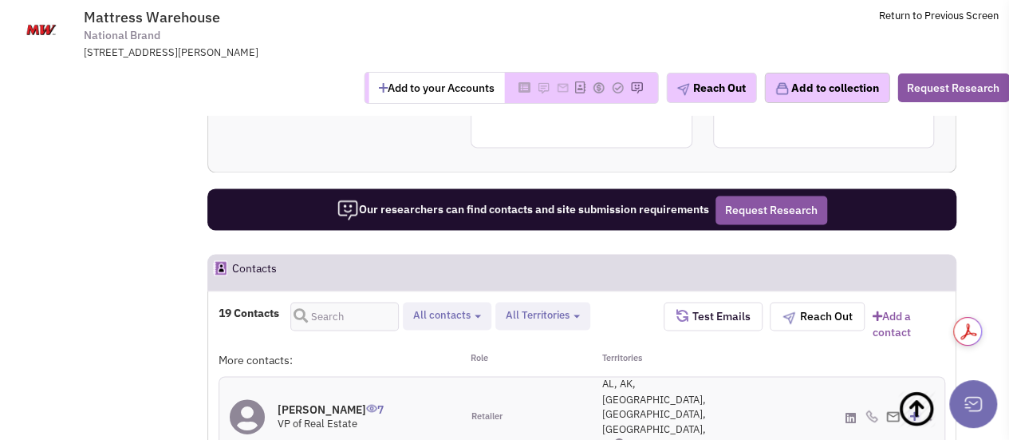
click at [937, 400] on icon at bounding box center [941, 405] width 9 height 10
click at [938, 400] on icon at bounding box center [941, 405] width 9 height 10
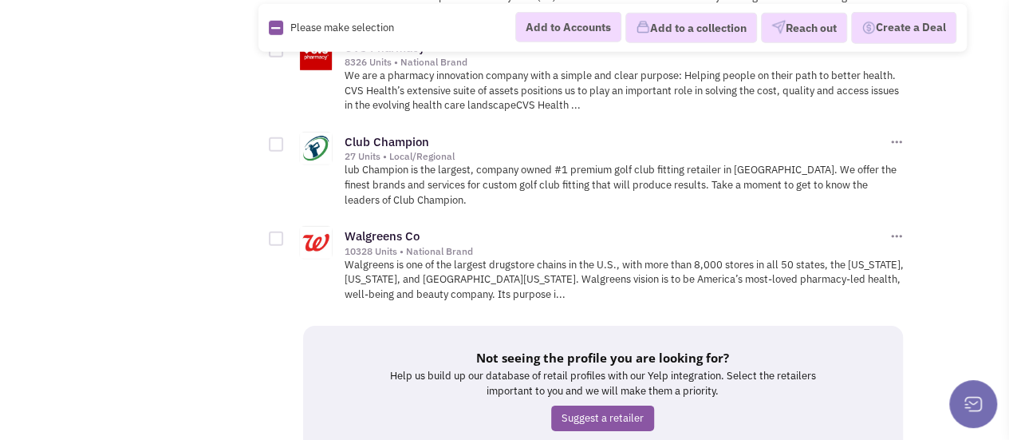
scroll to position [2429, 0]
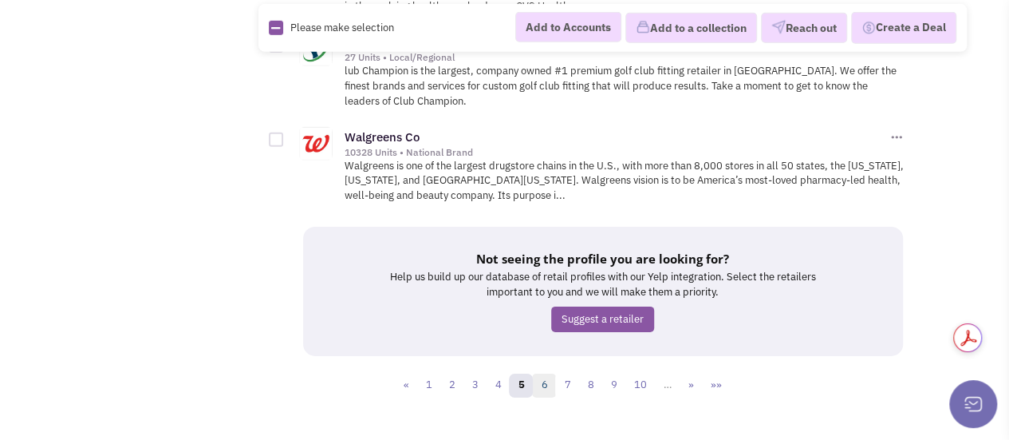
click at [546, 373] on link "6" at bounding box center [544, 385] width 24 height 24
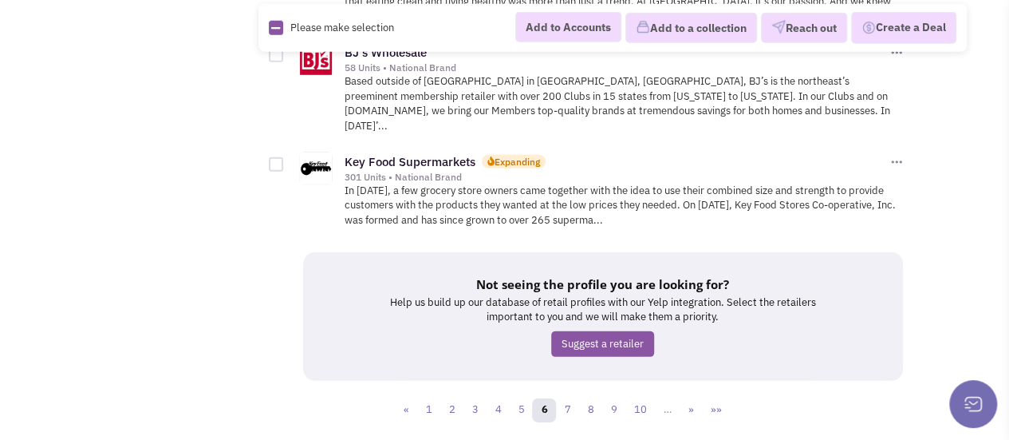
scroll to position [2287, 0]
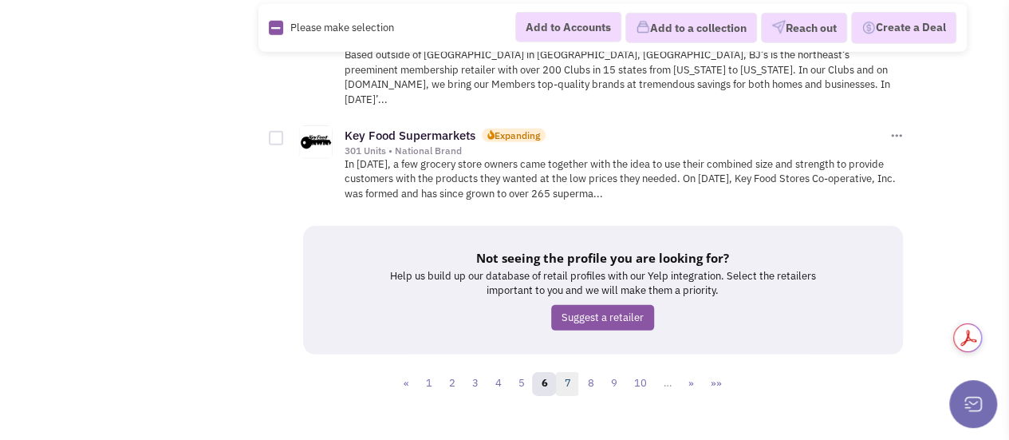
click at [571, 372] on link "7" at bounding box center [567, 384] width 24 height 24
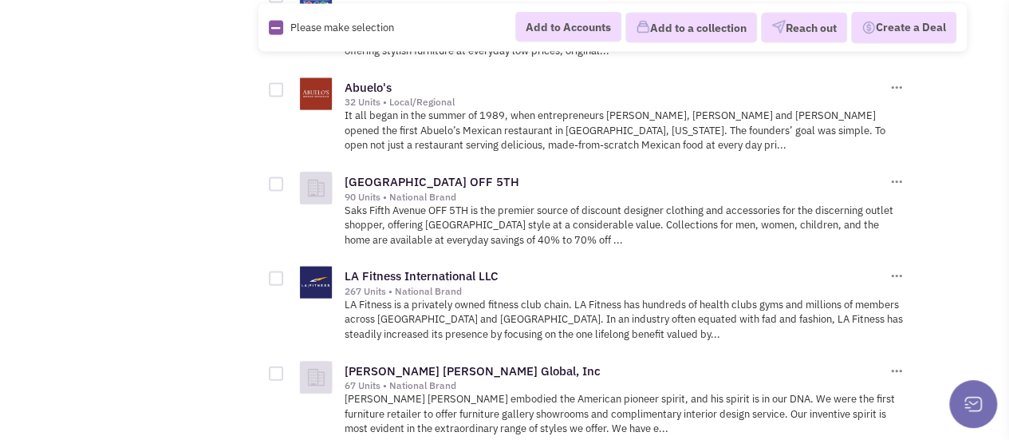
scroll to position [1504, 0]
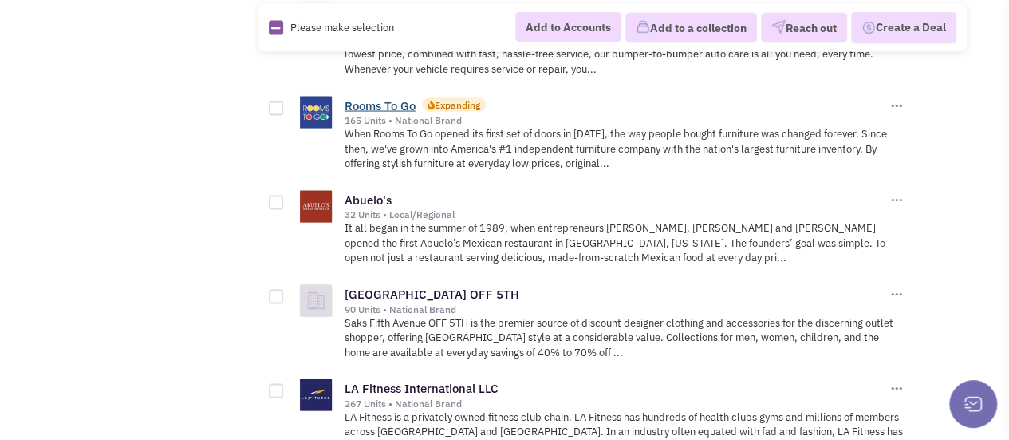
click at [381, 97] on link "Rooms To Go" at bounding box center [380, 104] width 71 height 15
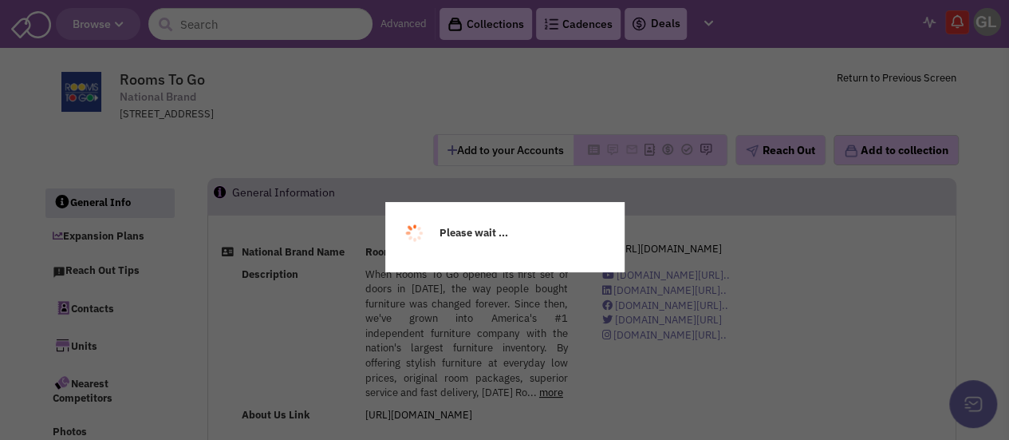
select select
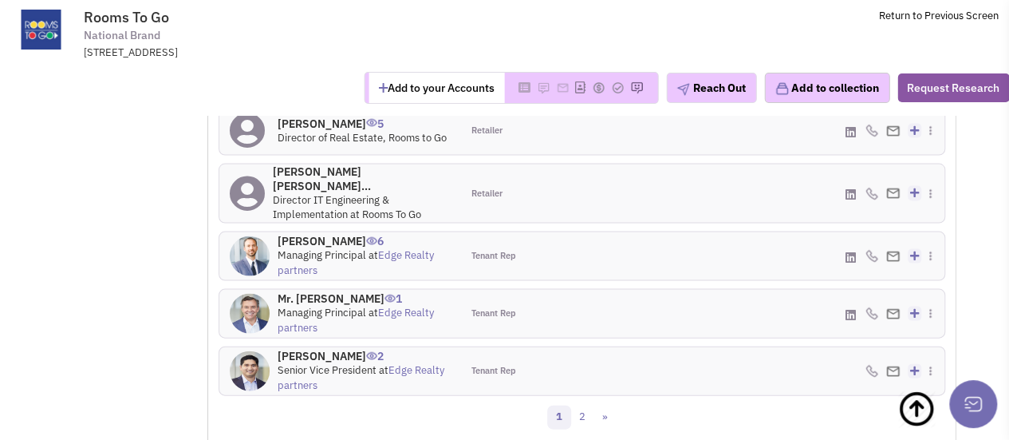
scroll to position [1564, 0]
